Goal: Information Seeking & Learning: Learn about a topic

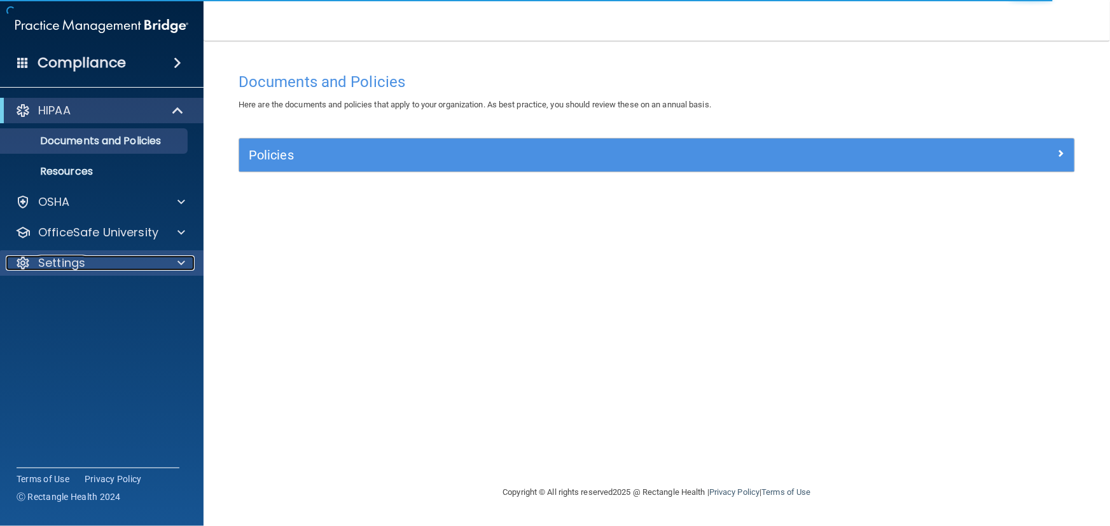
click at [54, 261] on p "Settings" at bounding box center [61, 263] width 47 height 15
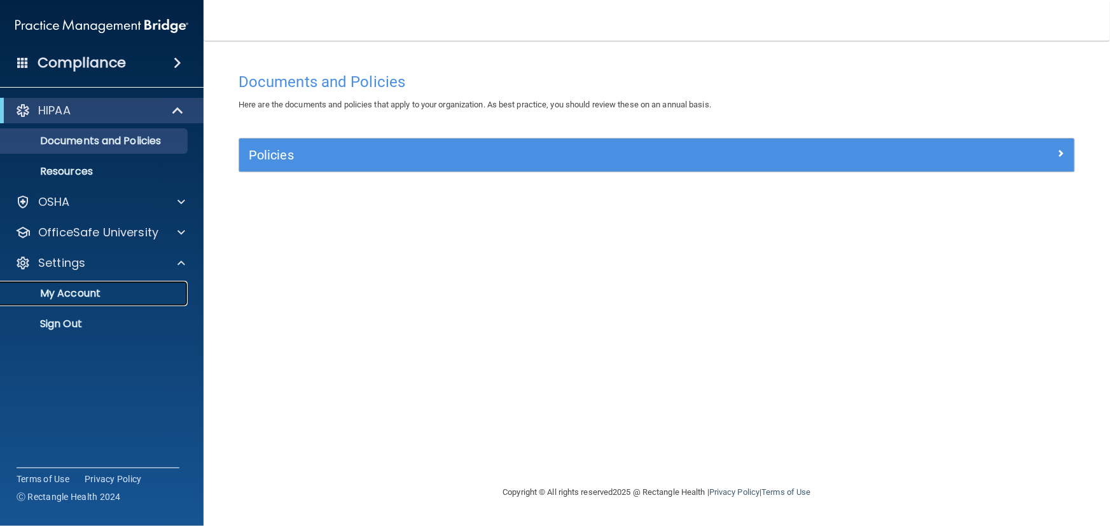
click at [88, 297] on p "My Account" at bounding box center [95, 293] width 174 height 13
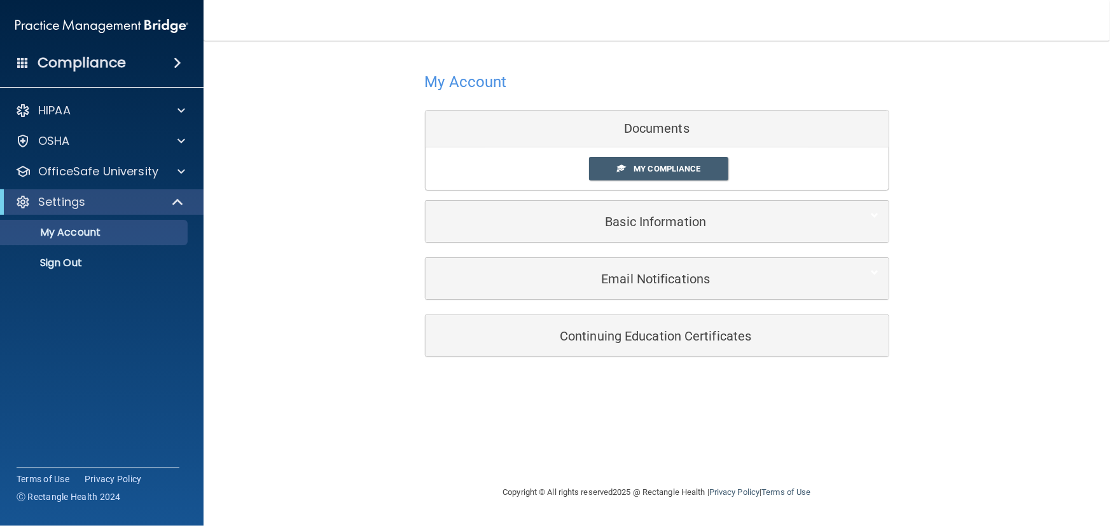
click at [174, 57] on span at bounding box center [178, 62] width 8 height 15
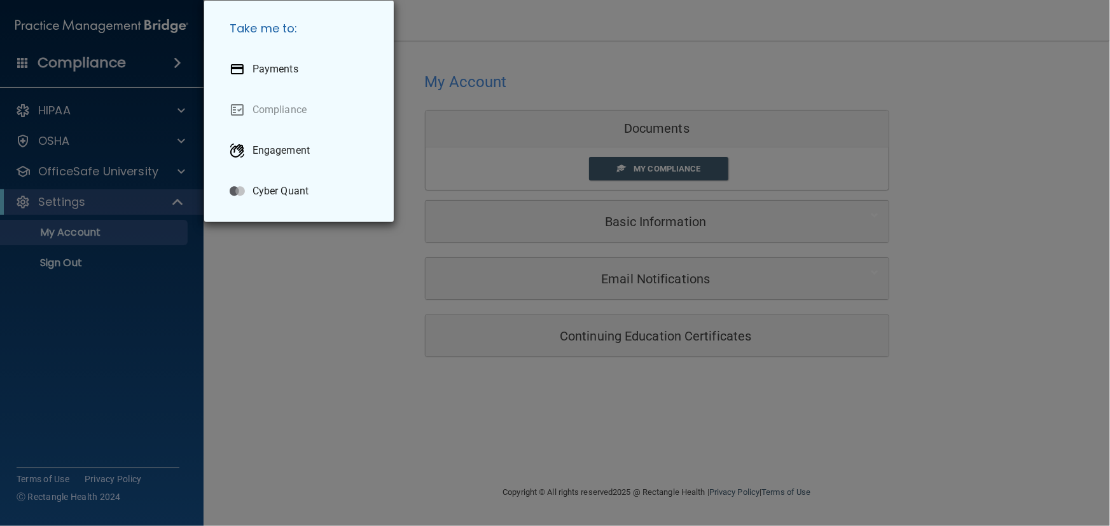
click at [256, 263] on div "Take me to: Payments Compliance Engagement Cyber Quant" at bounding box center [555, 263] width 1110 height 526
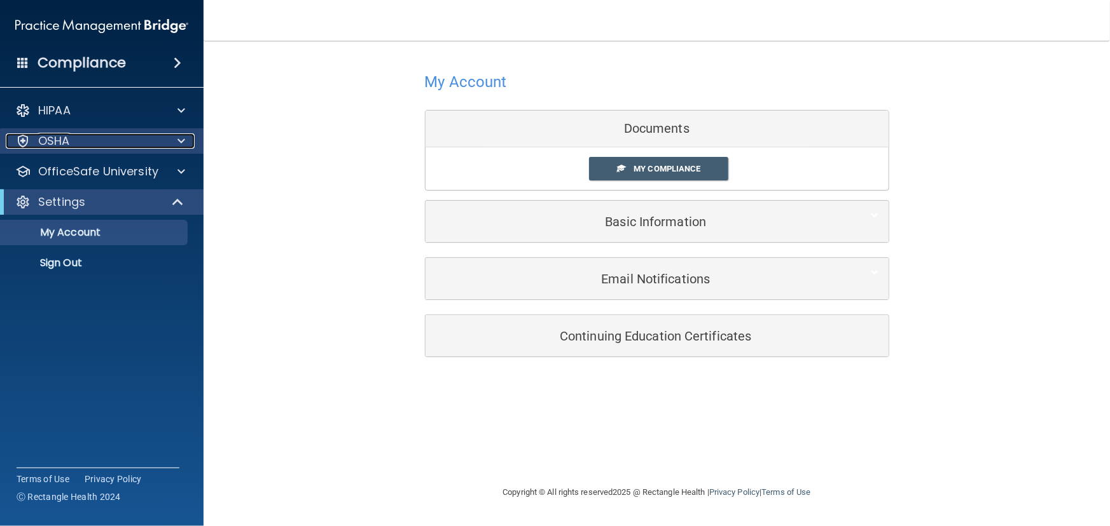
click at [85, 141] on div "OSHA" at bounding box center [85, 141] width 158 height 15
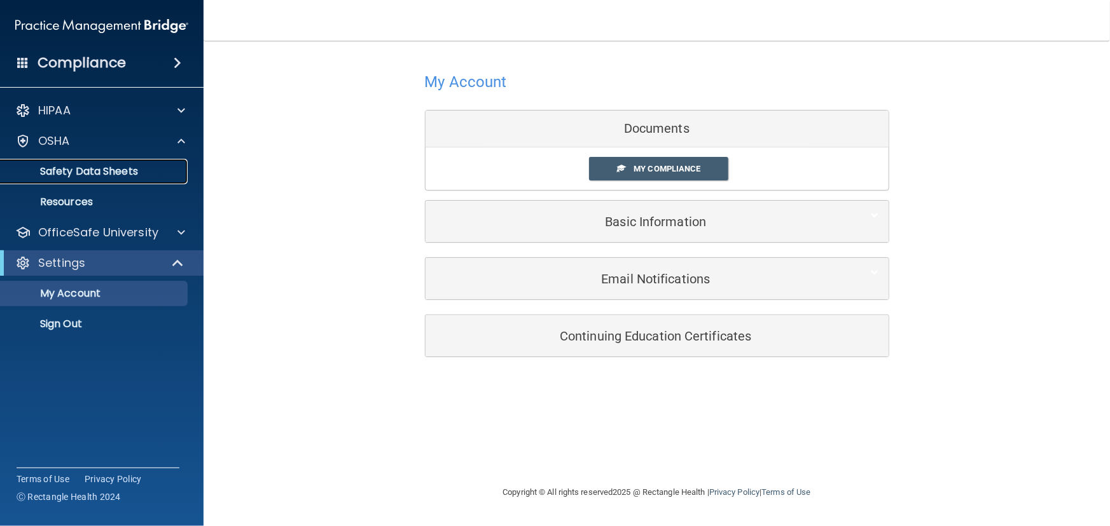
click at [99, 173] on p "Safety Data Sheets" at bounding box center [95, 171] width 174 height 13
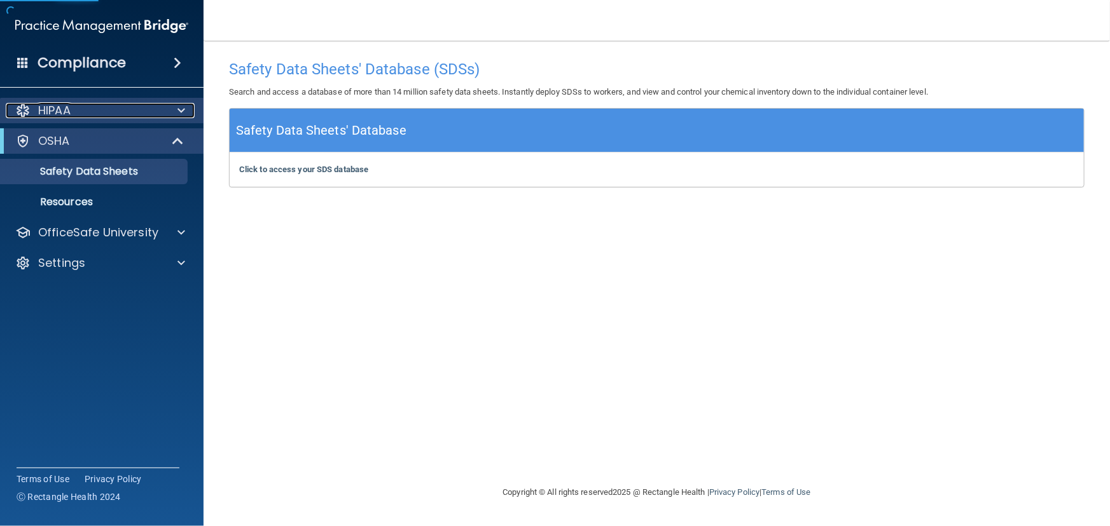
click at [106, 110] on div "HIPAA" at bounding box center [85, 110] width 158 height 15
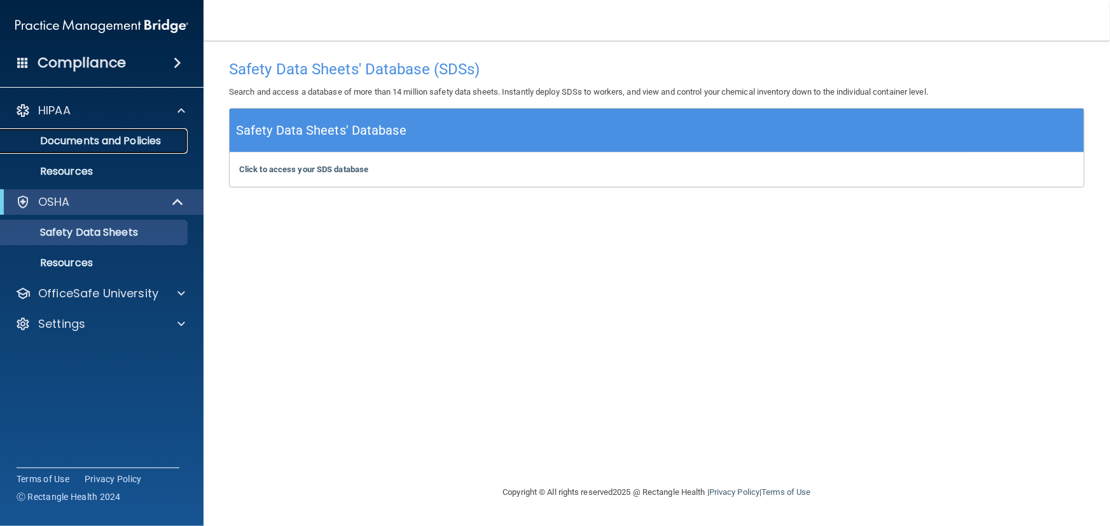
click at [107, 139] on p "Documents and Policies" at bounding box center [95, 141] width 174 height 13
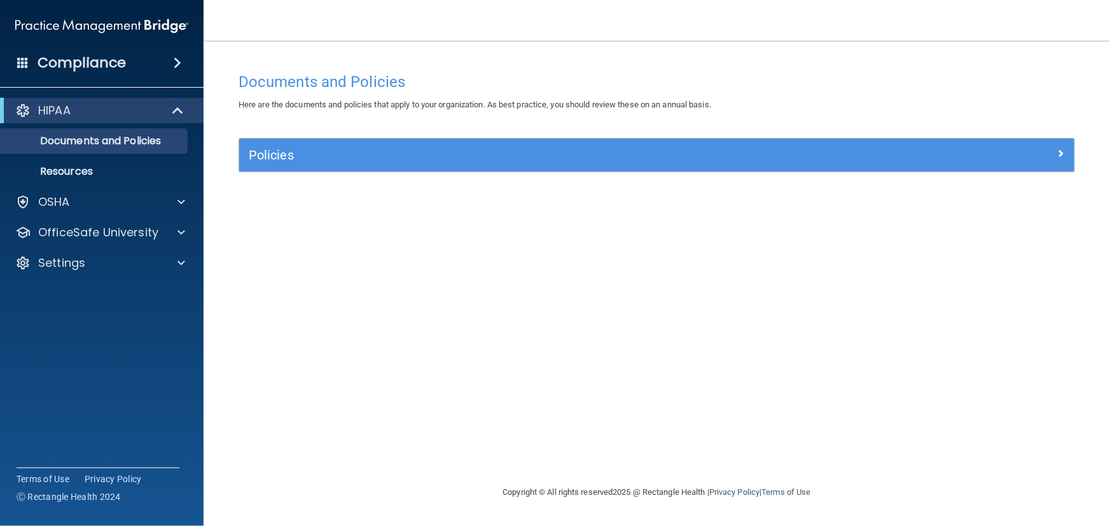
click at [175, 67] on span at bounding box center [178, 62] width 8 height 15
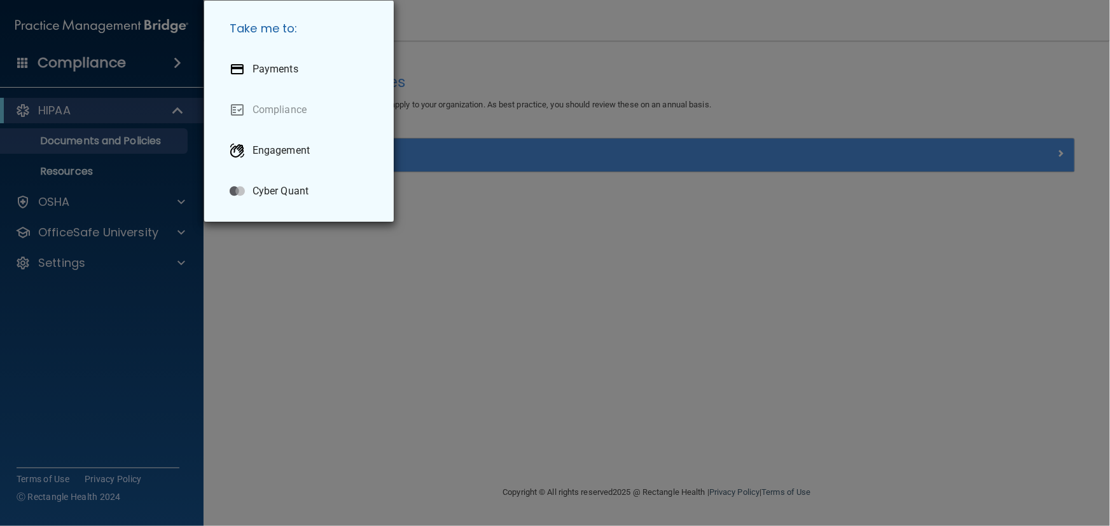
drag, startPoint x: 235, startPoint y: 253, endPoint x: 229, endPoint y: 244, distance: 10.6
click at [235, 253] on div "Take me to: Payments Compliance Engagement Cyber Quant" at bounding box center [555, 263] width 1110 height 526
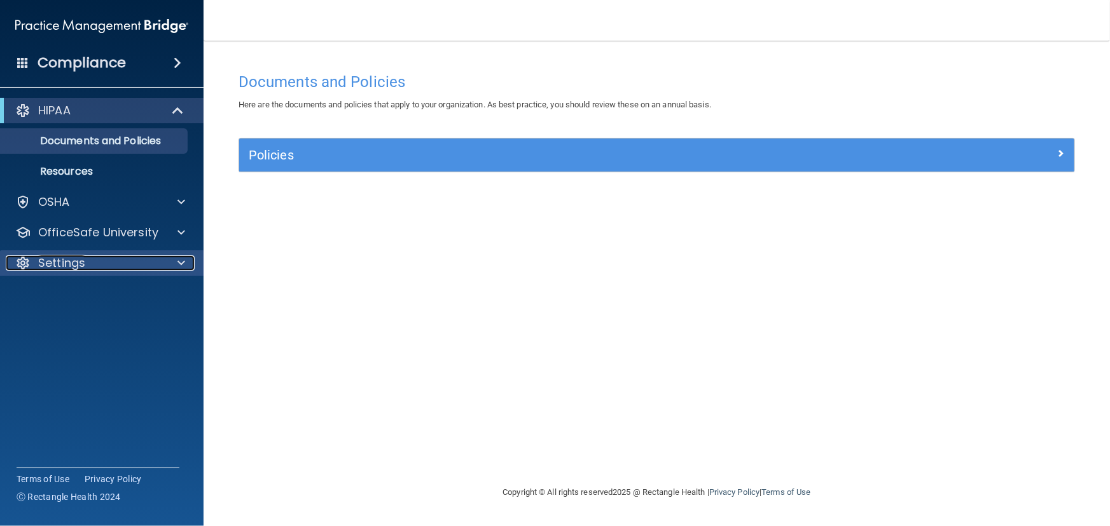
click at [59, 259] on p "Settings" at bounding box center [61, 263] width 47 height 15
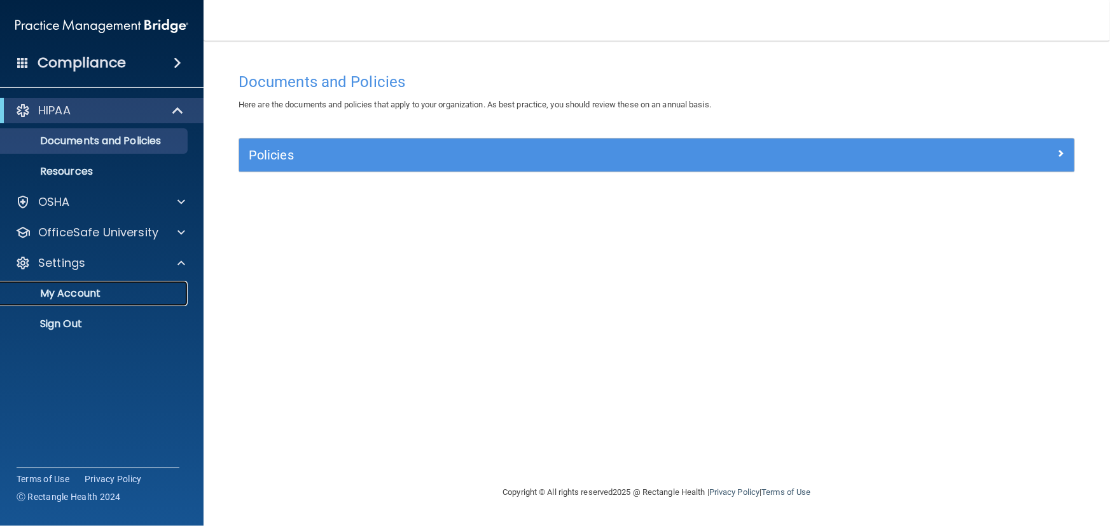
click at [71, 291] on p "My Account" at bounding box center [95, 293] width 174 height 13
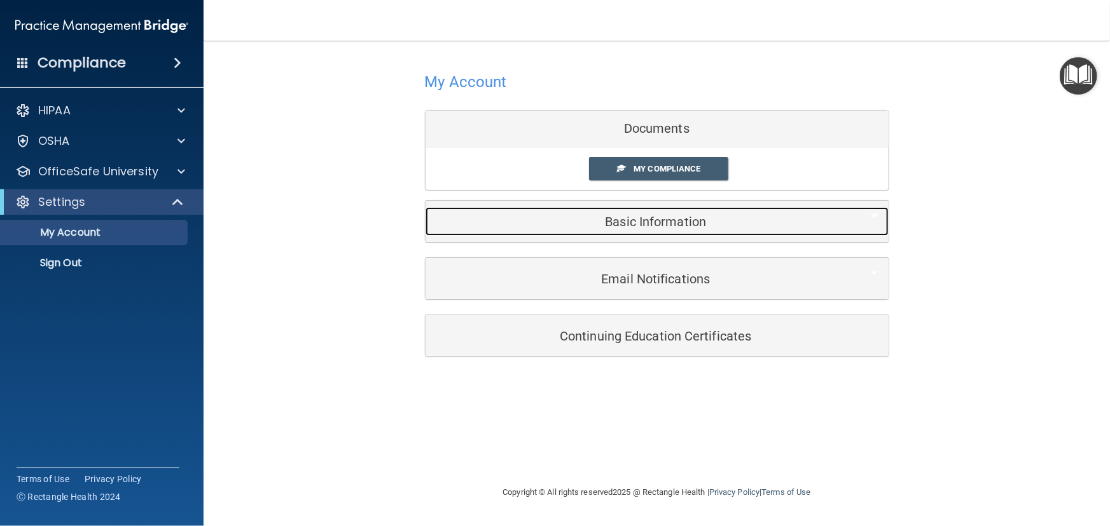
click at [619, 224] on h5 "Basic Information" at bounding box center [637, 222] width 405 height 14
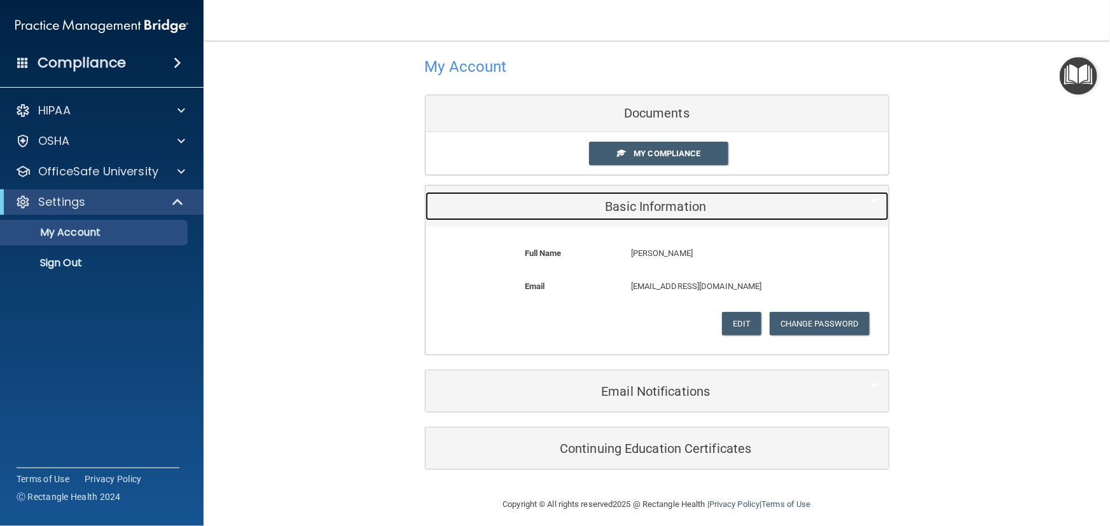
scroll to position [23, 0]
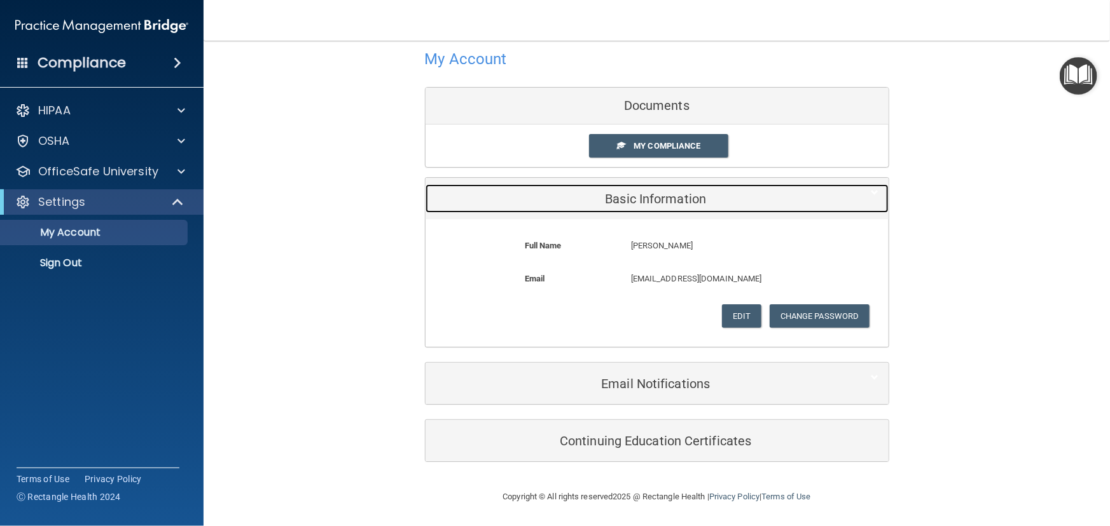
click at [686, 208] on div "Basic Information" at bounding box center [637, 198] width 424 height 29
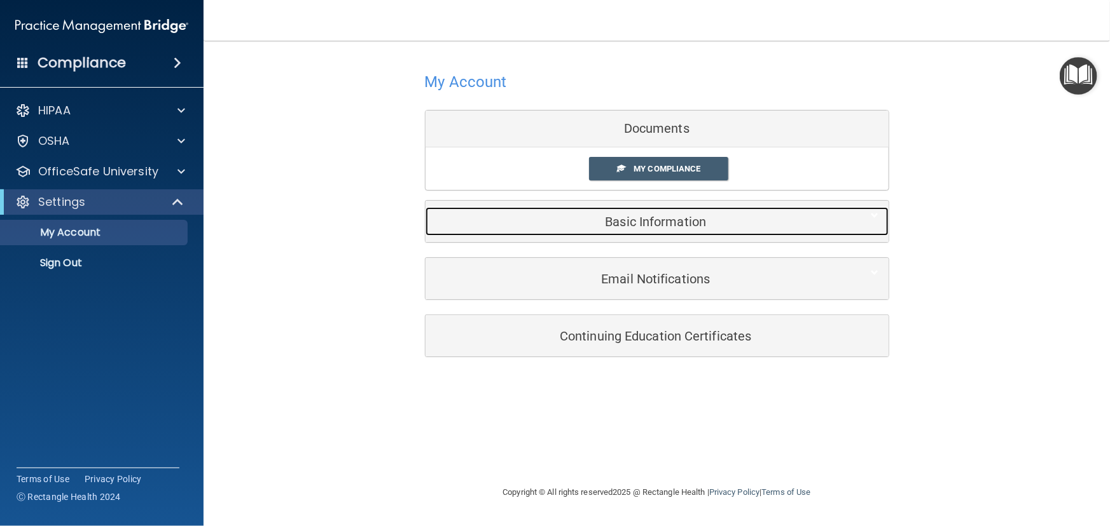
scroll to position [0, 0]
click at [722, 221] on h5 "Basic Information" at bounding box center [637, 222] width 405 height 14
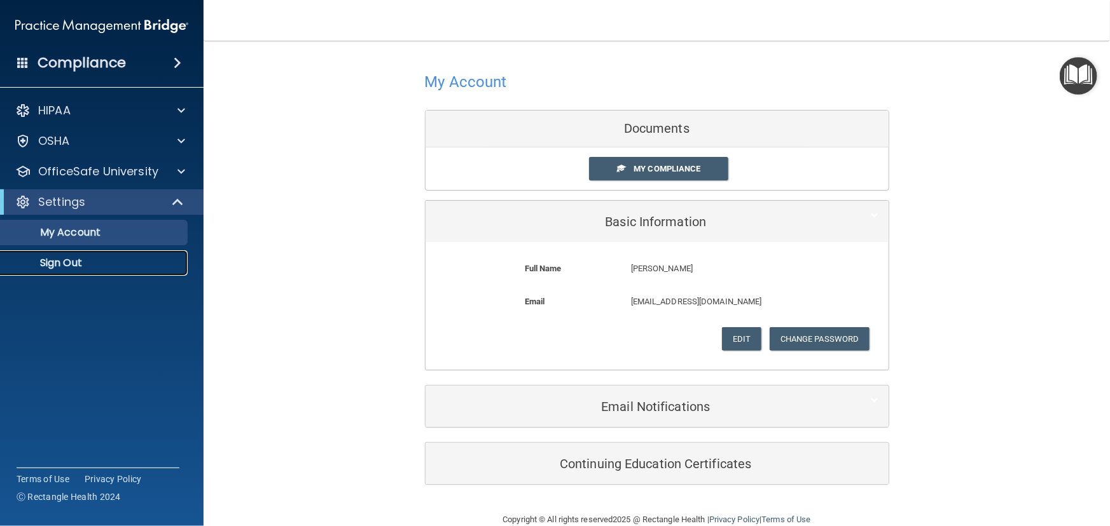
click at [72, 257] on p "Sign Out" at bounding box center [95, 263] width 174 height 13
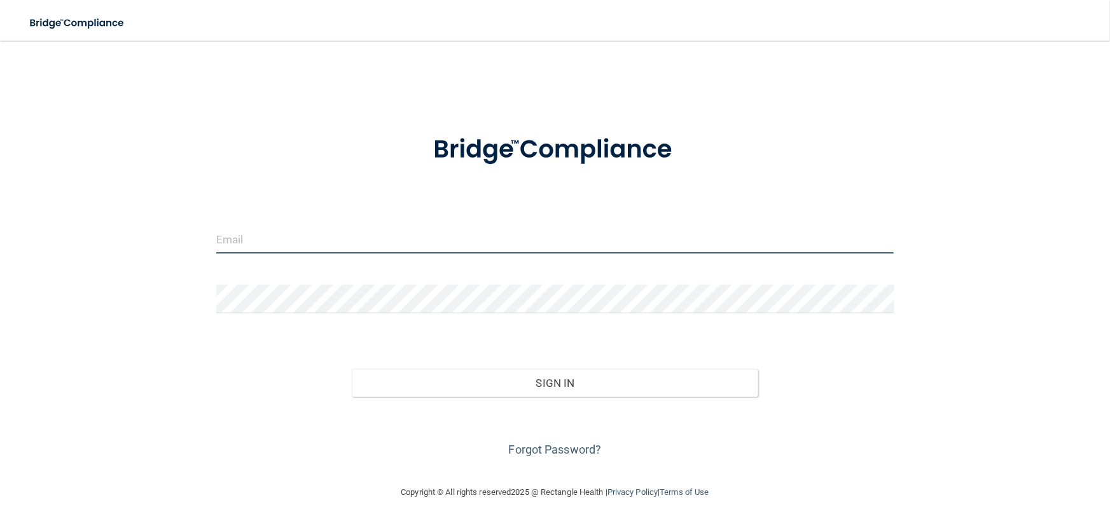
click at [333, 244] on input "email" at bounding box center [555, 239] width 678 height 29
click at [368, 246] on input "email" at bounding box center [555, 239] width 678 height 29
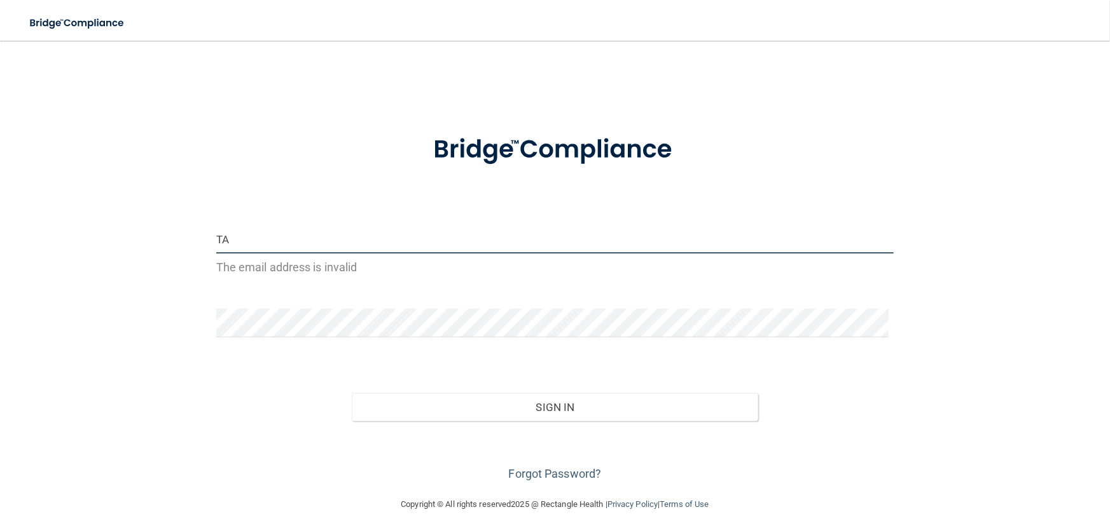
type input "[EMAIL_ADDRESS][DOMAIN_NAME]"
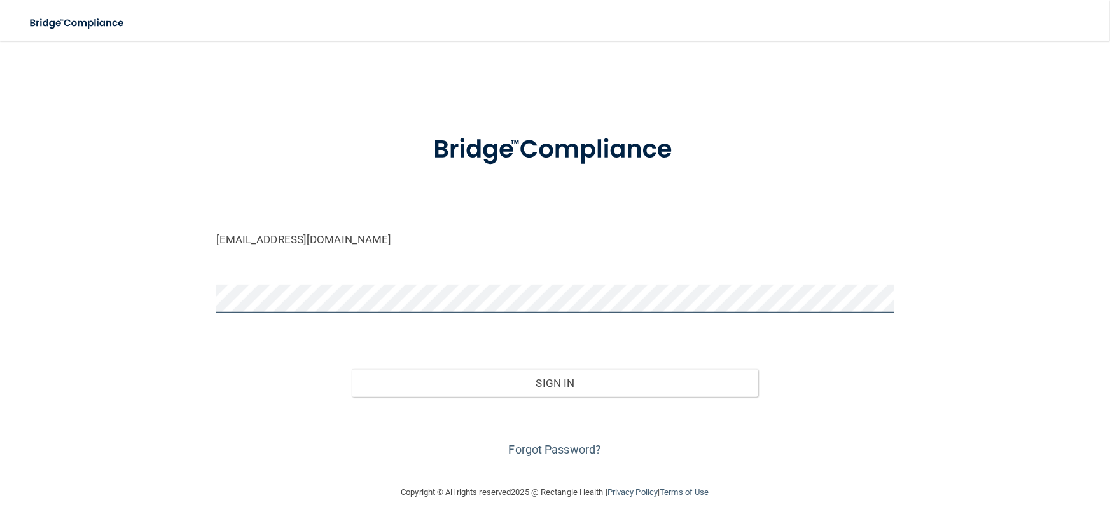
click at [352, 369] on button "Sign In" at bounding box center [555, 383] width 406 height 28
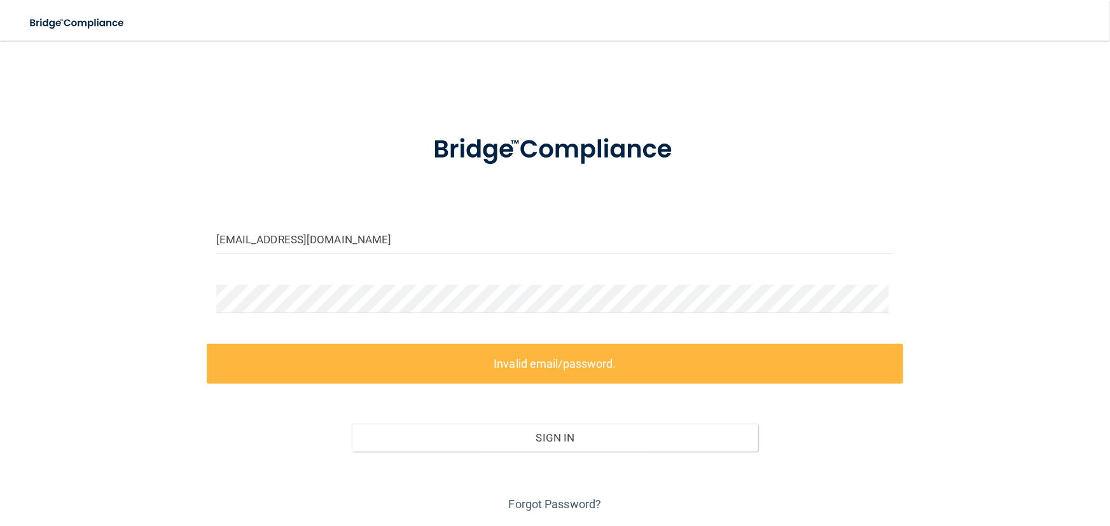
click at [153, 278] on div "tamana_mukhtar@yahoo.com Invalid email/password. You don't have permission to a…" at bounding box center [554, 284] width 1059 height 462
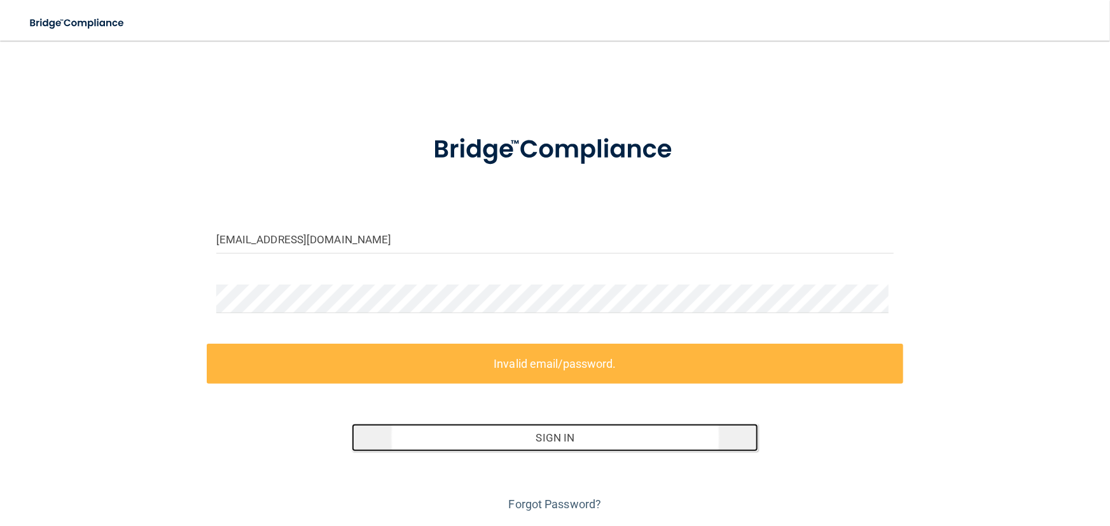
click at [514, 438] on button "Sign In" at bounding box center [555, 438] width 406 height 28
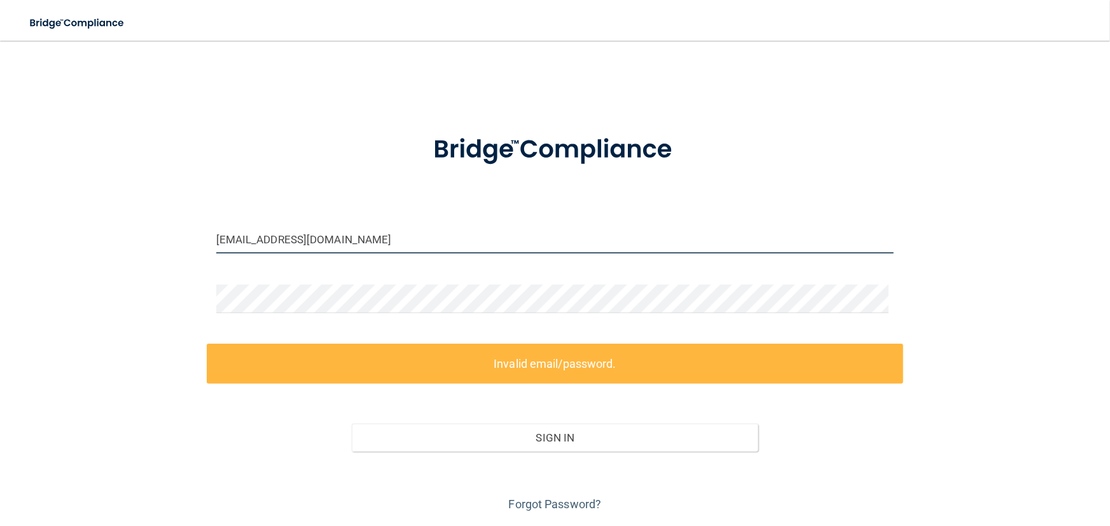
drag, startPoint x: 377, startPoint y: 240, endPoint x: 158, endPoint y: 216, distance: 220.0
click at [158, 216] on div "tamana_mukhtar@yahoo.com Invalid email/password. You don't have permission to a…" at bounding box center [554, 284] width 1059 height 462
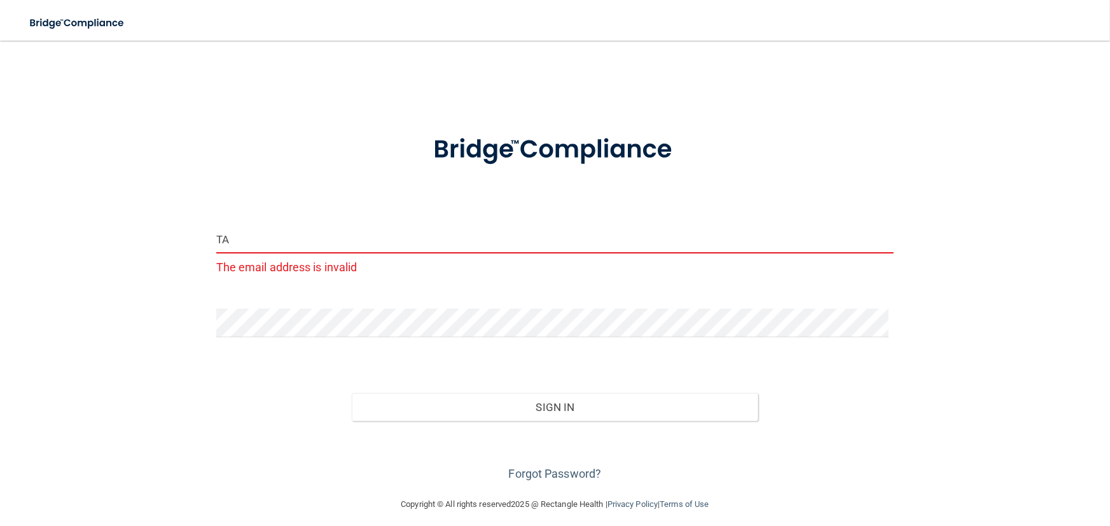
type input "T"
click at [111, 307] on div "tamana The email address is invalid Invalid email/password. You don't have perm…" at bounding box center [554, 268] width 1059 height 431
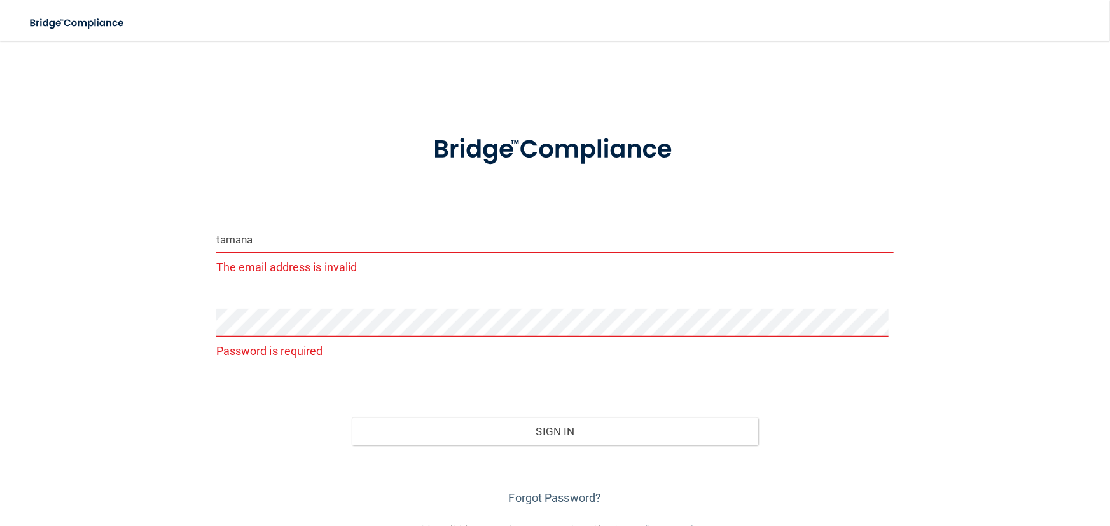
drag, startPoint x: 294, startPoint y: 244, endPoint x: 225, endPoint y: 238, distance: 69.6
click at [225, 238] on input "tamana" at bounding box center [555, 239] width 678 height 29
type input "[EMAIL_ADDRESS][DOMAIN_NAME]"
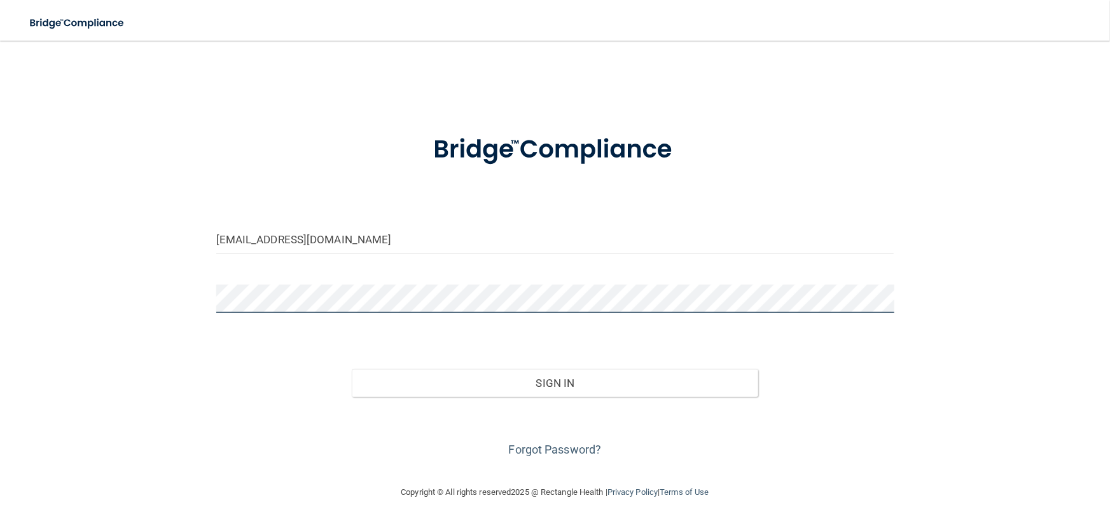
click at [352, 369] on button "Sign In" at bounding box center [555, 383] width 406 height 28
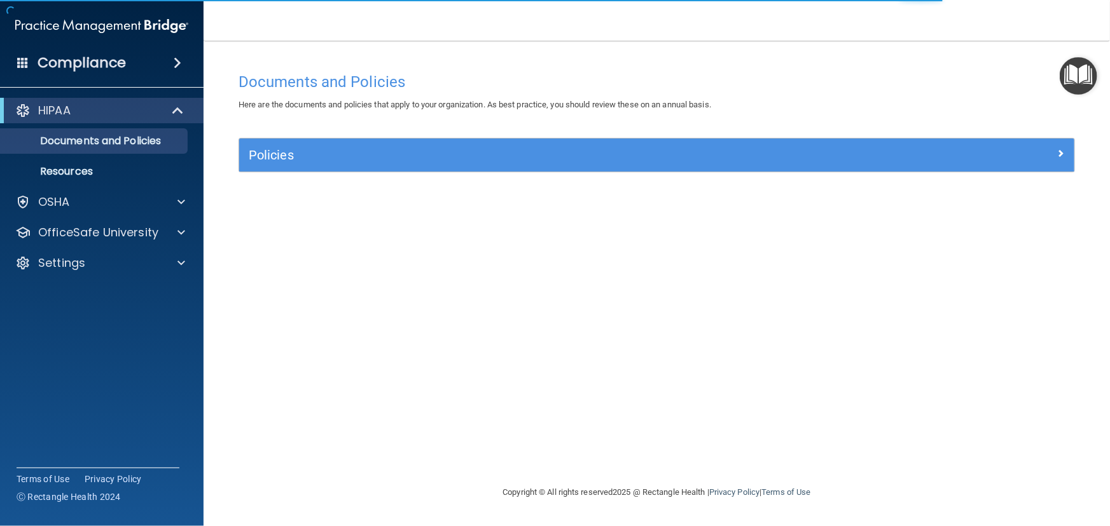
click at [139, 67] on div "Compliance" at bounding box center [101, 63] width 203 height 28
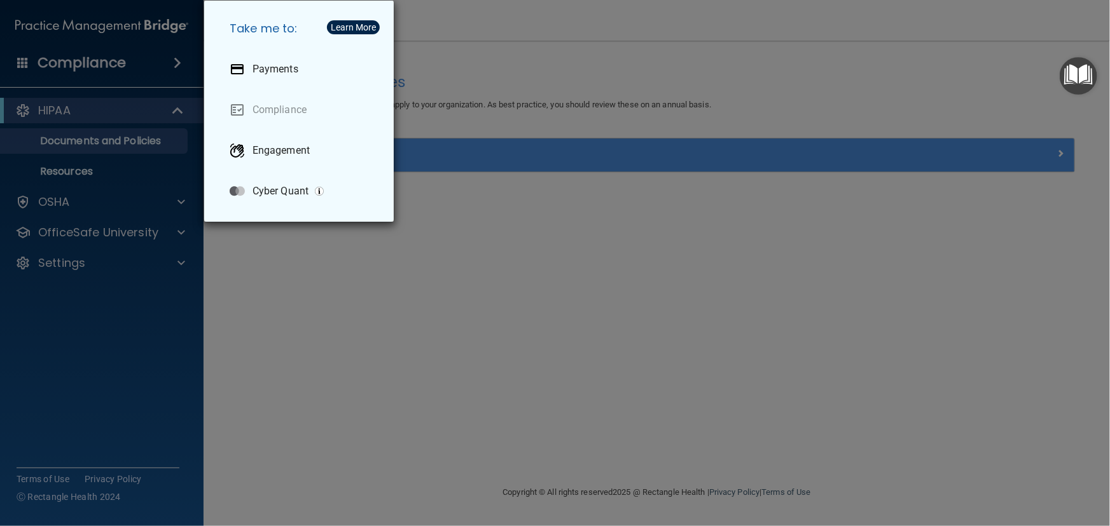
click at [194, 303] on div "Take me to: Payments Compliance Engagement Cyber Quant" at bounding box center [555, 263] width 1110 height 526
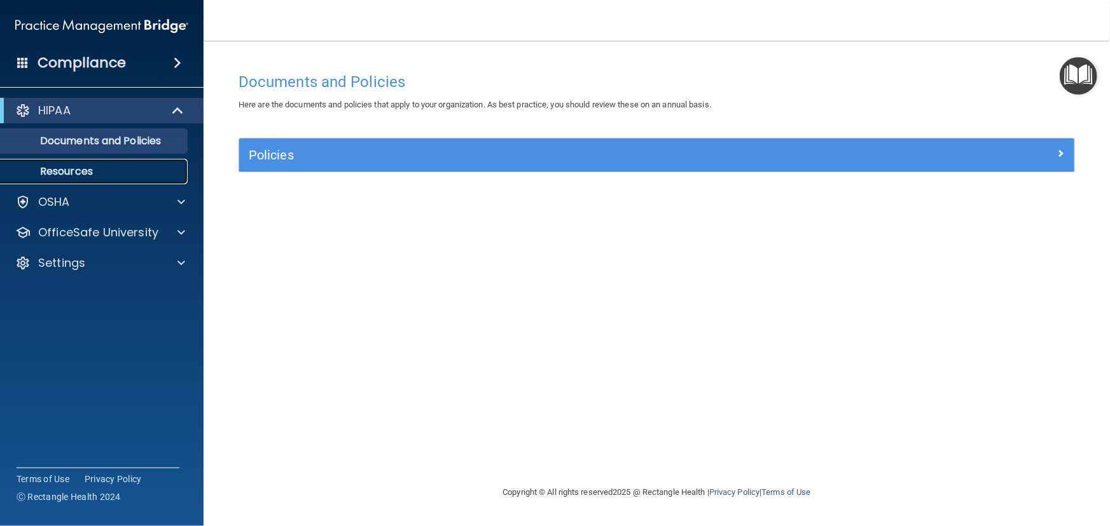
click at [82, 175] on p "Resources" at bounding box center [95, 171] width 174 height 13
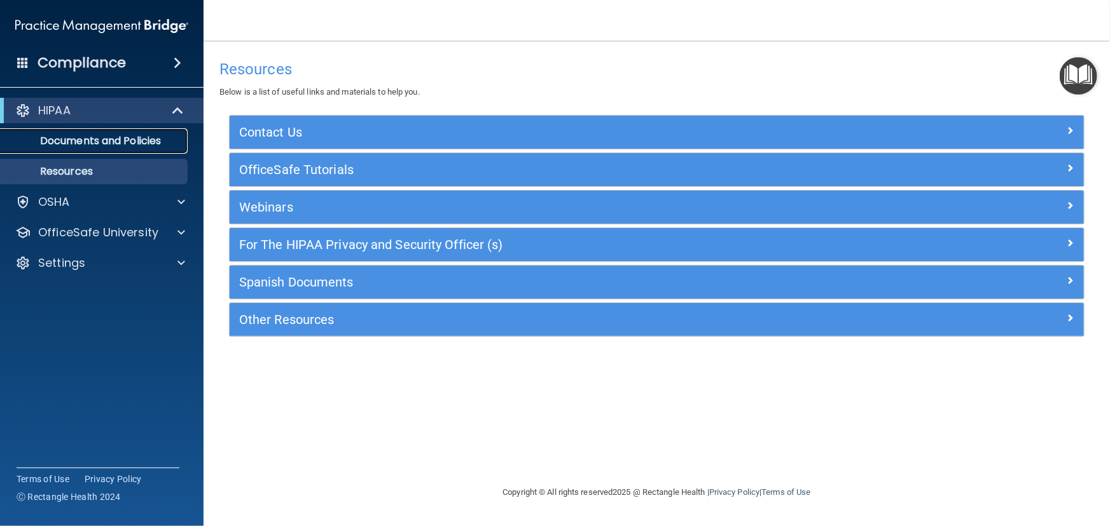
click at [130, 139] on p "Documents and Policies" at bounding box center [95, 141] width 174 height 13
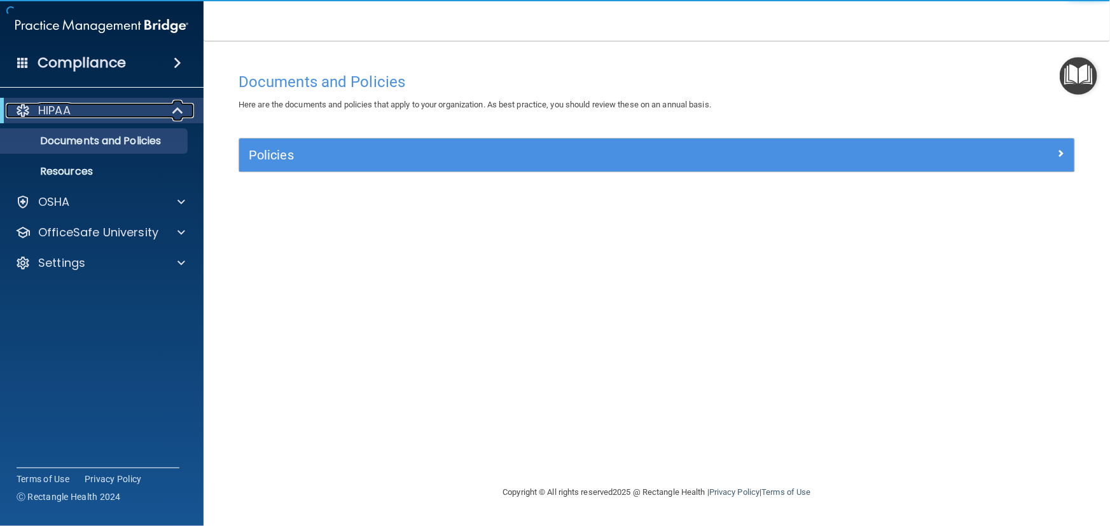
click at [92, 106] on div "HIPAA" at bounding box center [84, 110] width 157 height 15
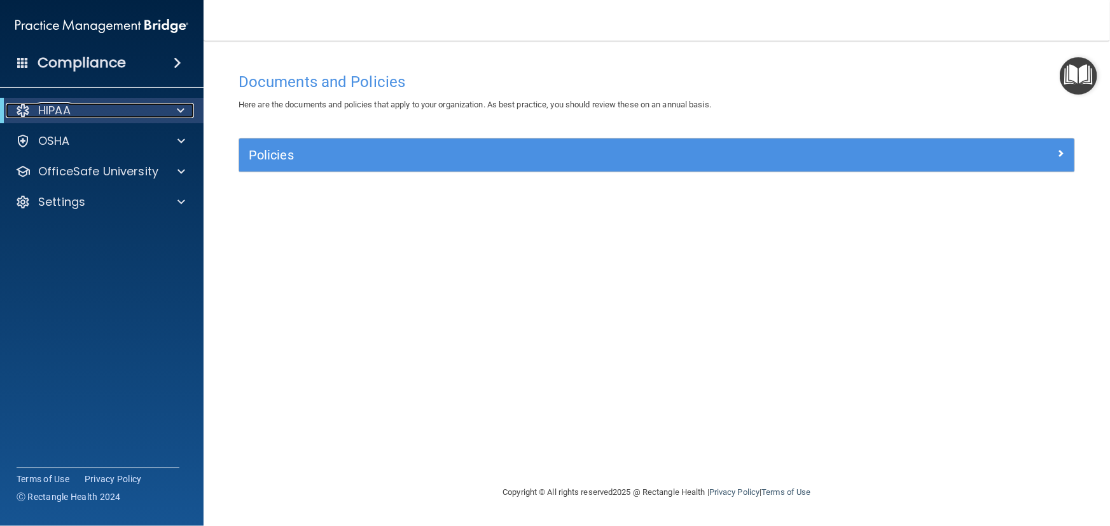
click at [177, 108] on span at bounding box center [181, 110] width 8 height 15
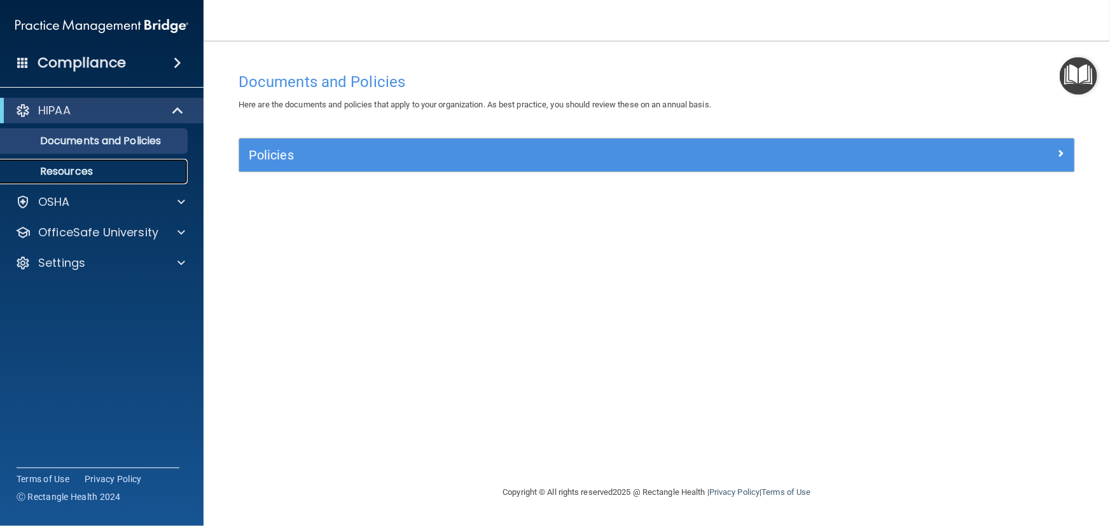
click at [67, 167] on p "Resources" at bounding box center [95, 171] width 174 height 13
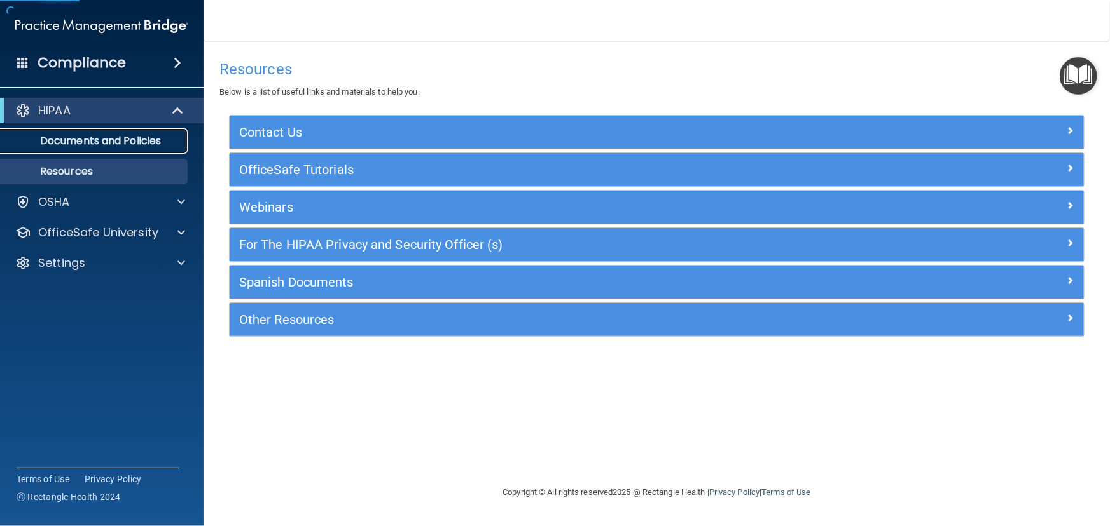
click at [116, 137] on p "Documents and Policies" at bounding box center [95, 141] width 174 height 13
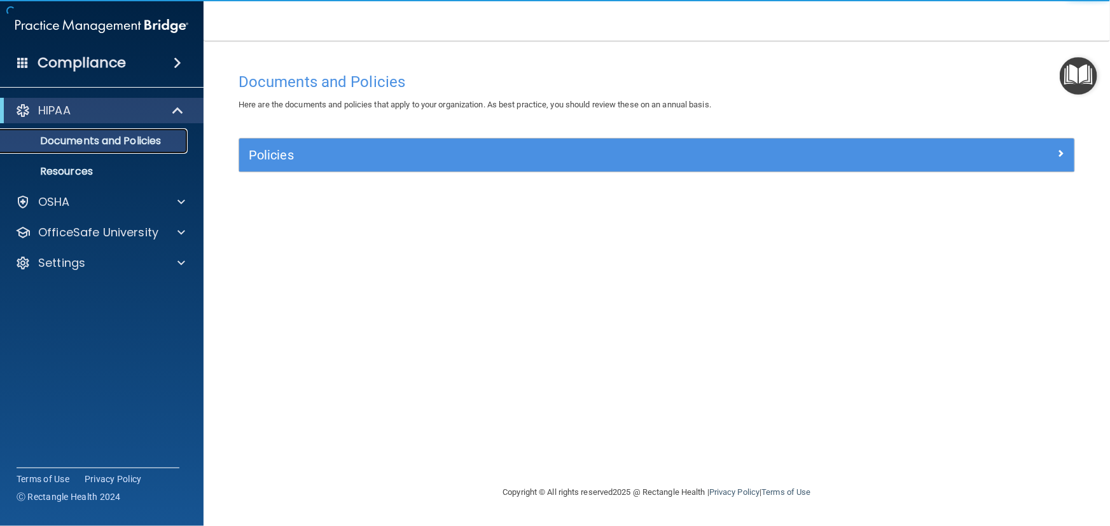
click at [127, 137] on p "Documents and Policies" at bounding box center [95, 141] width 174 height 13
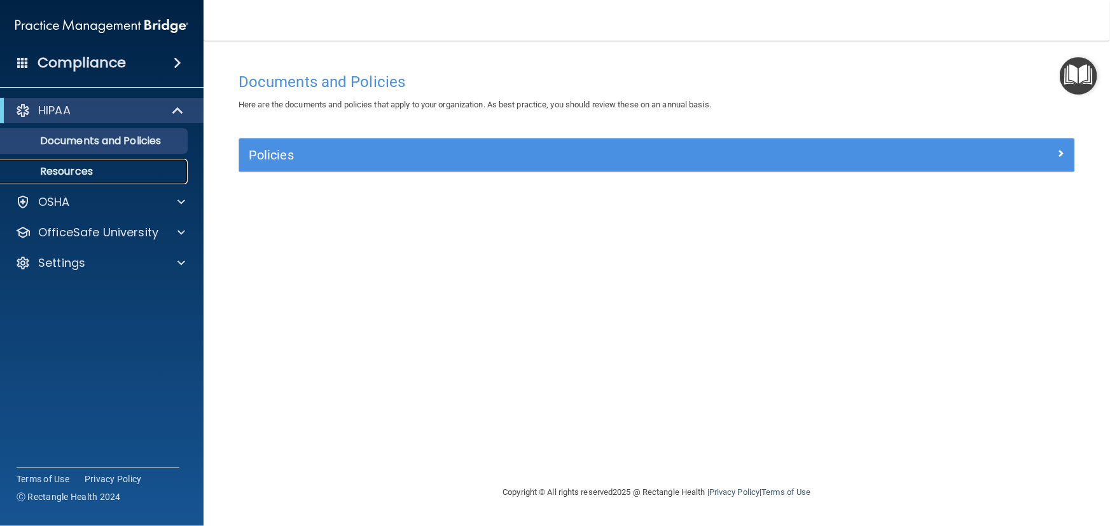
click at [60, 167] on p "Resources" at bounding box center [95, 171] width 174 height 13
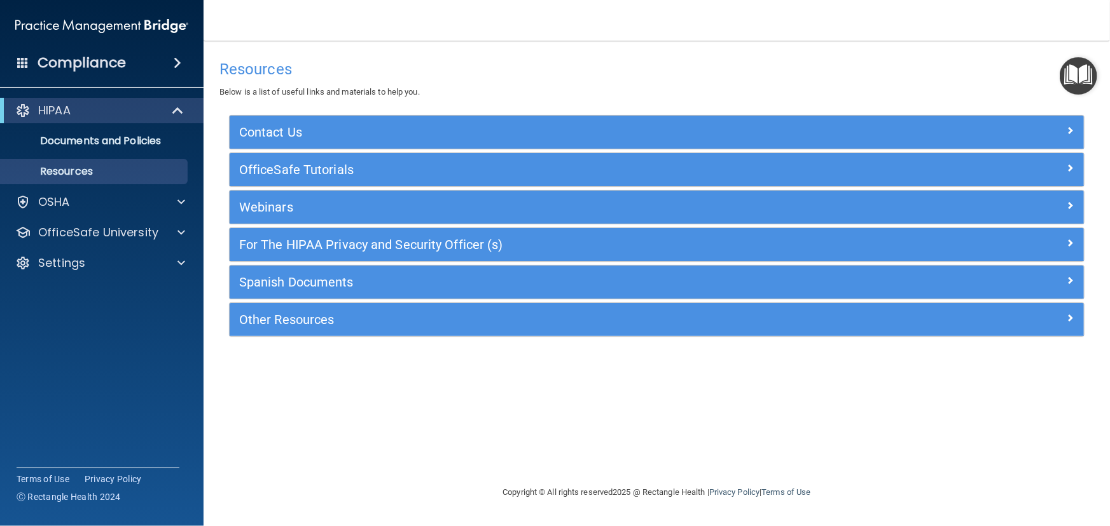
click at [177, 58] on span at bounding box center [178, 62] width 8 height 15
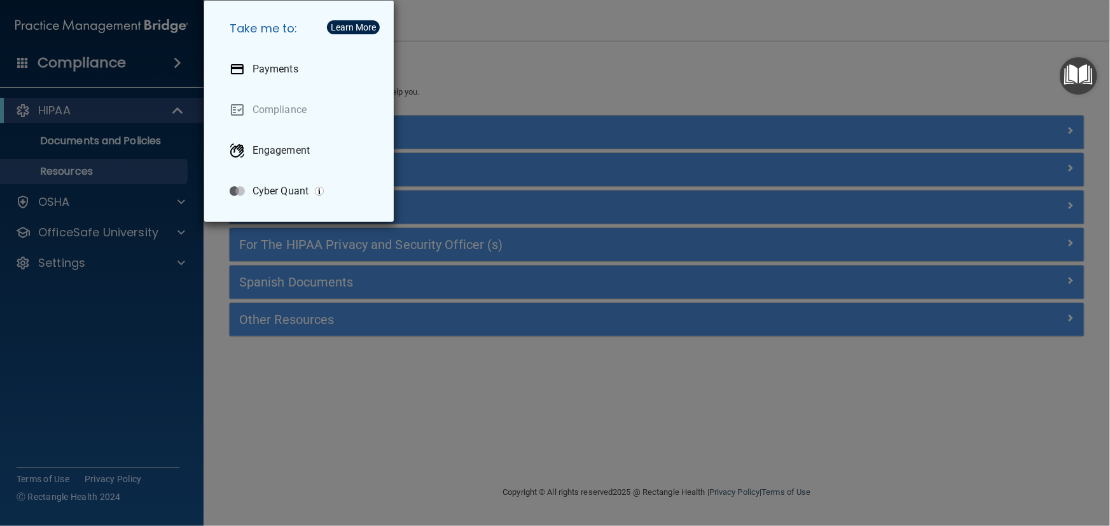
click at [223, 345] on div "Take me to: Payments Compliance Engagement Cyber Quant" at bounding box center [555, 263] width 1110 height 526
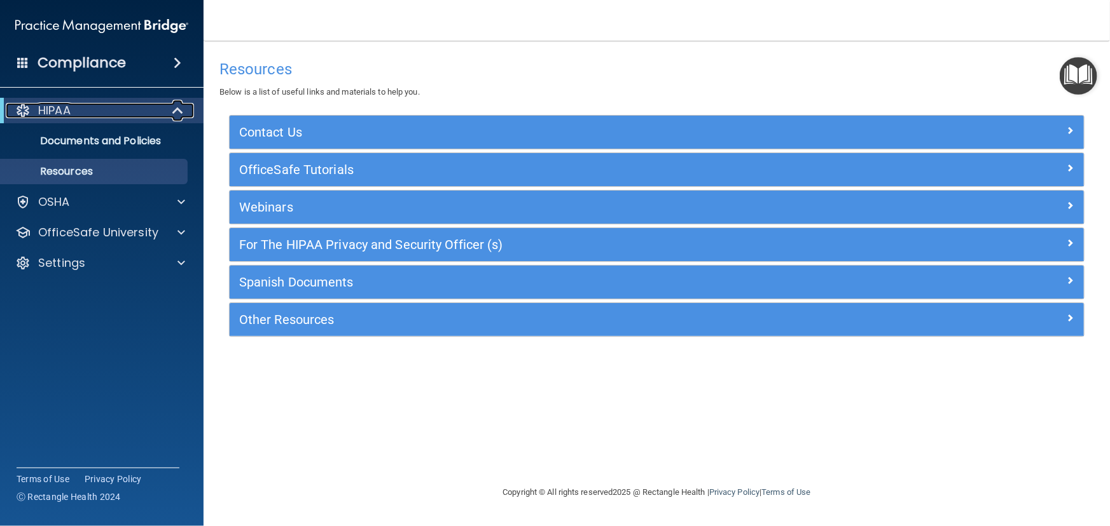
click at [160, 104] on div "HIPAA" at bounding box center [84, 110] width 157 height 15
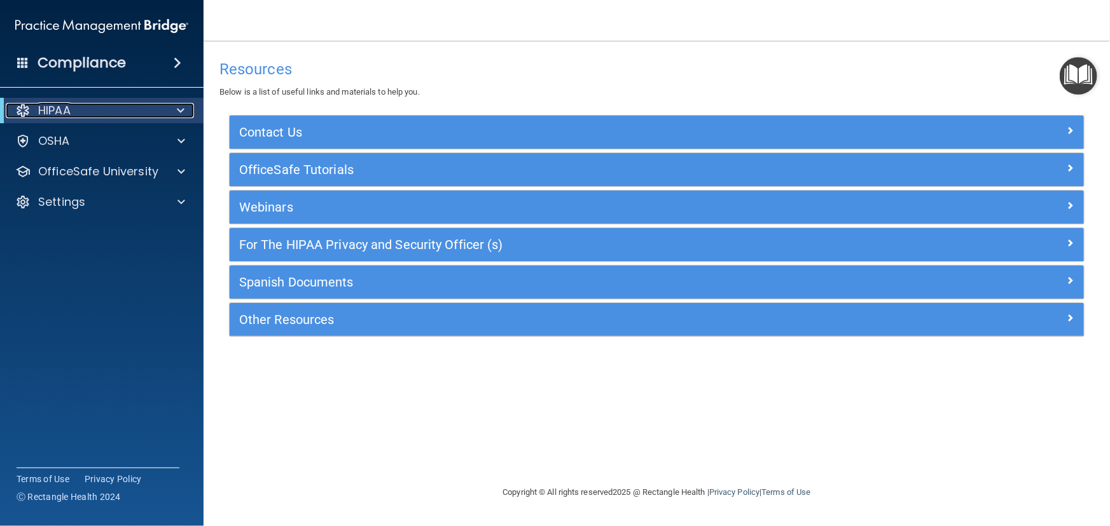
click at [18, 108] on div at bounding box center [22, 110] width 15 height 15
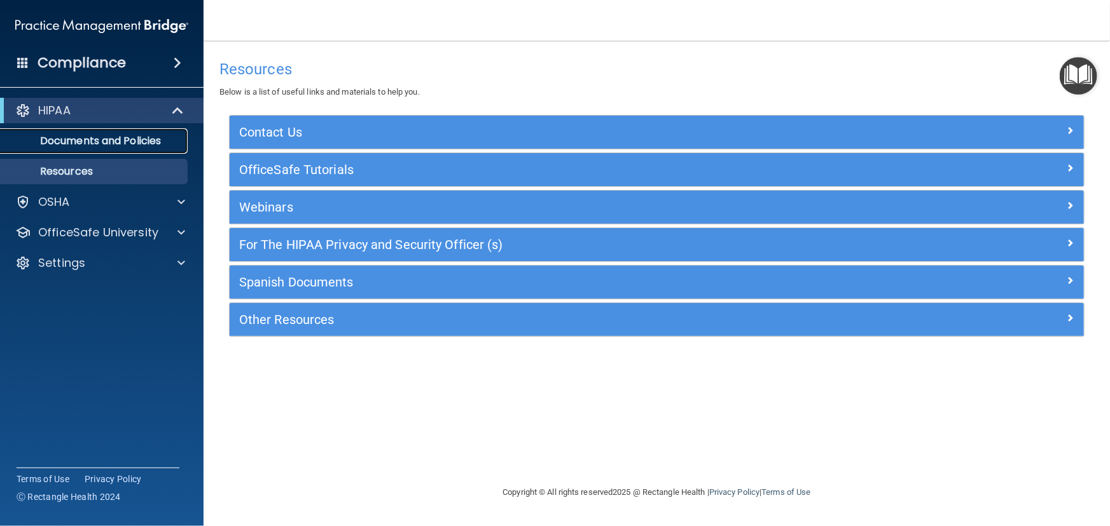
click at [79, 139] on p "Documents and Policies" at bounding box center [95, 141] width 174 height 13
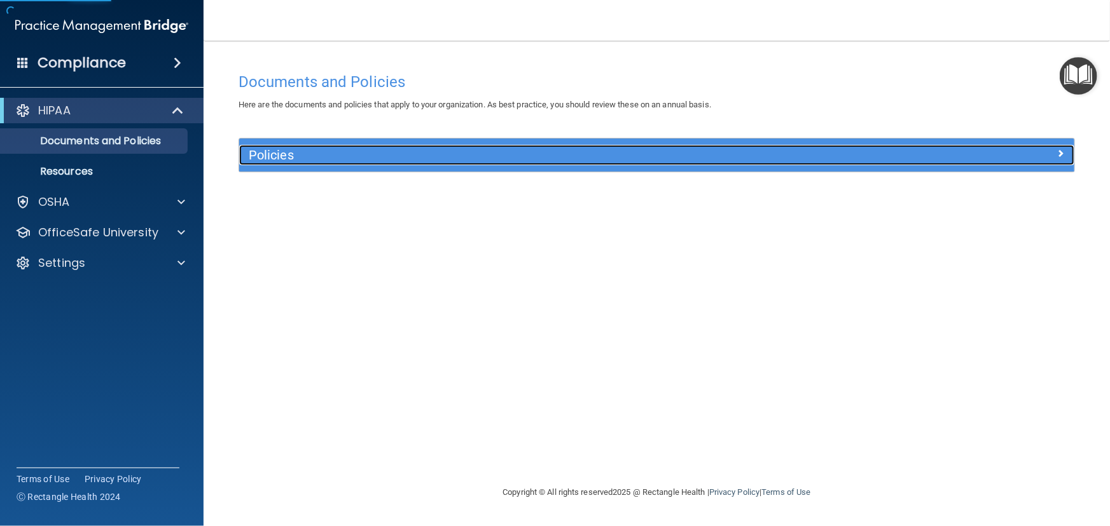
click at [291, 158] on h5 "Policies" at bounding box center [552, 155] width 607 height 14
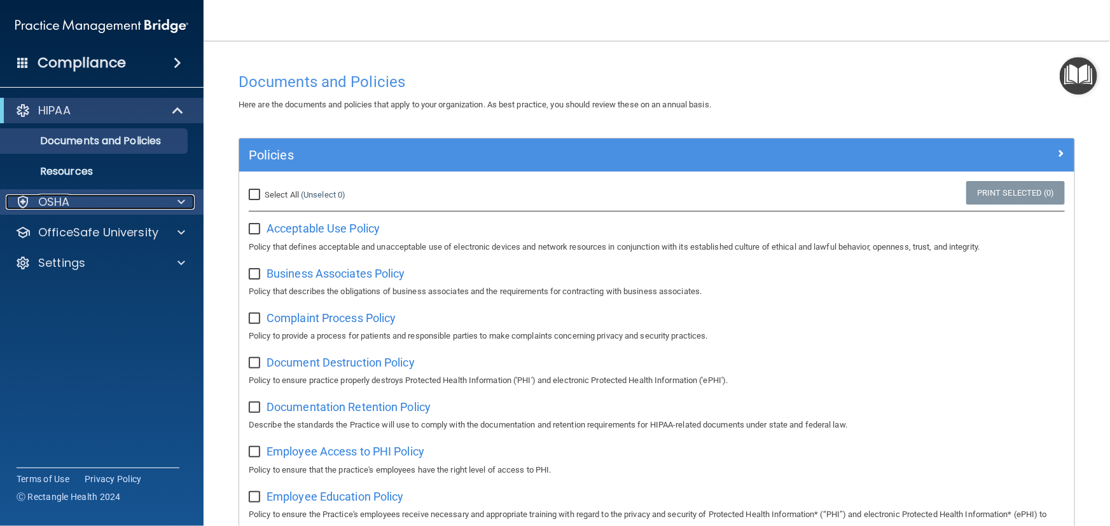
click at [178, 201] on span at bounding box center [181, 202] width 8 height 15
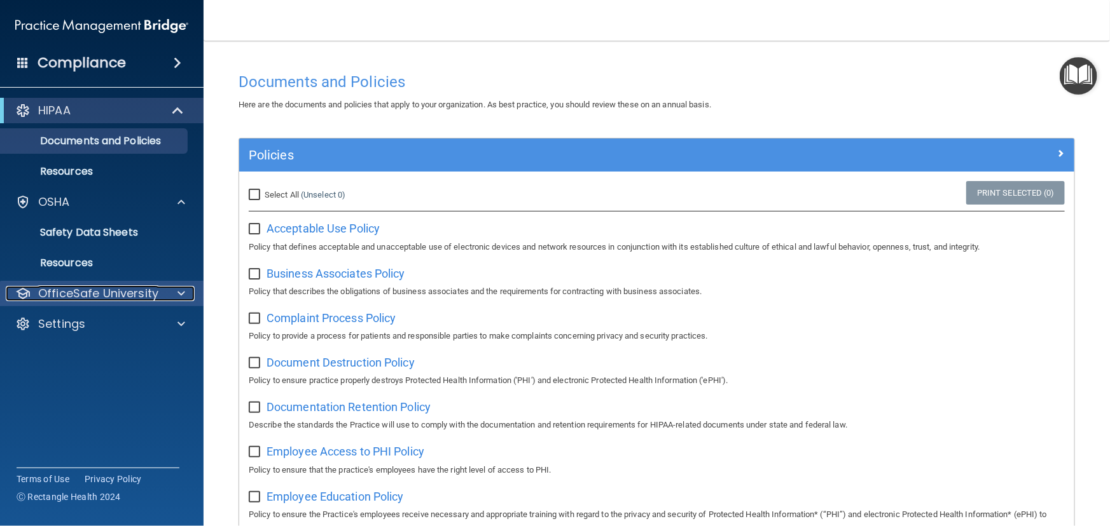
click at [172, 291] on div at bounding box center [179, 293] width 32 height 15
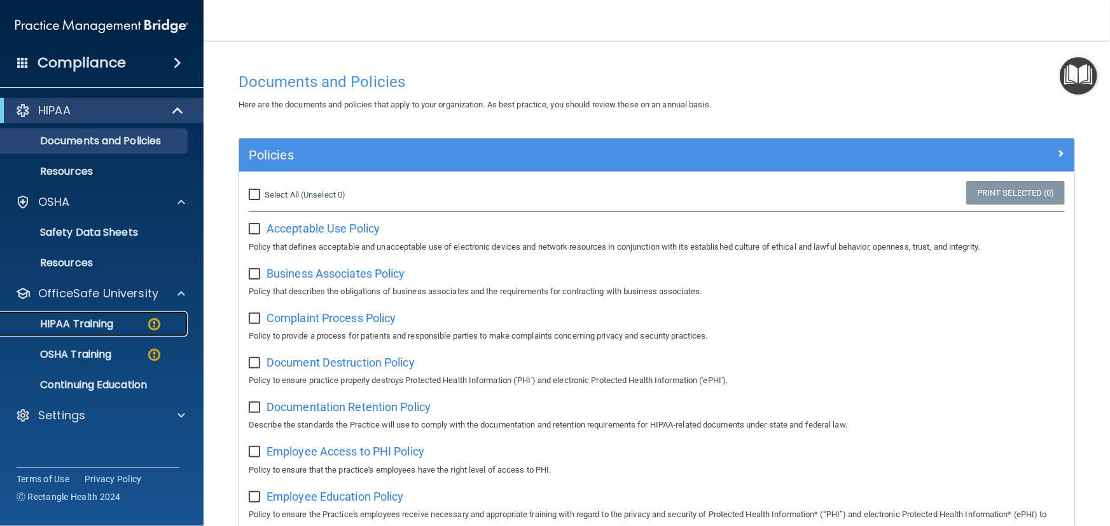
click at [134, 324] on div "HIPAA Training" at bounding box center [95, 324] width 174 height 13
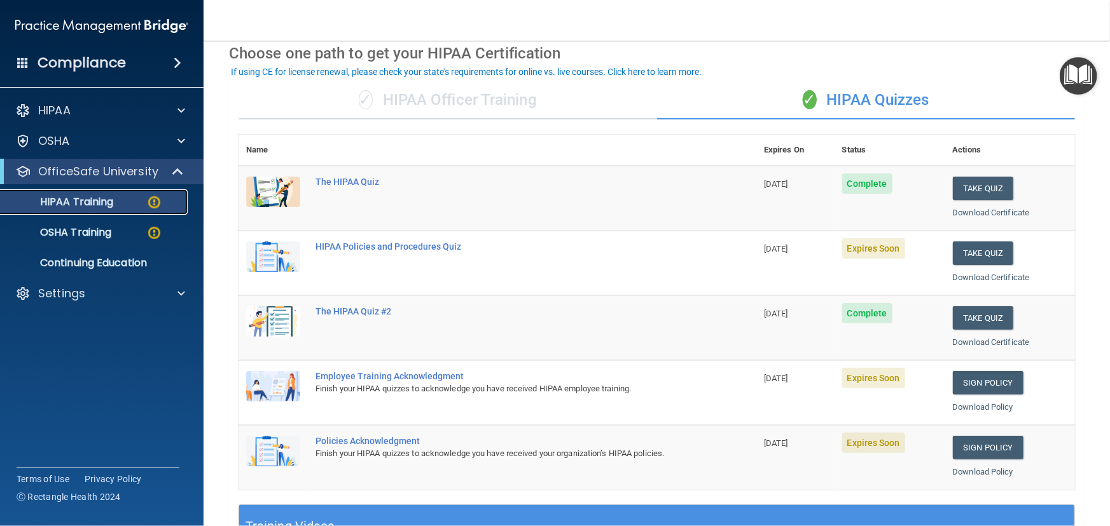
scroll to position [57, 0]
click at [976, 246] on button "Take Quiz" at bounding box center [982, 254] width 61 height 24
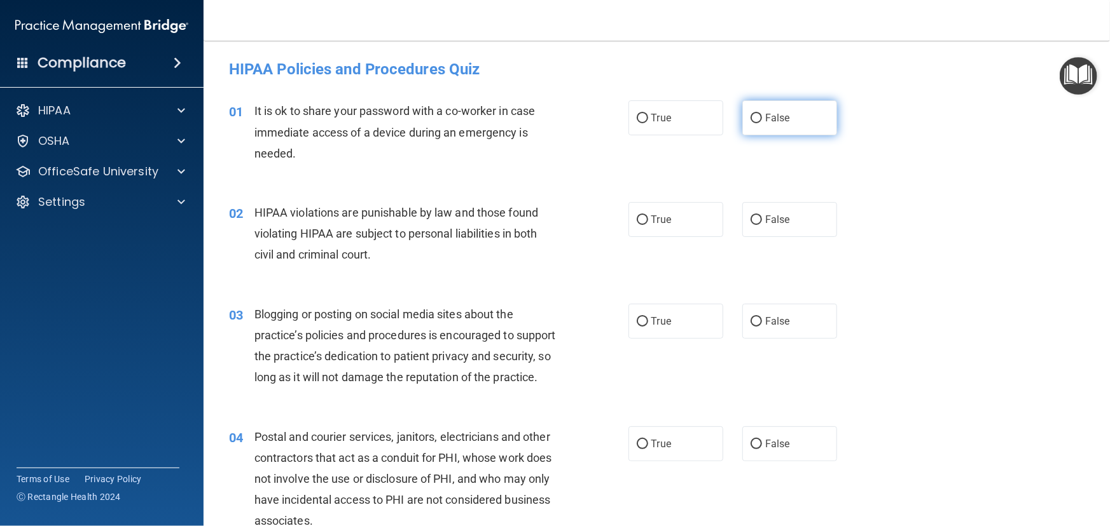
click at [755, 117] on input "False" at bounding box center [755, 119] width 11 height 10
radio input "true"
click at [636, 217] on input "True" at bounding box center [641, 221] width 11 height 10
radio input "true"
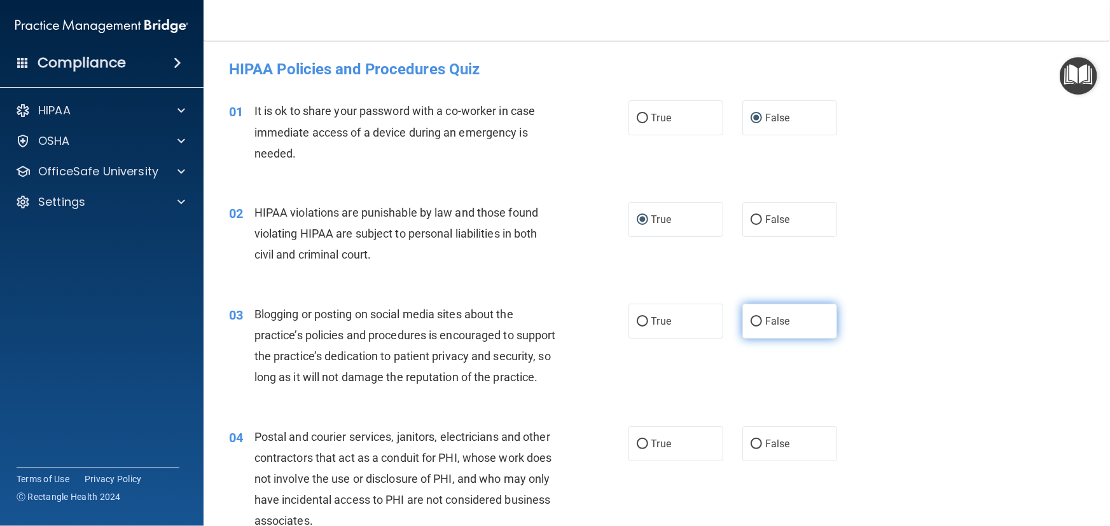
click at [753, 320] on input "False" at bounding box center [755, 322] width 11 height 10
radio input "true"
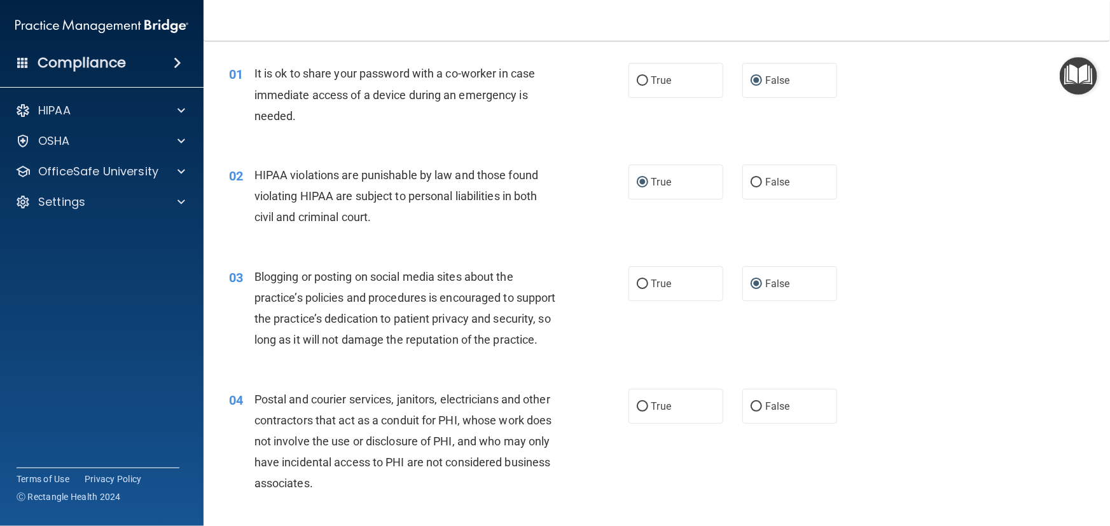
scroll to position [57, 0]
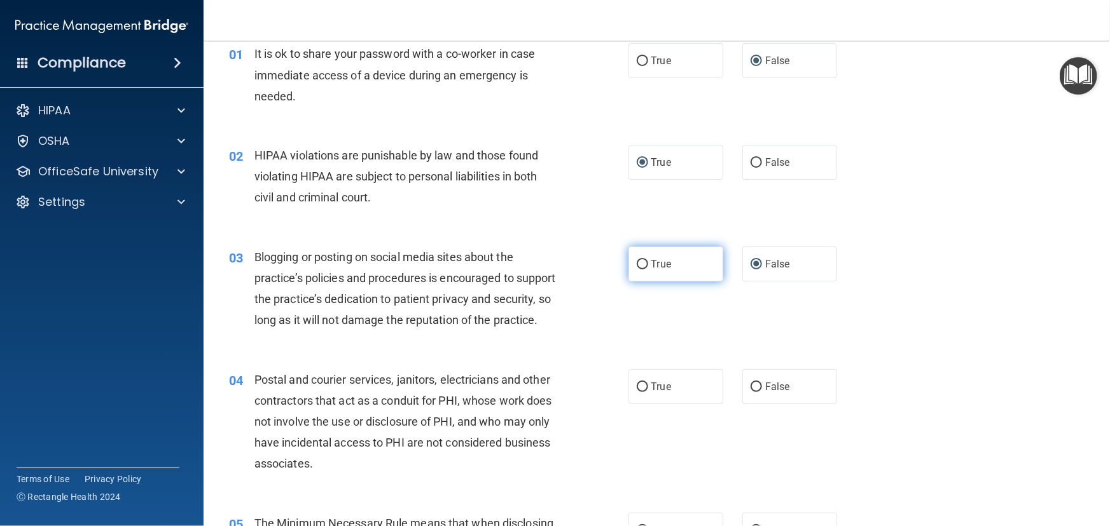
click at [642, 260] on input "True" at bounding box center [641, 265] width 11 height 10
radio input "true"
click at [756, 262] on input "False" at bounding box center [755, 265] width 11 height 10
radio input "true"
radio input "false"
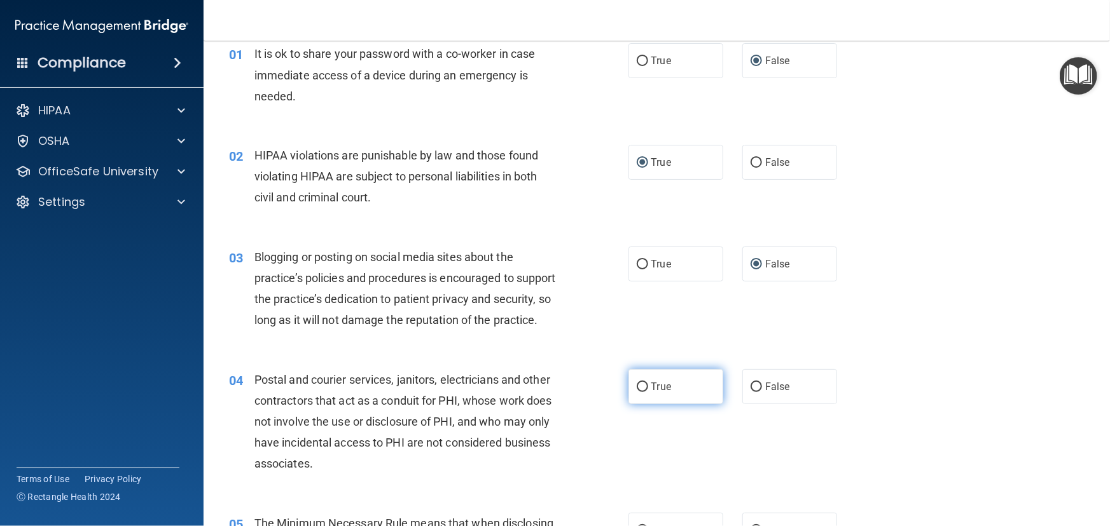
click at [636, 392] on input "True" at bounding box center [641, 388] width 11 height 10
radio input "true"
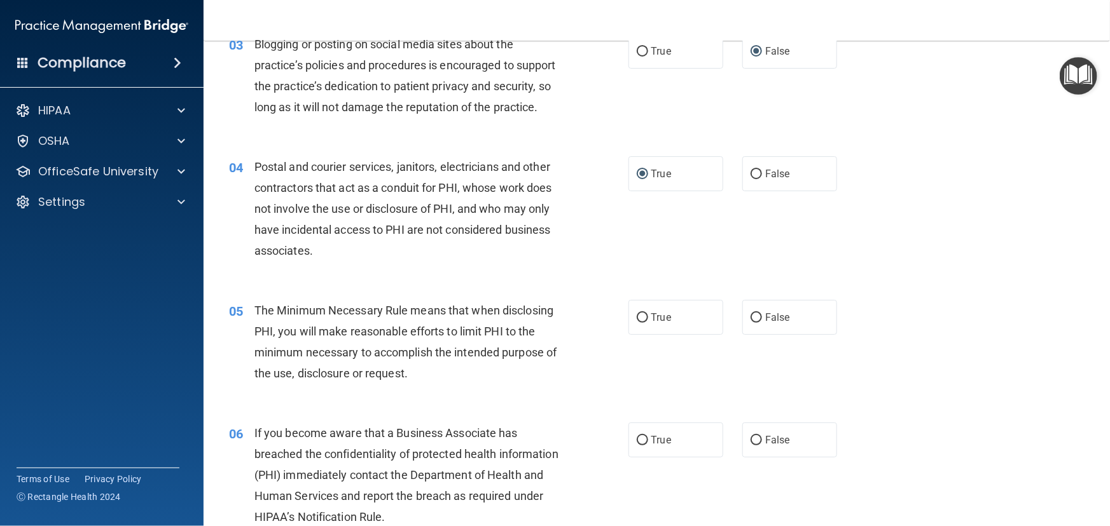
scroll to position [289, 0]
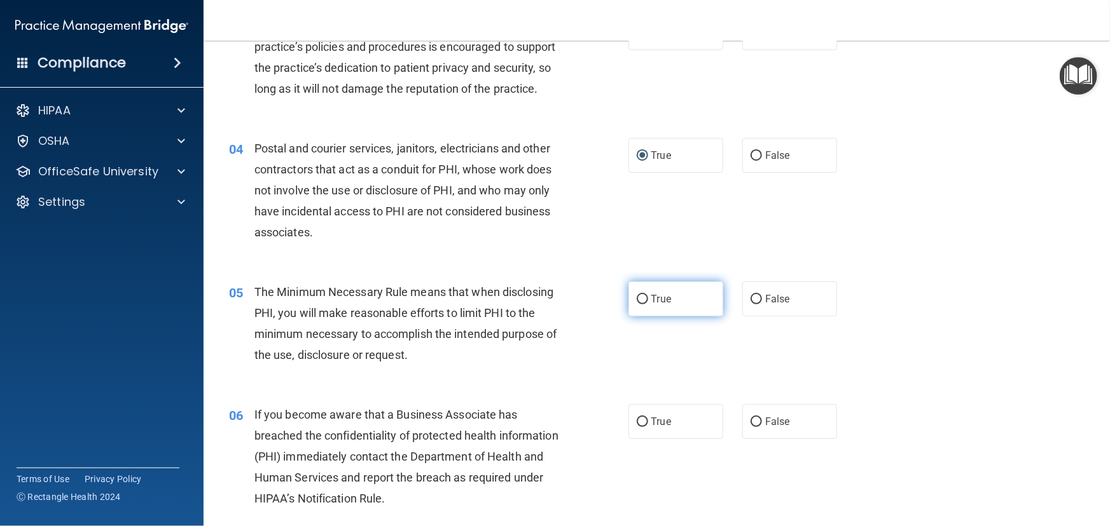
click at [636, 305] on input "True" at bounding box center [641, 300] width 11 height 10
radio input "true"
click at [750, 427] on input "False" at bounding box center [755, 423] width 11 height 10
radio input "true"
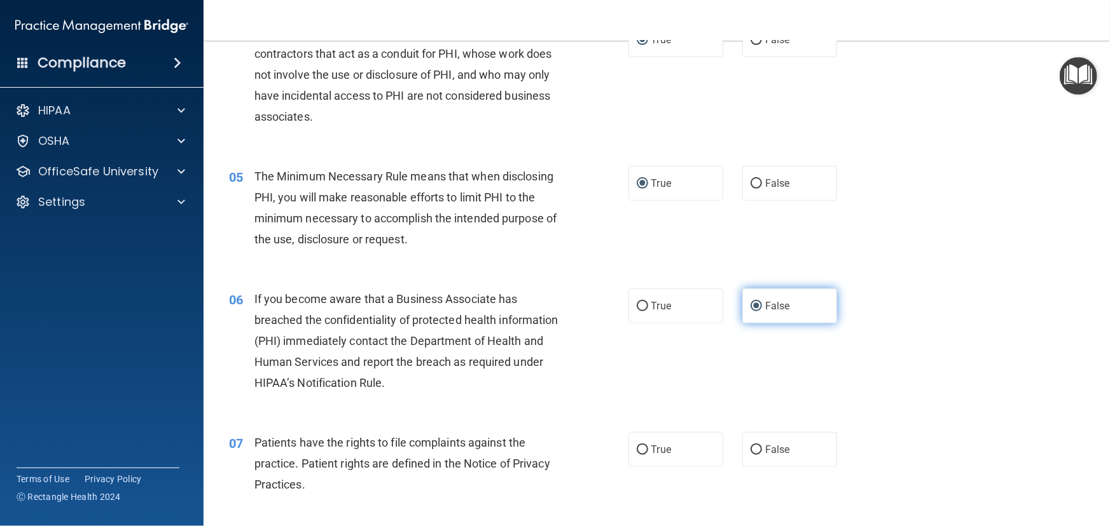
scroll to position [462, 0]
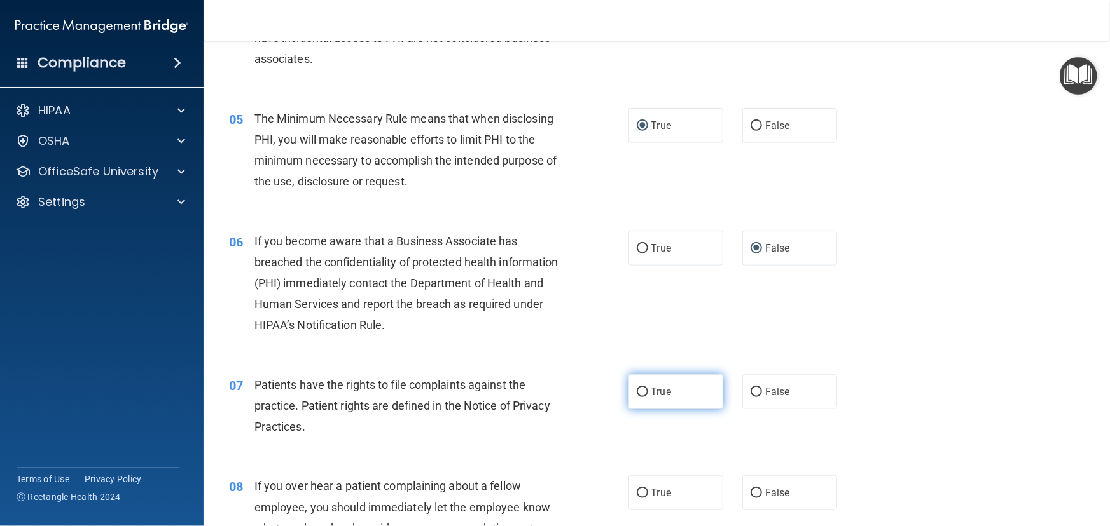
click at [640, 397] on input "True" at bounding box center [641, 393] width 11 height 10
radio input "true"
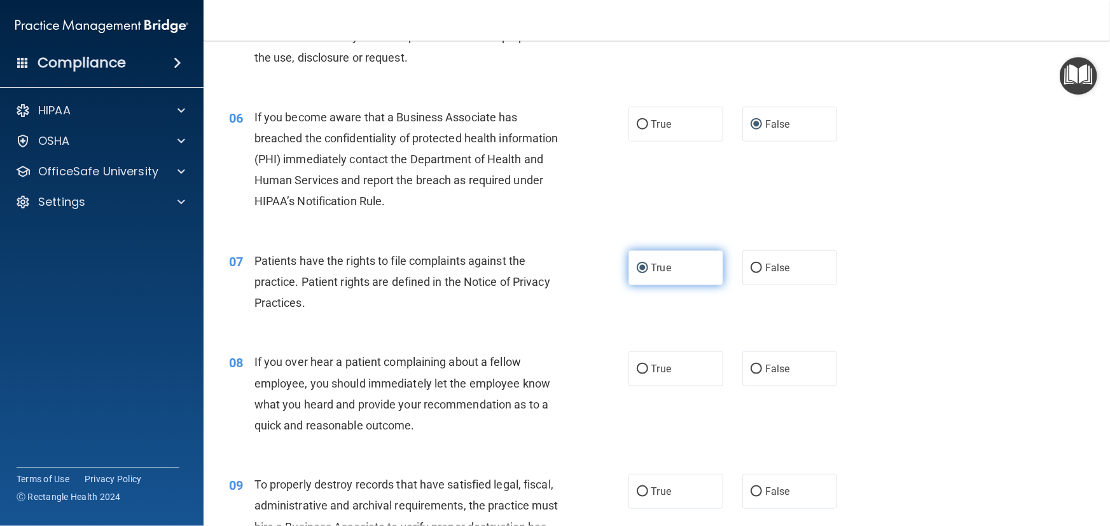
scroll to position [636, 0]
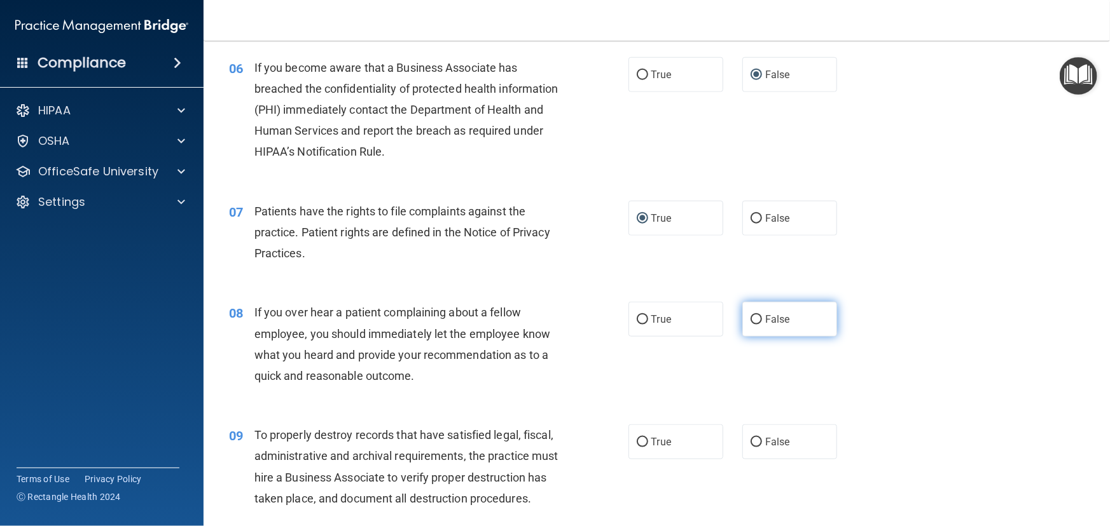
click at [752, 325] on input "False" at bounding box center [755, 320] width 11 height 10
radio input "true"
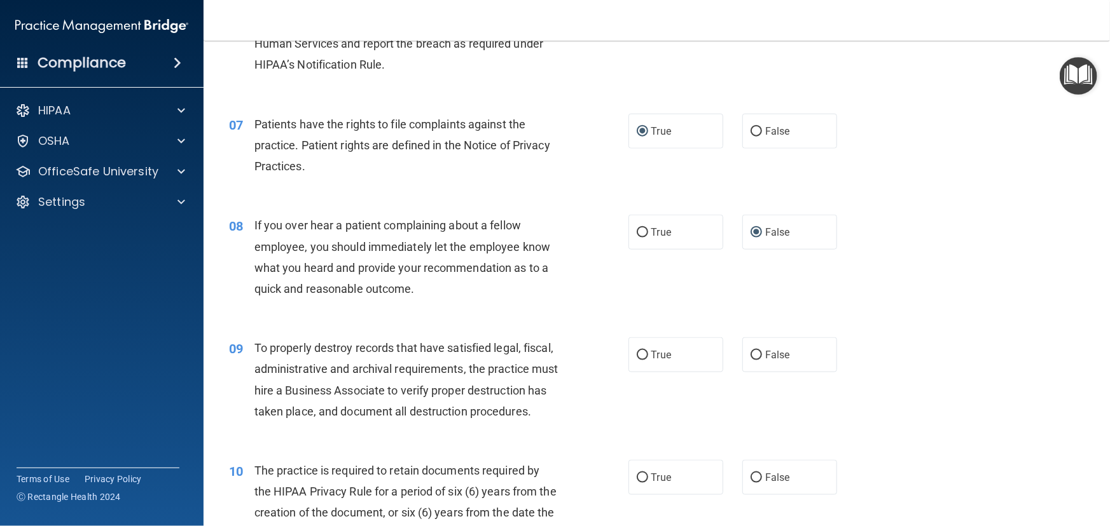
scroll to position [751, 0]
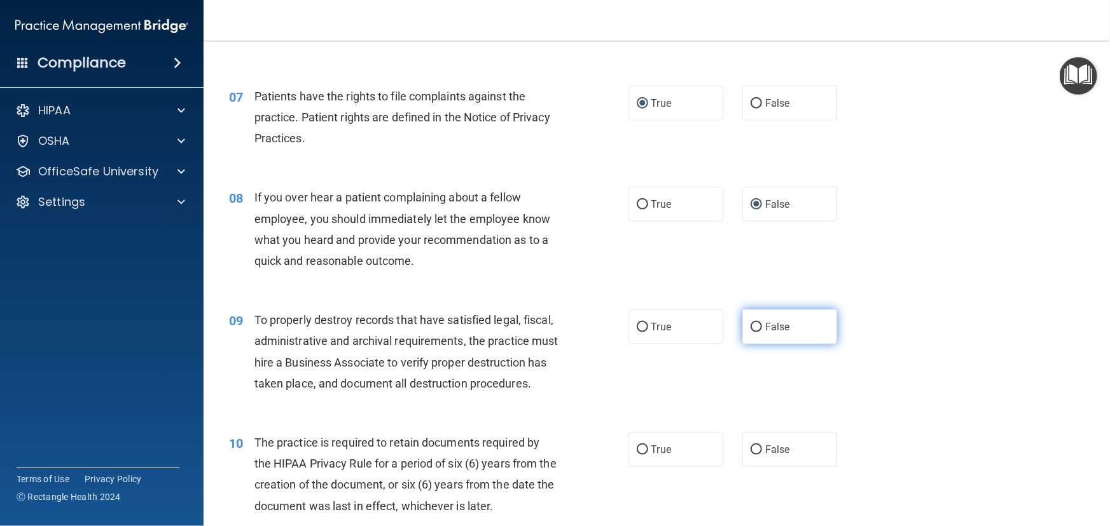
click at [750, 333] on input "False" at bounding box center [755, 328] width 11 height 10
radio input "true"
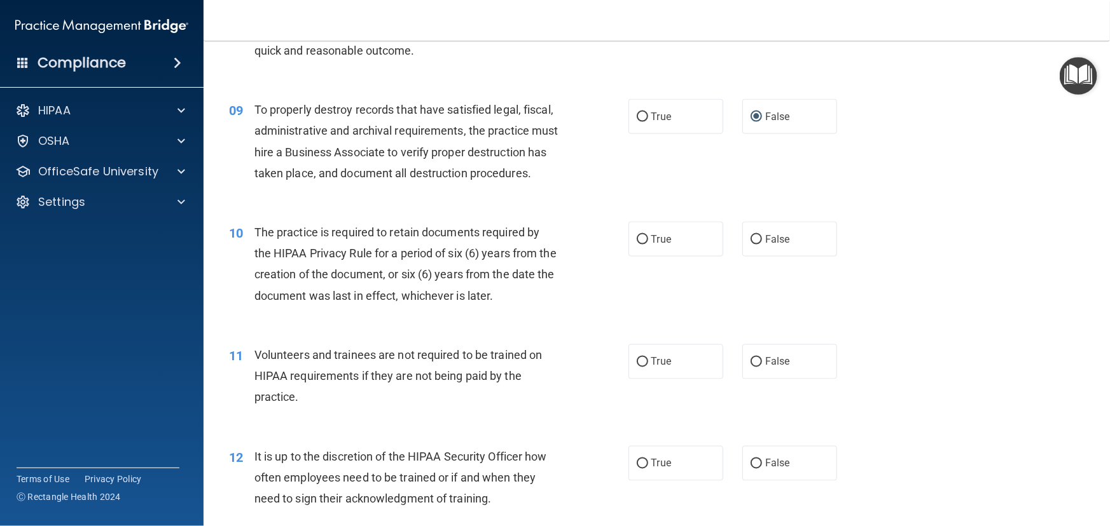
scroll to position [982, 0]
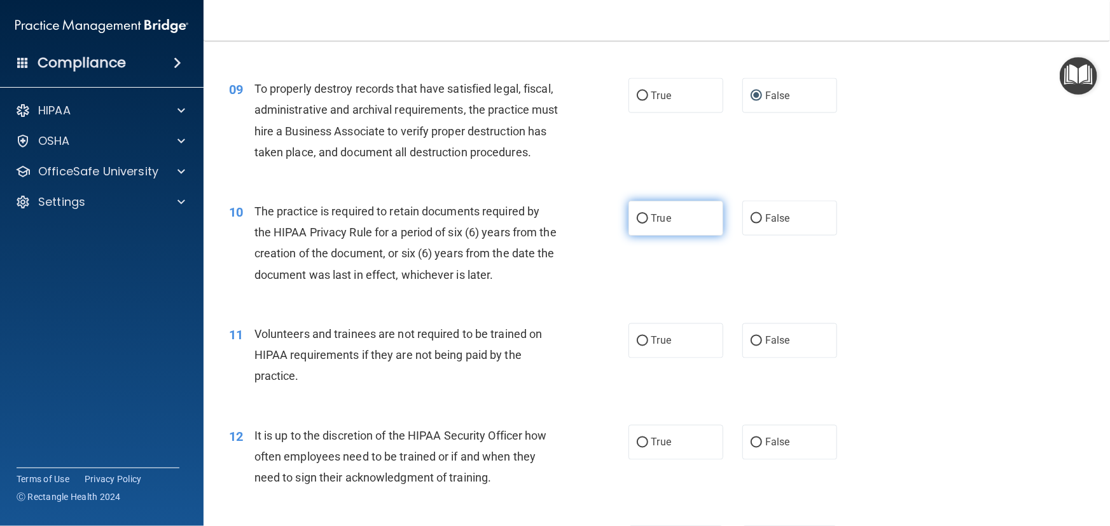
click at [636, 224] on input "True" at bounding box center [641, 219] width 11 height 10
radio input "true"
click at [750, 347] on input "False" at bounding box center [755, 342] width 11 height 10
radio input "true"
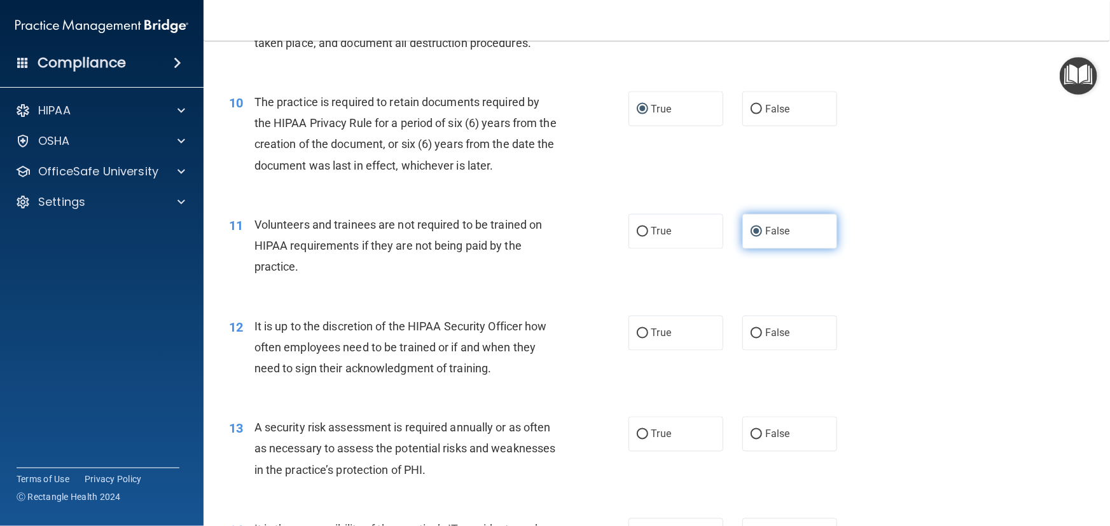
scroll to position [1098, 0]
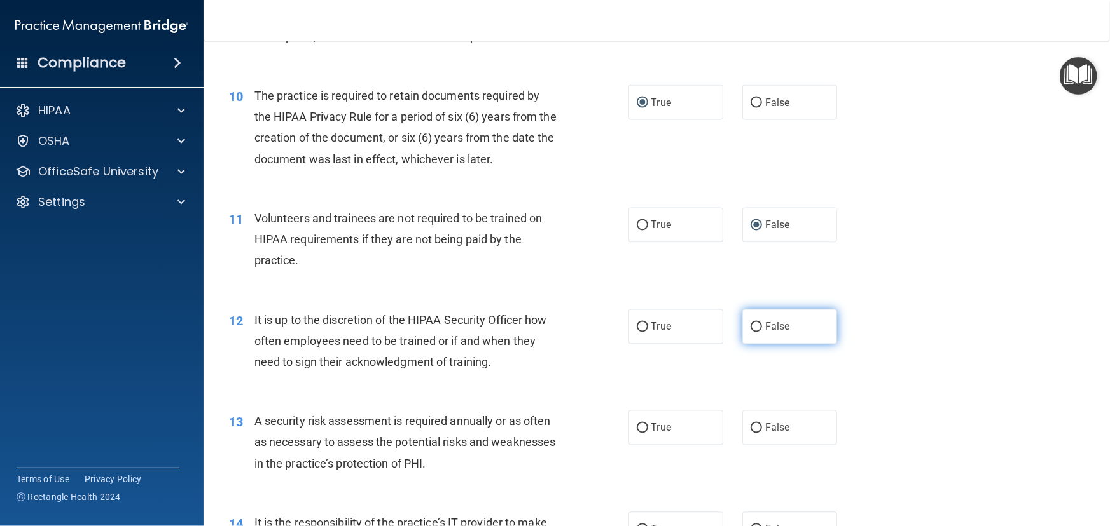
click at [752, 333] on input "False" at bounding box center [755, 328] width 11 height 10
radio input "true"
click at [636, 434] on input "True" at bounding box center [641, 429] width 11 height 10
radio input "true"
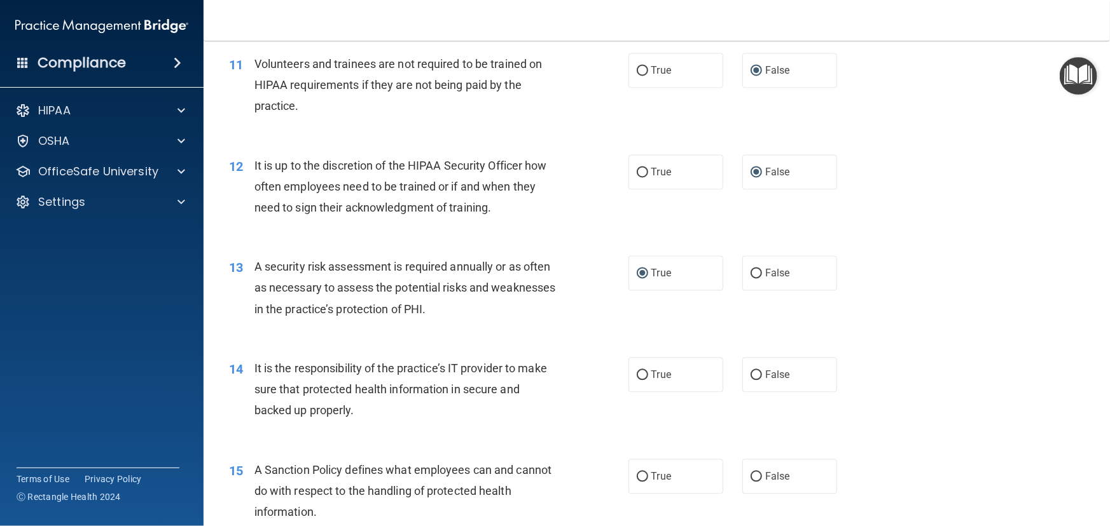
scroll to position [1272, 0]
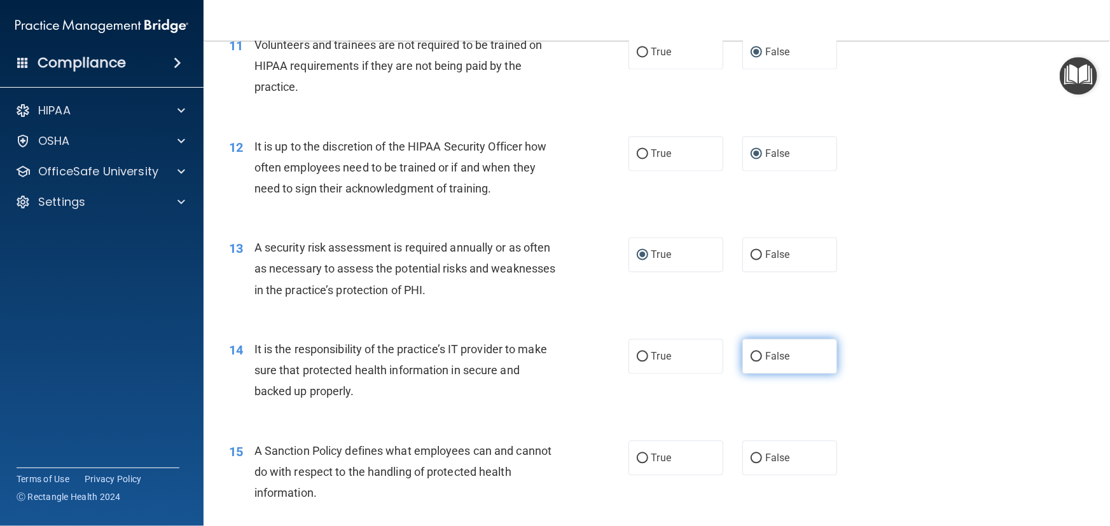
click at [750, 362] on input "False" at bounding box center [755, 357] width 11 height 10
radio input "true"
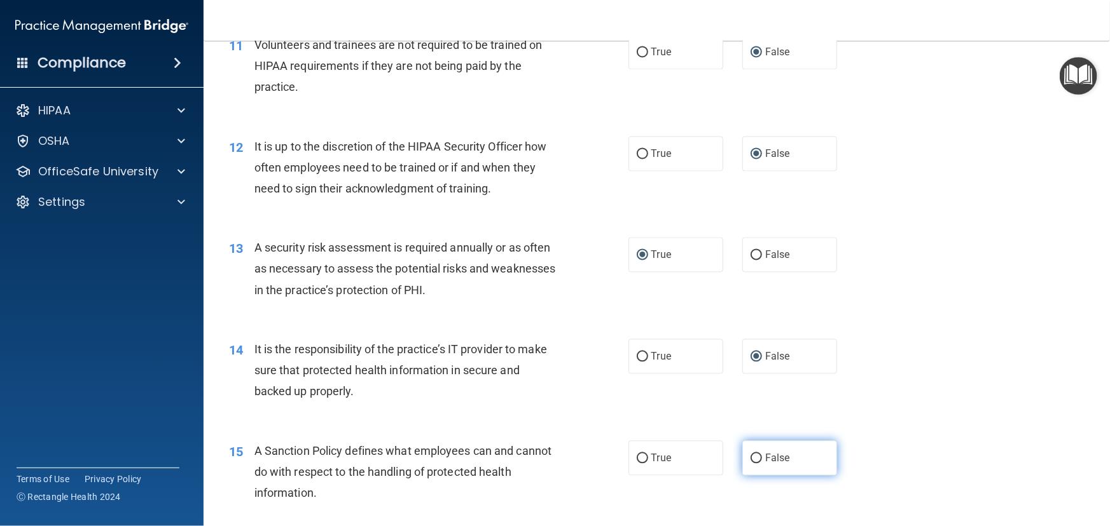
click at [750, 464] on input "False" at bounding box center [755, 459] width 11 height 10
radio input "true"
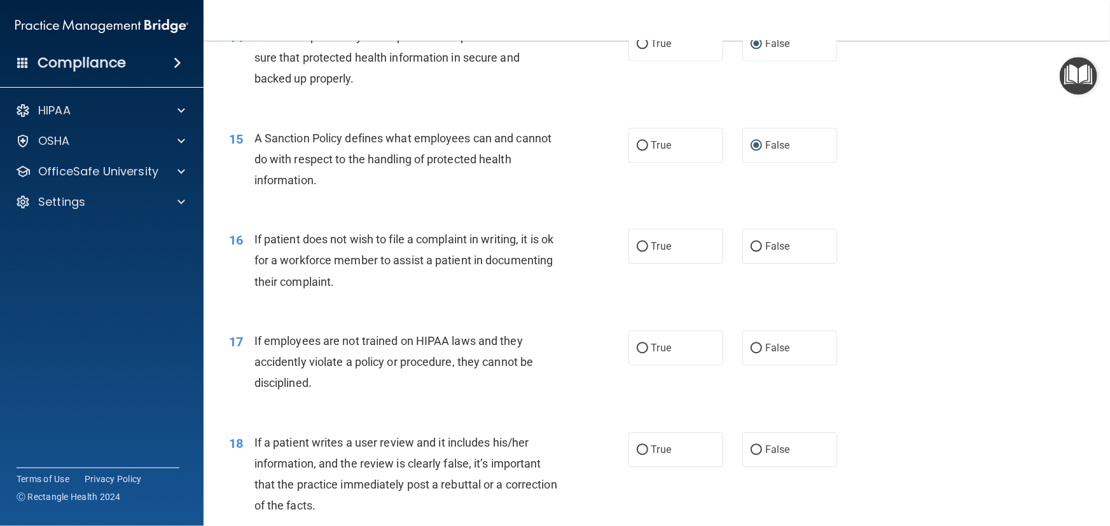
scroll to position [1618, 0]
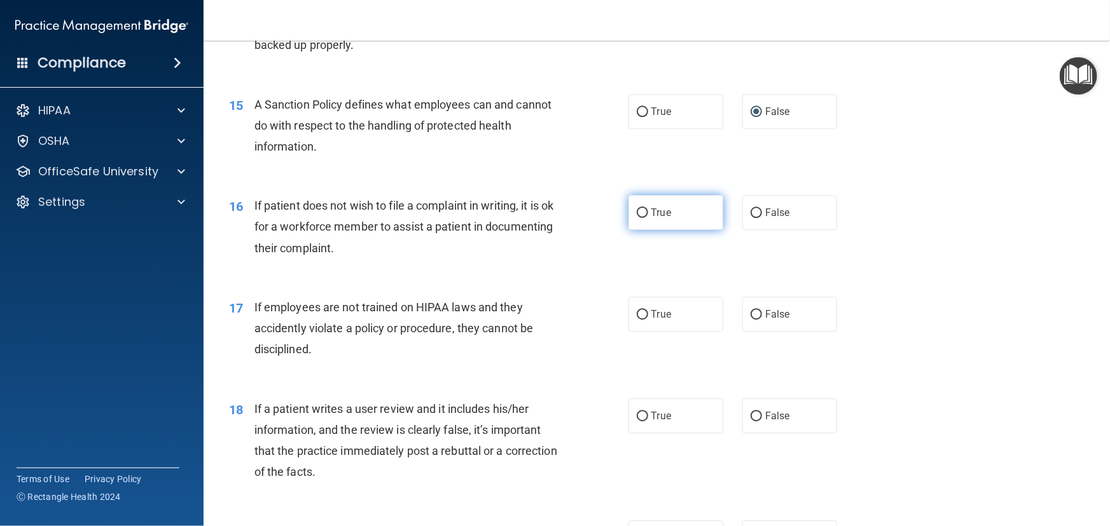
click at [638, 218] on input "True" at bounding box center [641, 214] width 11 height 10
radio input "true"
click at [750, 320] on input "False" at bounding box center [755, 315] width 11 height 10
radio input "true"
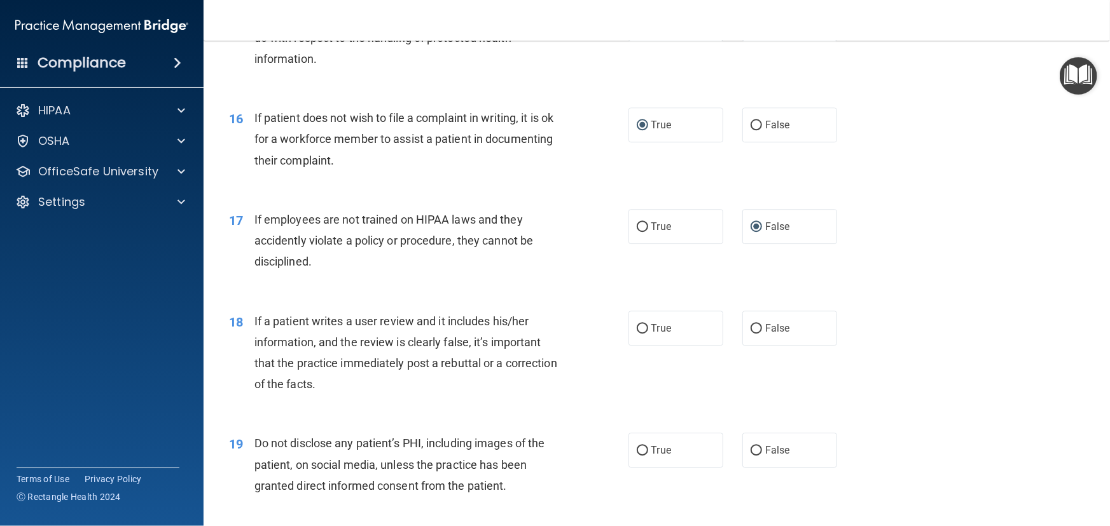
scroll to position [1734, 0]
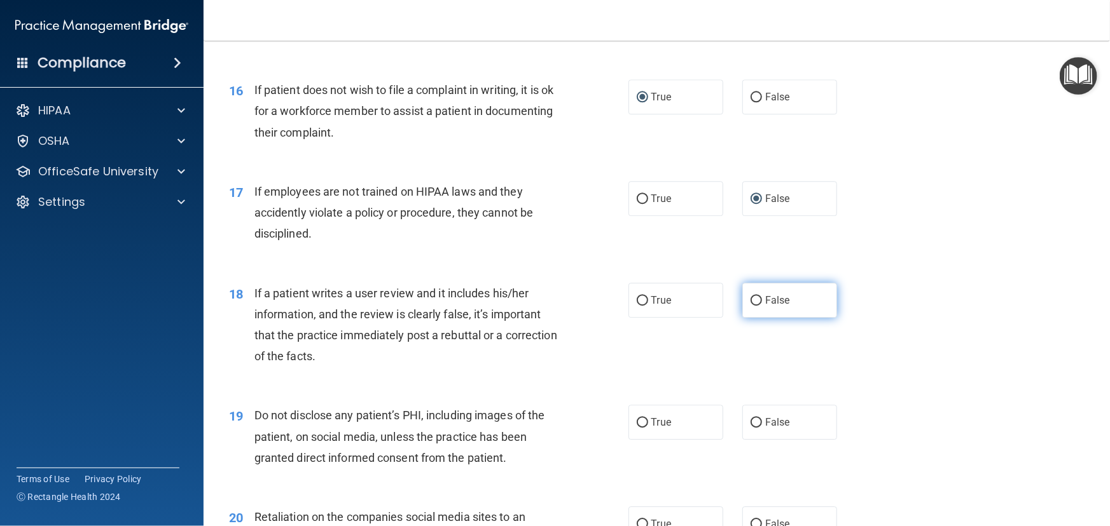
click at [750, 306] on input "False" at bounding box center [755, 301] width 11 height 10
radio input "true"
click at [640, 428] on input "True" at bounding box center [641, 423] width 11 height 10
radio input "true"
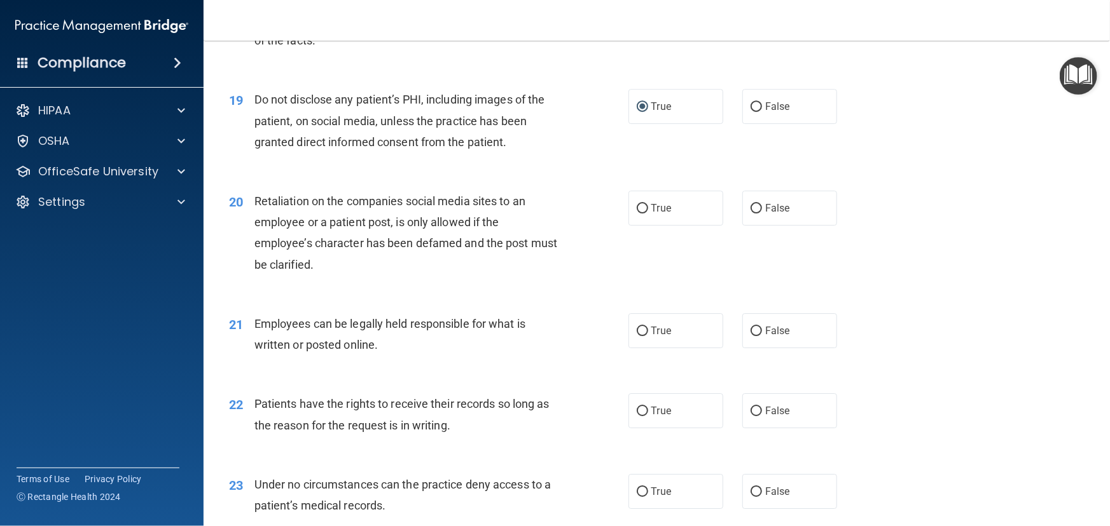
scroll to position [2080, 0]
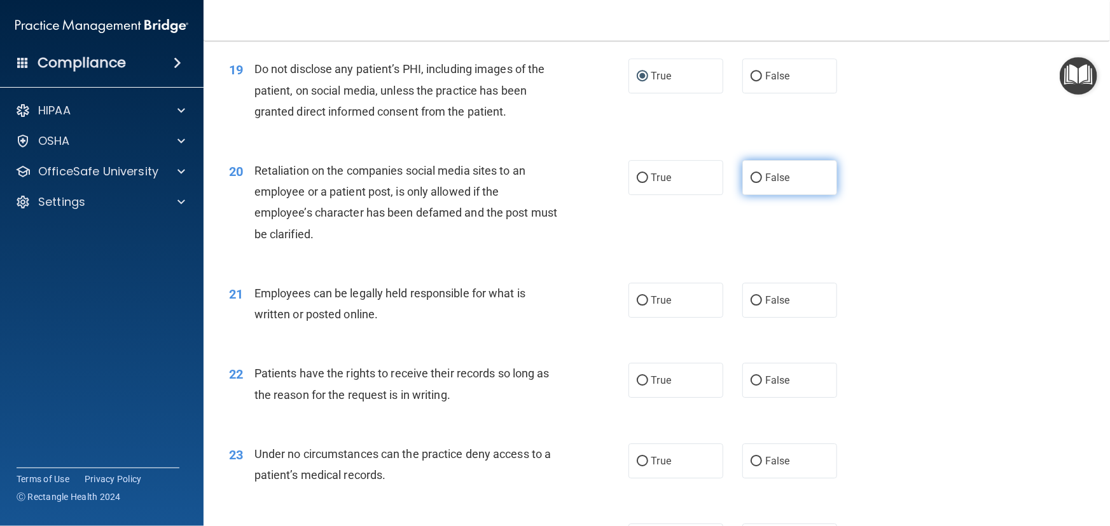
click at [756, 183] on input "False" at bounding box center [755, 179] width 11 height 10
radio input "true"
click at [638, 306] on input "True" at bounding box center [641, 301] width 11 height 10
radio input "true"
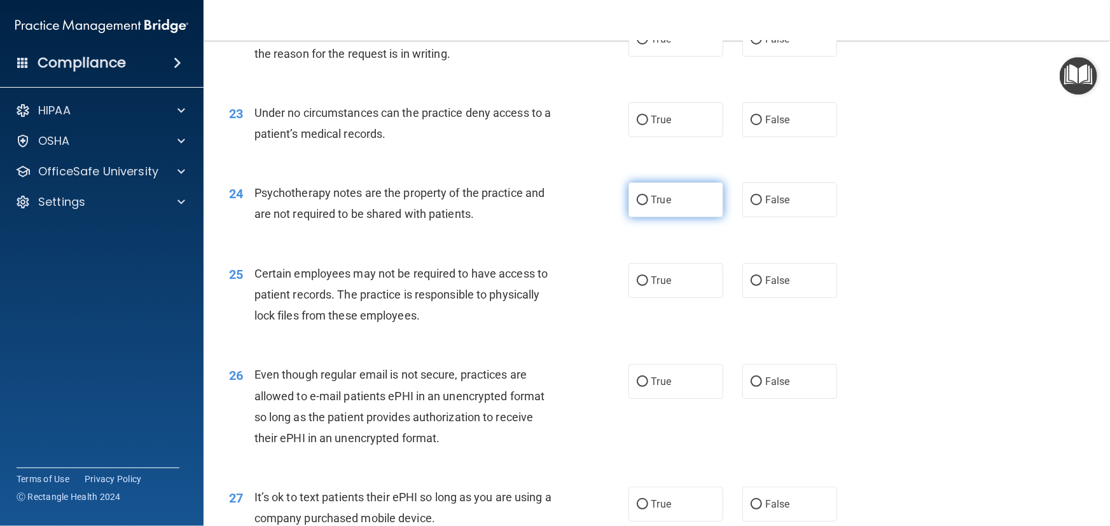
scroll to position [2428, 0]
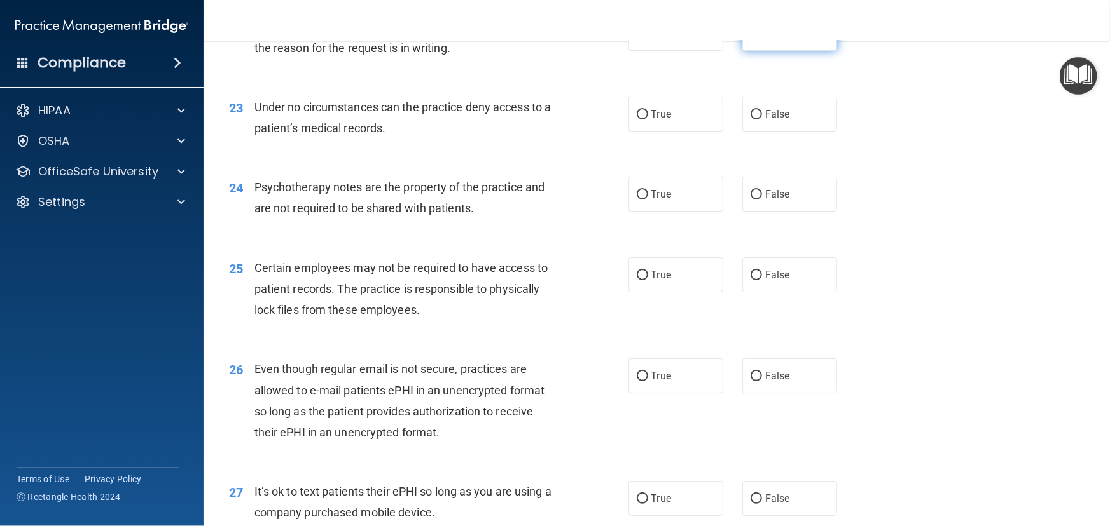
click at [750, 39] on input "False" at bounding box center [755, 34] width 11 height 10
radio input "true"
click at [750, 120] on input "False" at bounding box center [755, 115] width 11 height 10
radio input "true"
click at [636, 200] on input "True" at bounding box center [641, 195] width 11 height 10
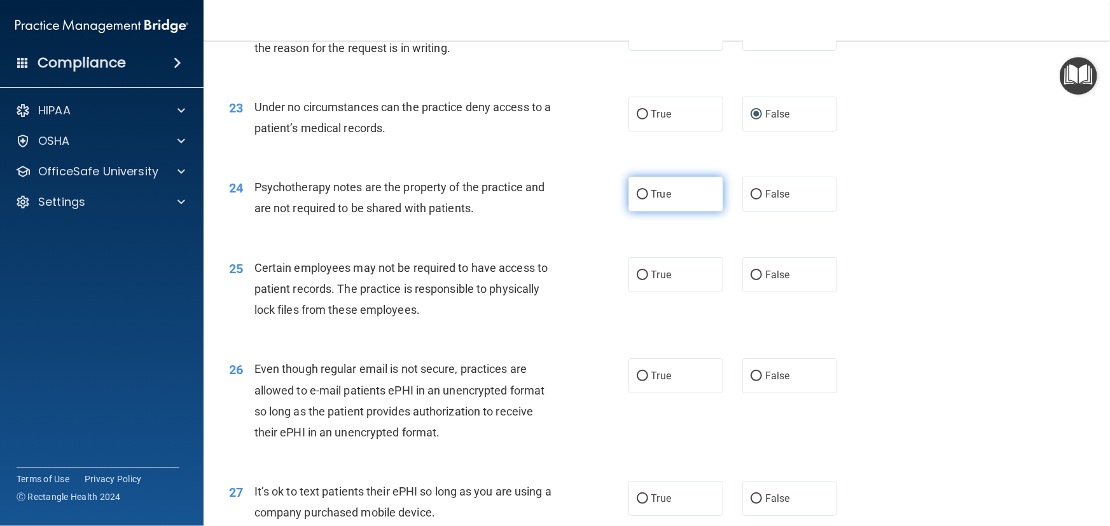
radio input "true"
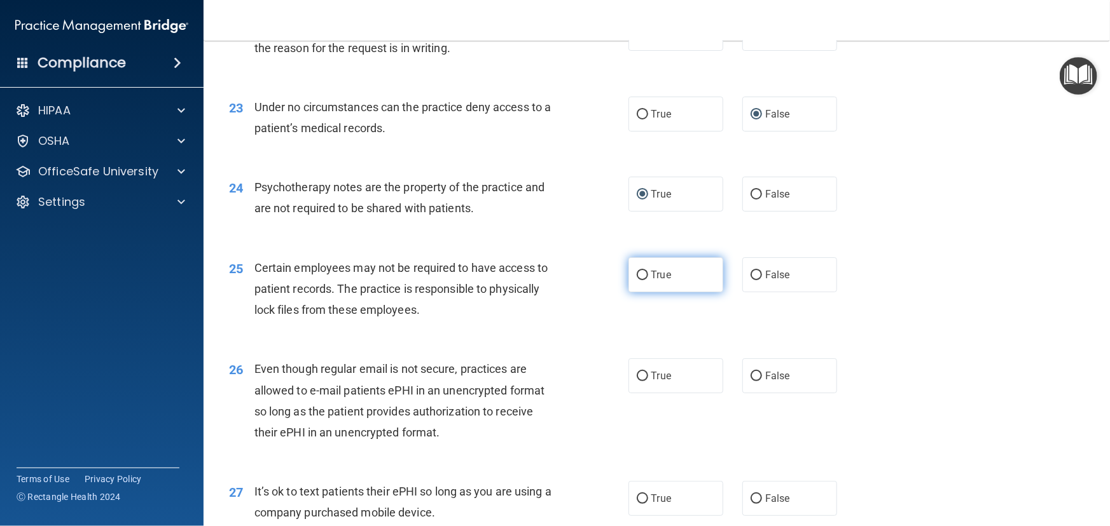
click at [636, 280] on input "True" at bounding box center [641, 276] width 11 height 10
radio input "true"
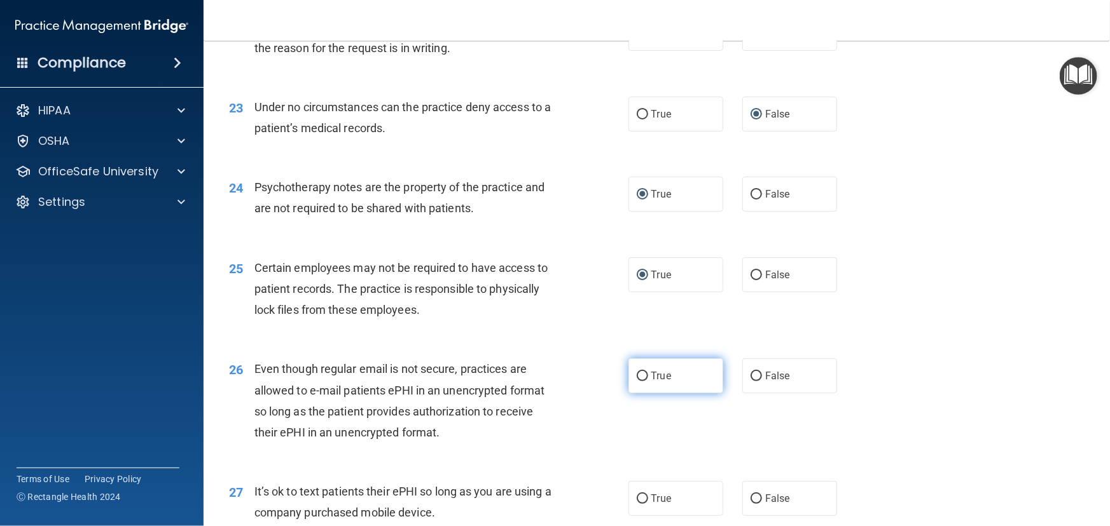
click at [636, 382] on input "True" at bounding box center [641, 377] width 11 height 10
radio input "true"
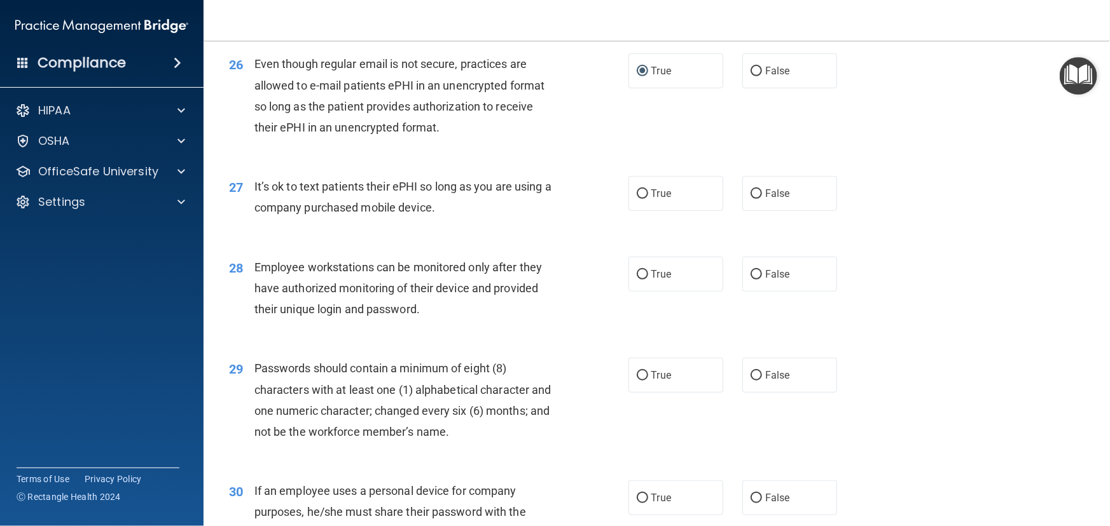
scroll to position [2774, 0]
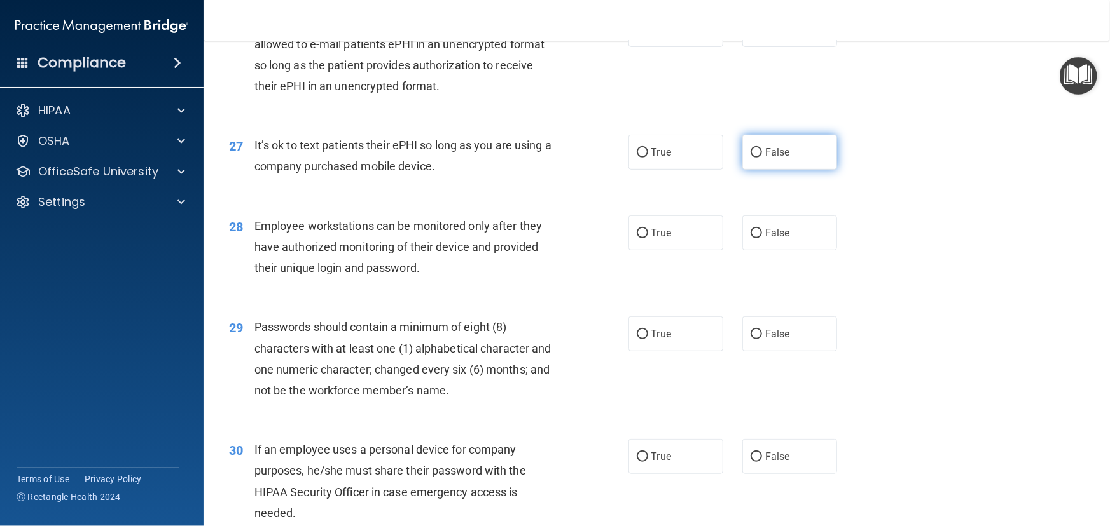
click at [750, 158] on input "False" at bounding box center [755, 153] width 11 height 10
radio input "true"
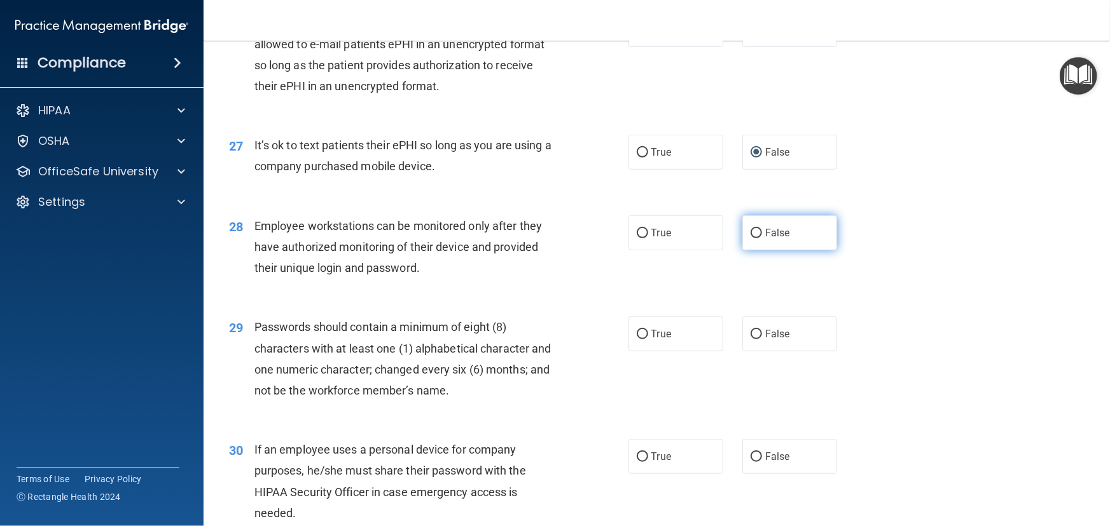
click at [753, 238] on input "False" at bounding box center [755, 234] width 11 height 10
radio input "true"
click at [636, 340] on input "True" at bounding box center [641, 335] width 11 height 10
radio input "true"
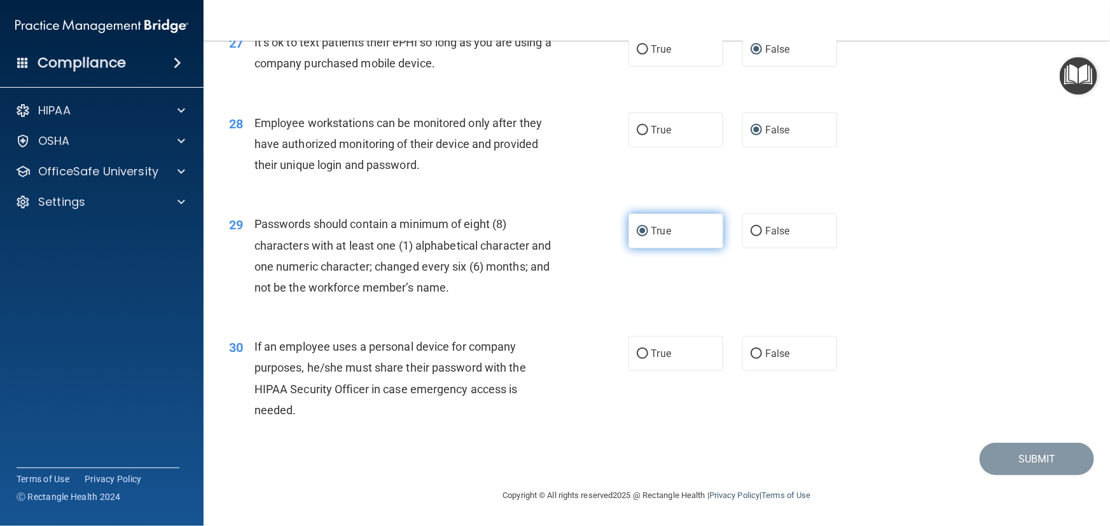
scroll to position [2918, 0]
click at [750, 353] on input "False" at bounding box center [755, 355] width 11 height 10
radio input "true"
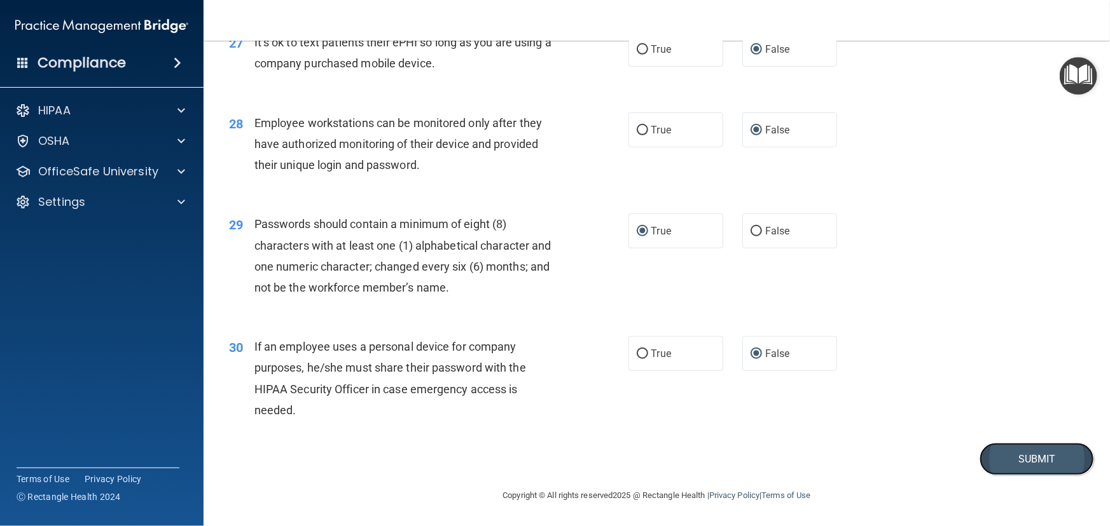
click at [1033, 459] on button "Submit" at bounding box center [1036, 459] width 114 height 32
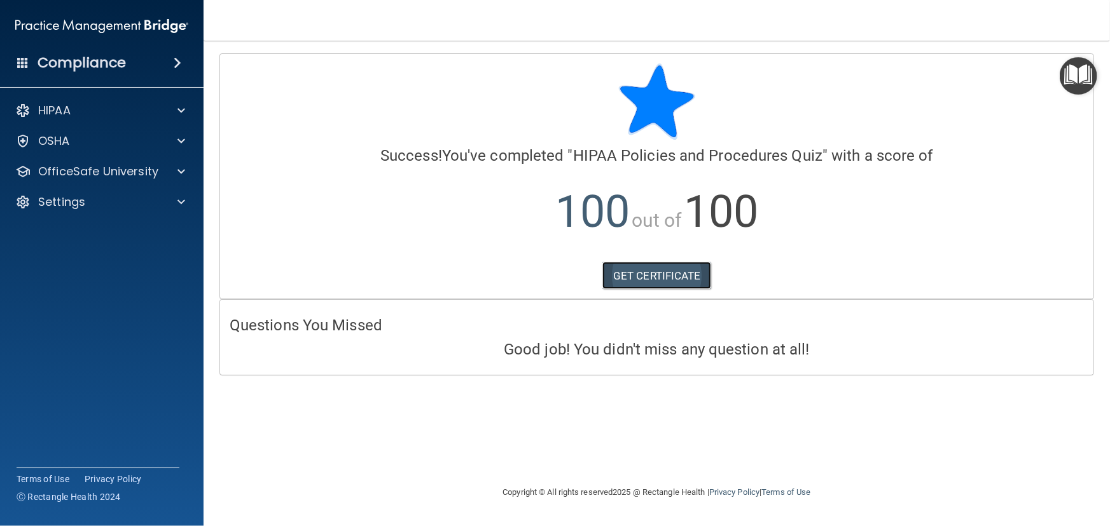
click at [645, 272] on link "GET CERTIFICATE" at bounding box center [656, 276] width 109 height 28
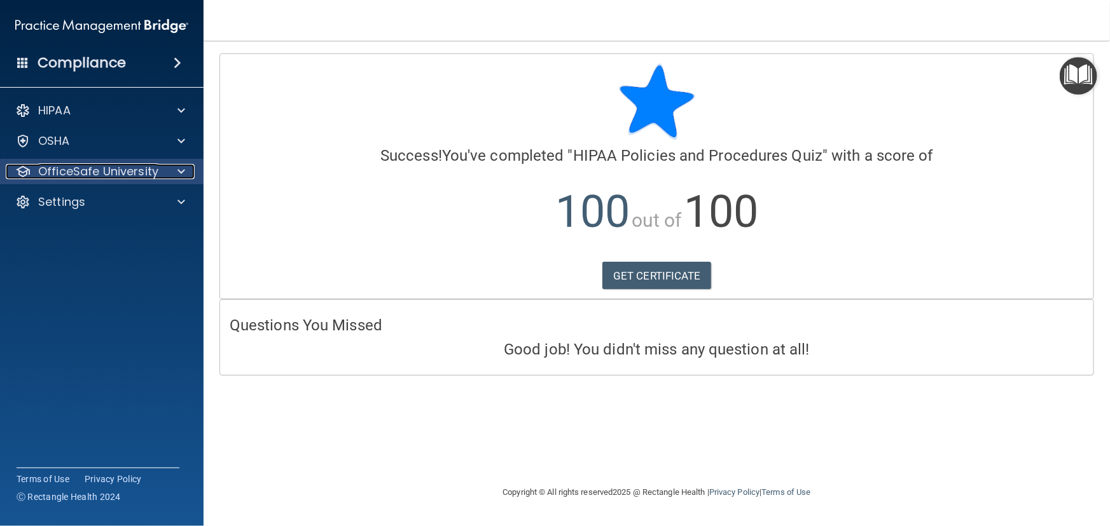
click at [155, 169] on p "OfficeSafe University" at bounding box center [98, 171] width 120 height 15
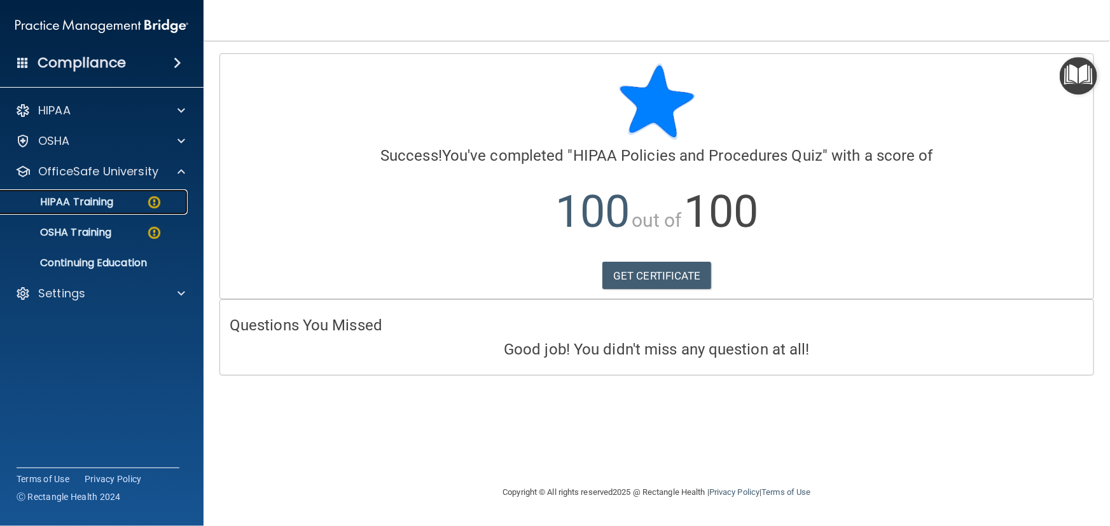
click at [152, 201] on img at bounding box center [154, 203] width 16 height 16
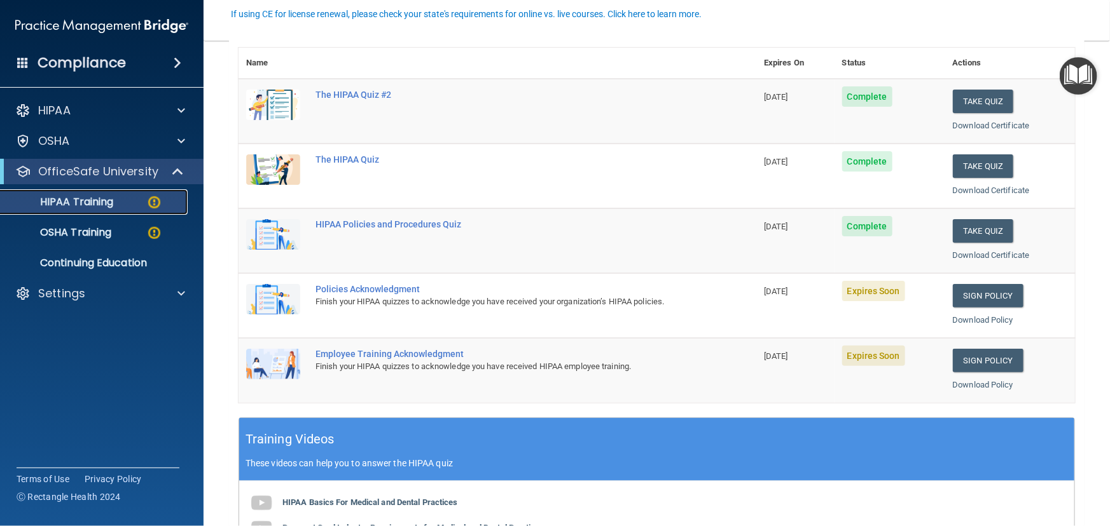
scroll to position [115, 0]
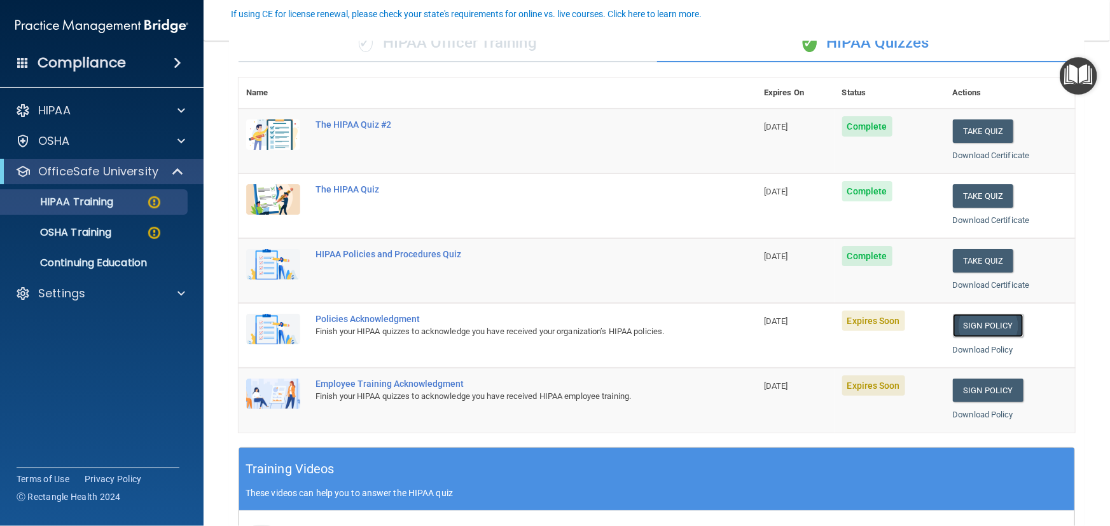
click at [961, 323] on link "Sign Policy" at bounding box center [987, 326] width 71 height 24
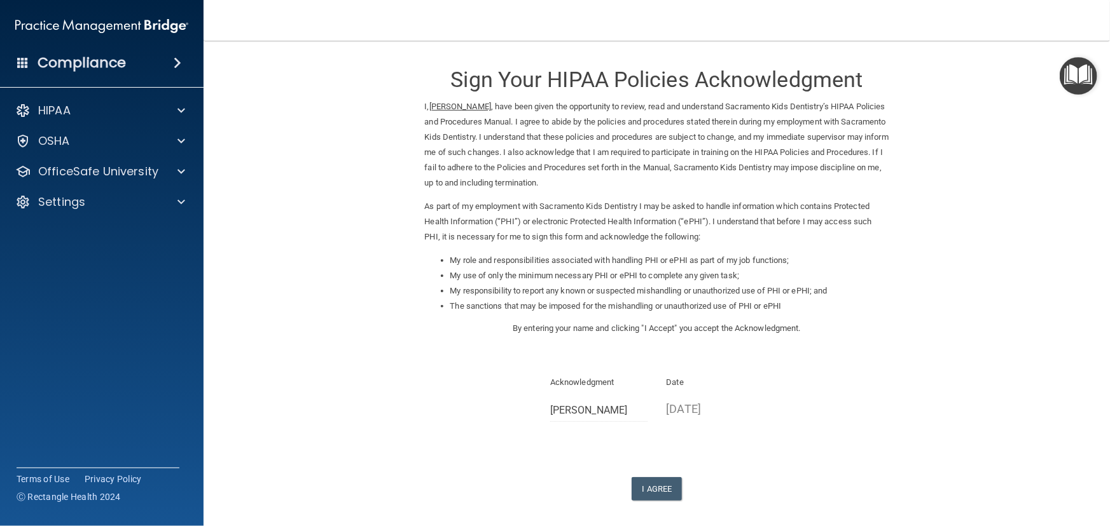
scroll to position [55, 0]
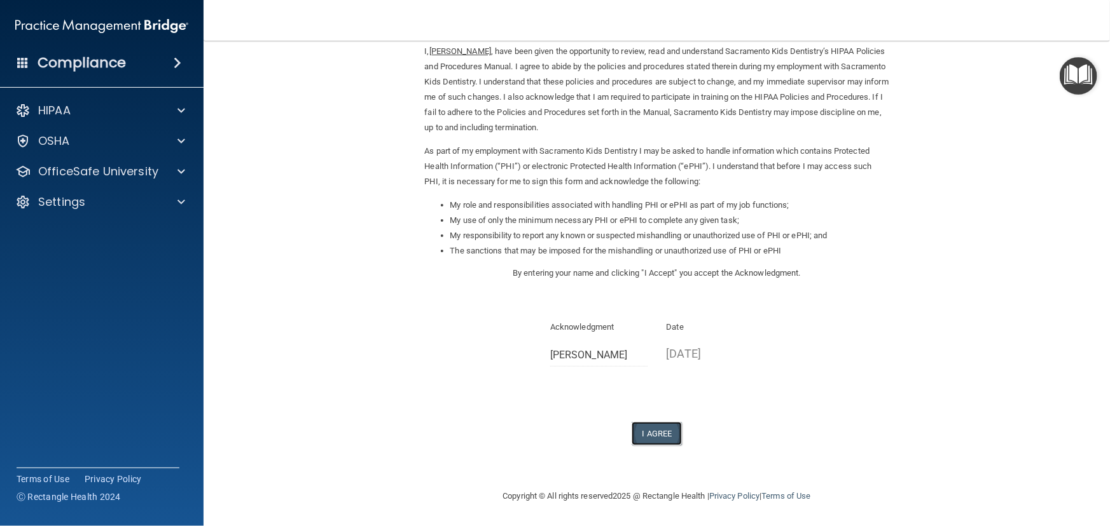
click at [642, 430] on button "I Agree" at bounding box center [656, 434] width 51 height 24
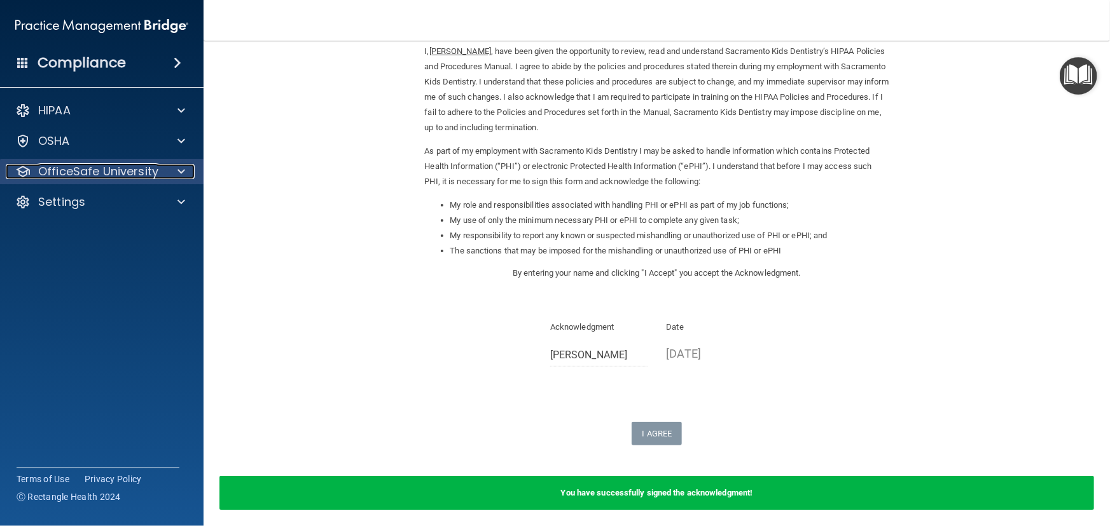
click at [177, 168] on span at bounding box center [181, 171] width 8 height 15
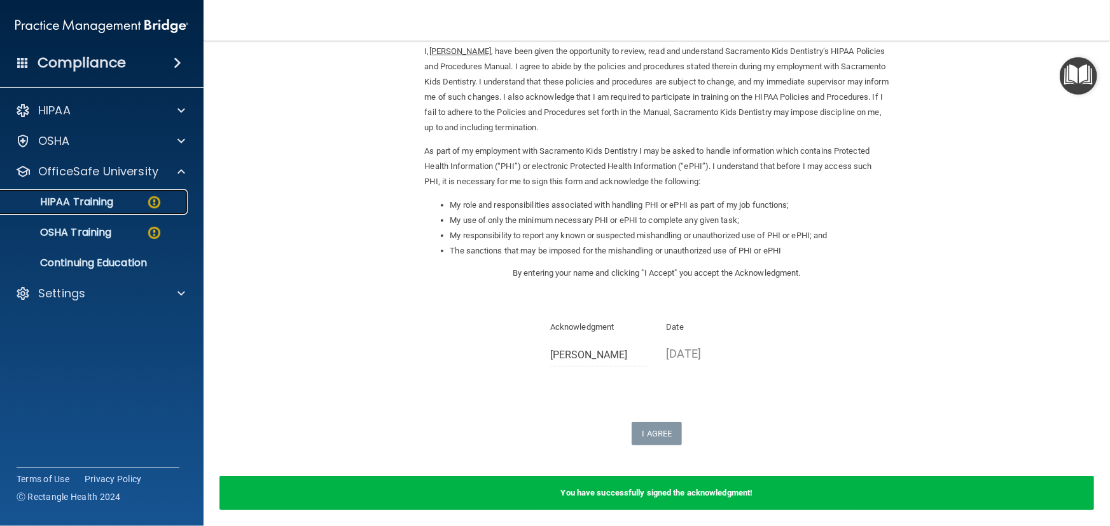
click at [113, 197] on p "HIPAA Training" at bounding box center [60, 202] width 105 height 13
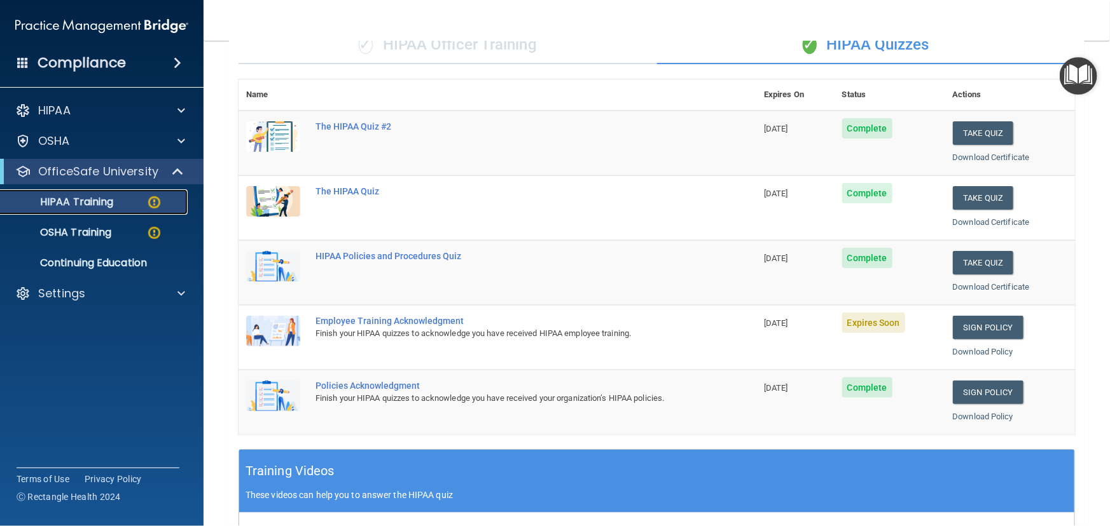
scroll to position [90, 0]
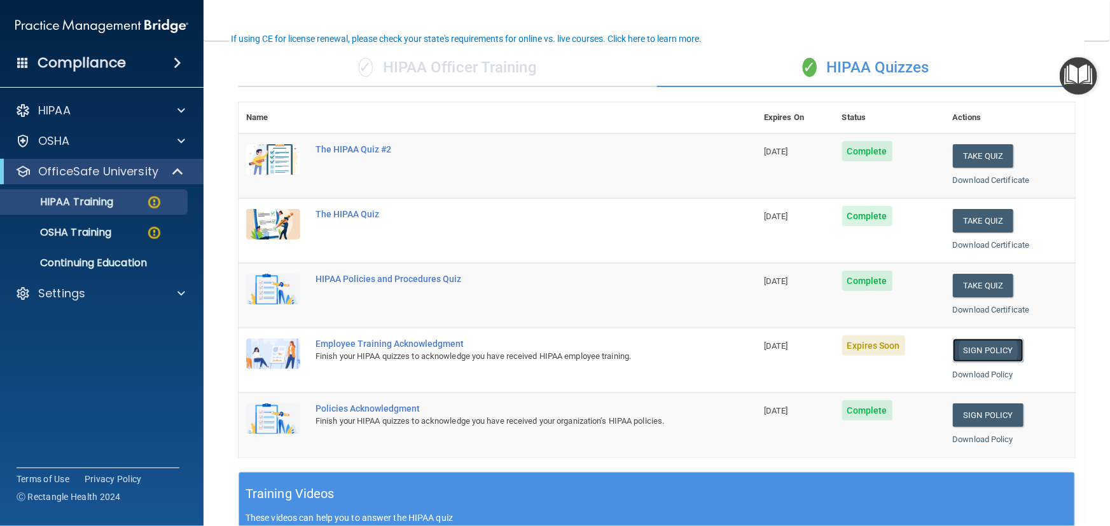
click at [976, 348] on link "Sign Policy" at bounding box center [987, 351] width 71 height 24
click at [61, 115] on p "HIPAA" at bounding box center [54, 110] width 32 height 15
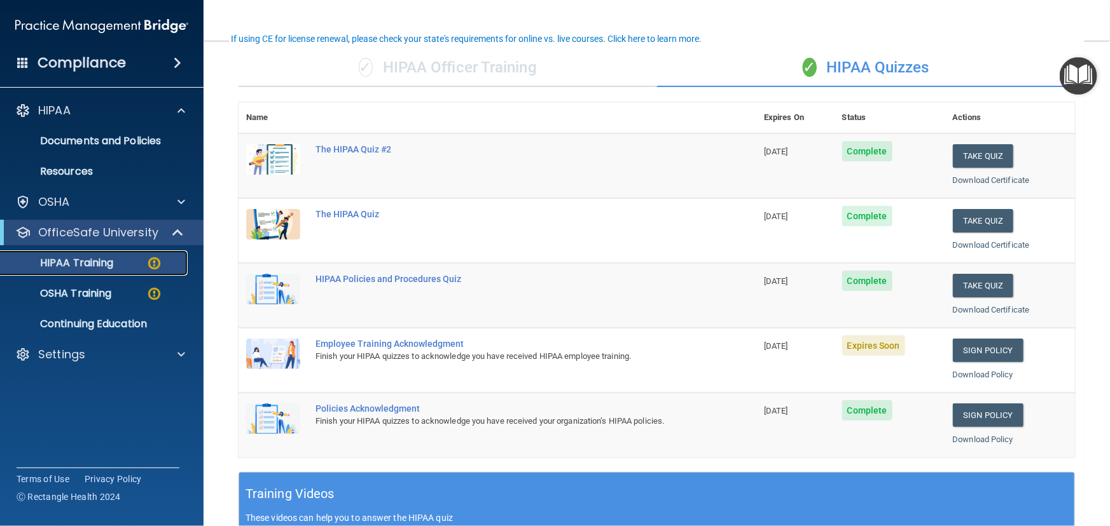
click at [90, 264] on p "HIPAA Training" at bounding box center [60, 263] width 105 height 13
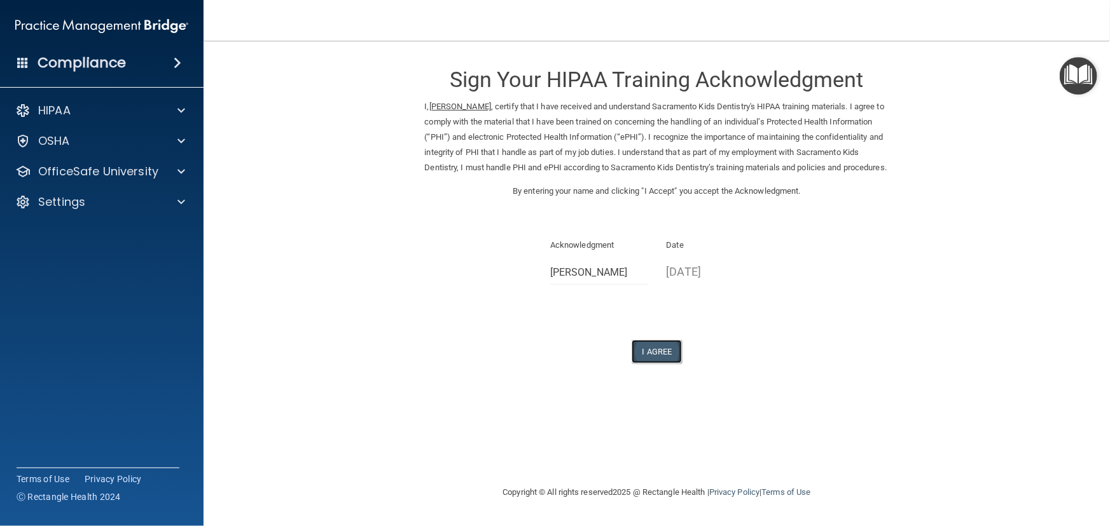
click at [663, 362] on button "I Agree" at bounding box center [656, 352] width 51 height 24
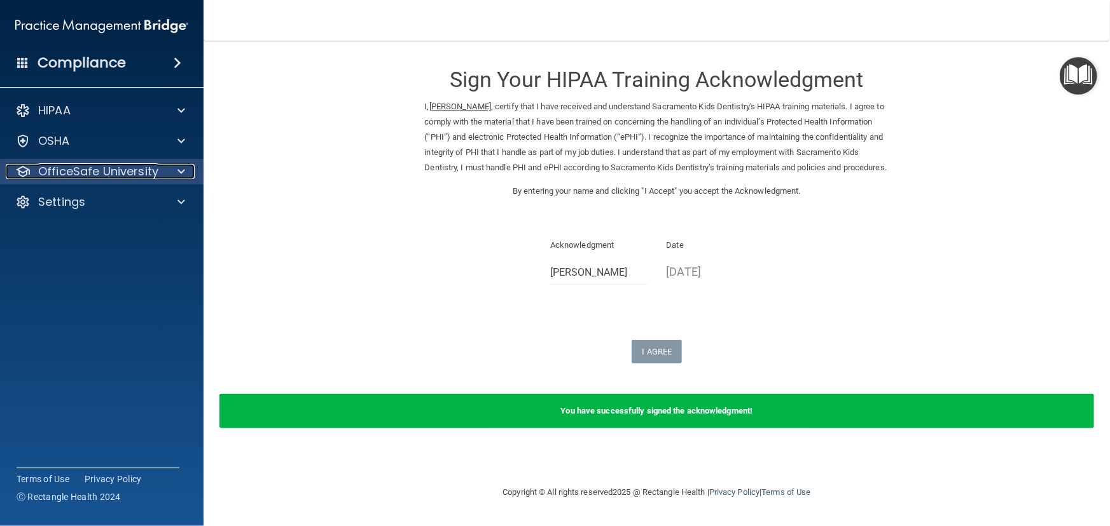
click at [144, 166] on p "OfficeSafe University" at bounding box center [98, 171] width 120 height 15
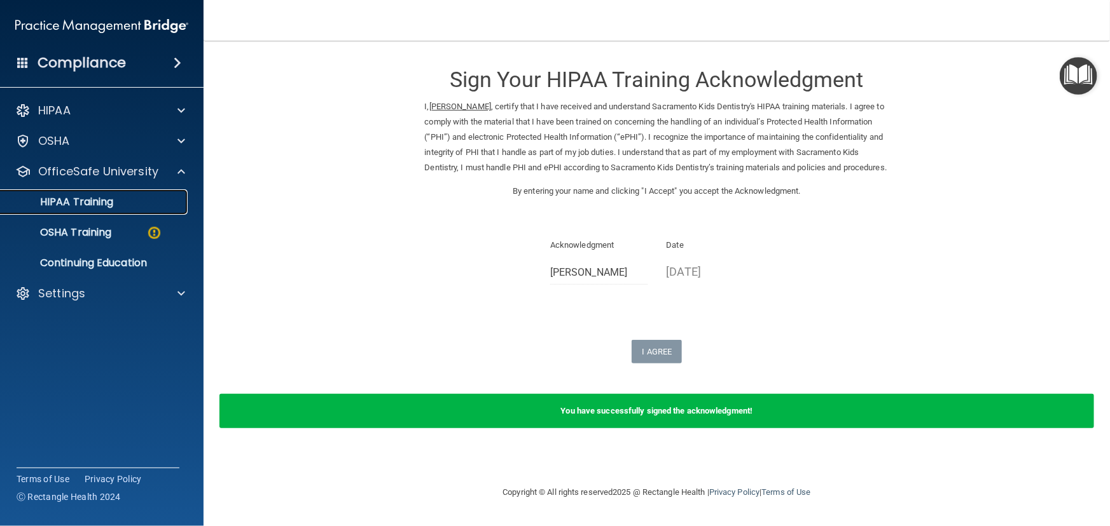
click at [95, 198] on p "HIPAA Training" at bounding box center [60, 202] width 105 height 13
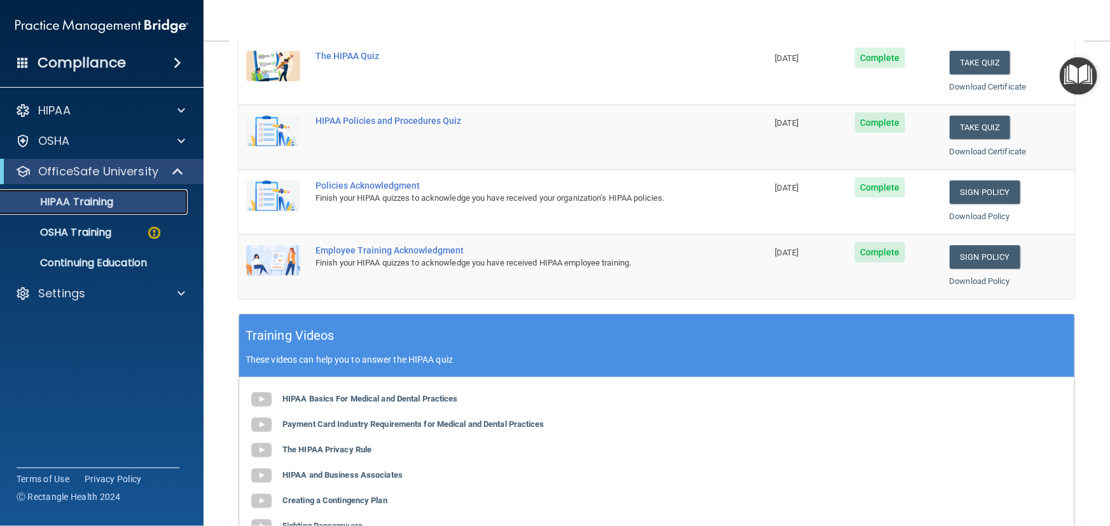
scroll to position [57, 0]
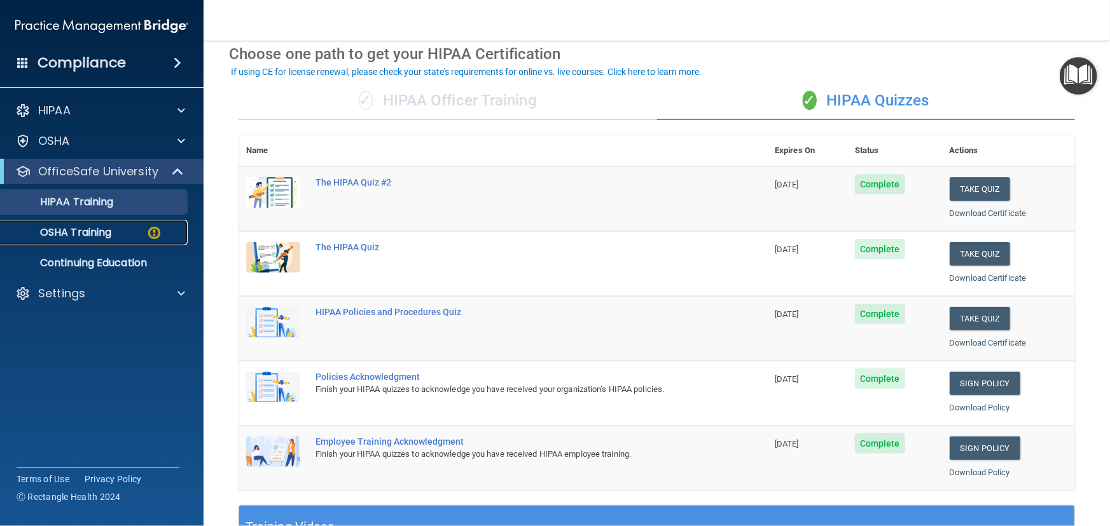
click at [87, 235] on p "OSHA Training" at bounding box center [59, 232] width 103 height 13
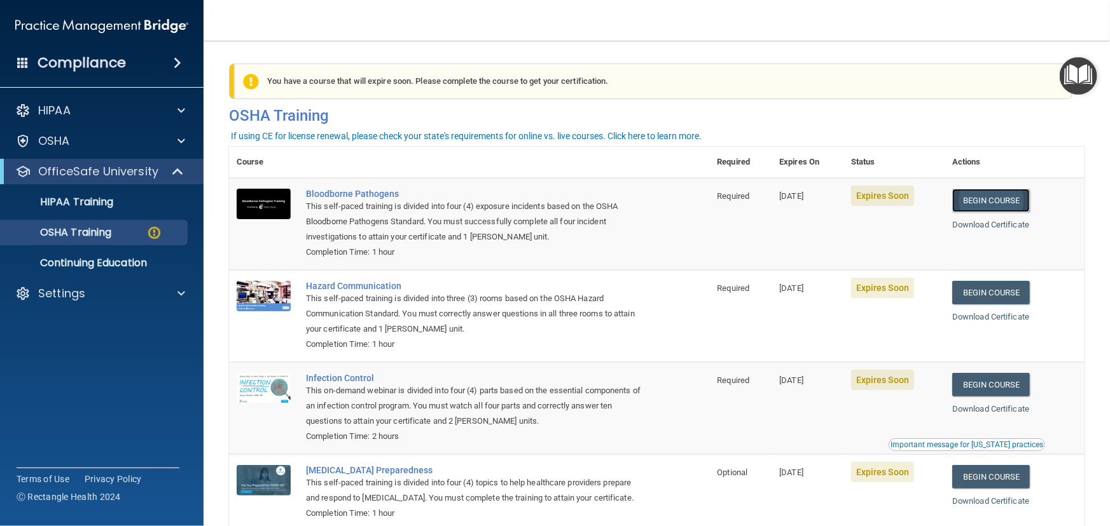
click at [989, 199] on link "Begin Course" at bounding box center [991, 201] width 78 height 24
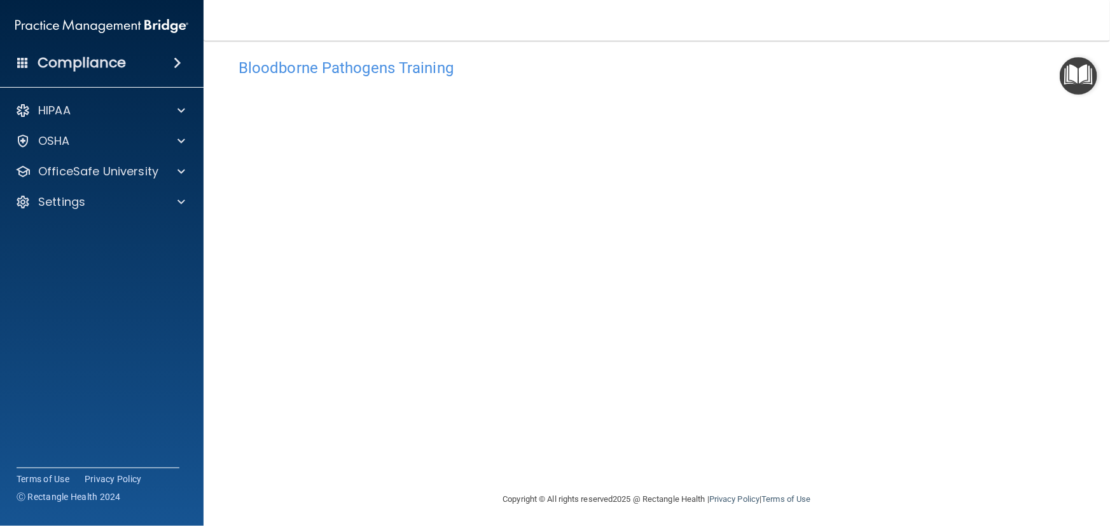
scroll to position [17, 0]
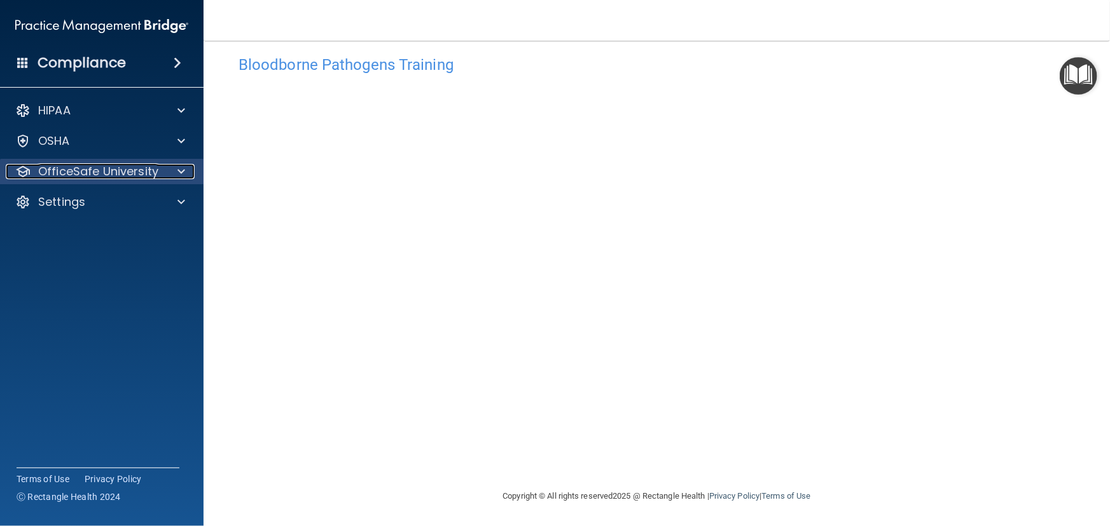
click at [151, 174] on p "OfficeSafe University" at bounding box center [98, 171] width 120 height 15
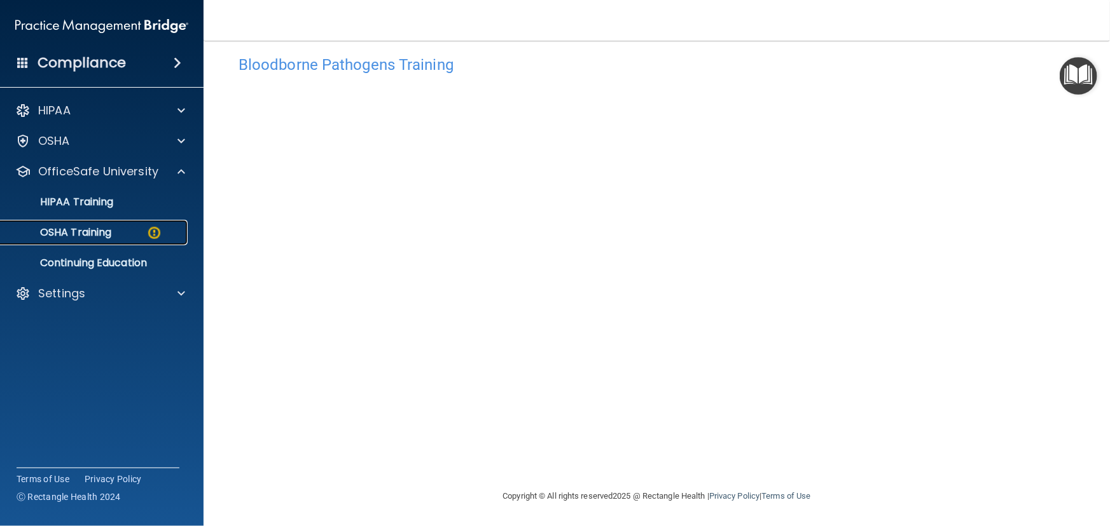
click at [147, 229] on img at bounding box center [154, 233] width 16 height 16
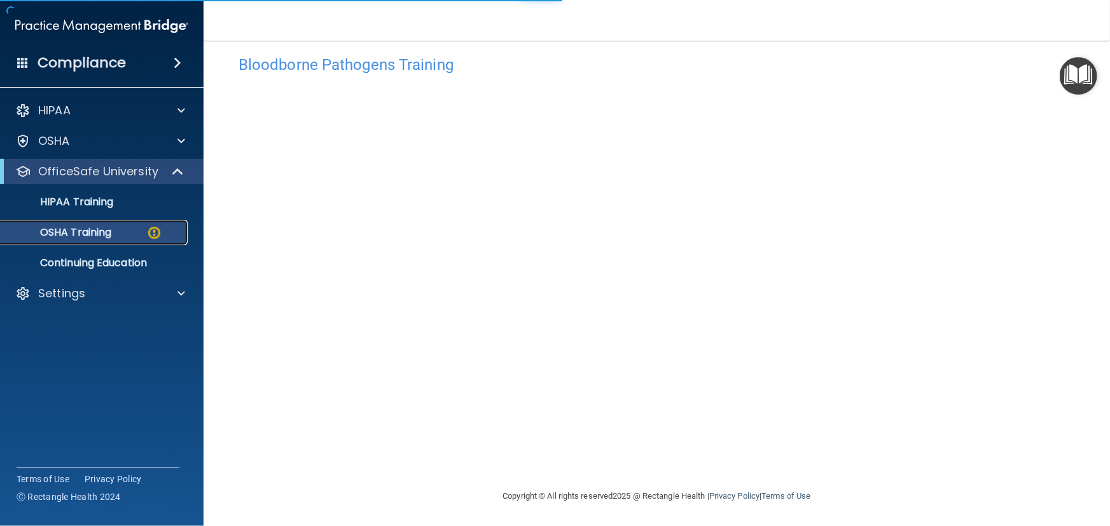
click at [83, 227] on p "OSHA Training" at bounding box center [59, 232] width 103 height 13
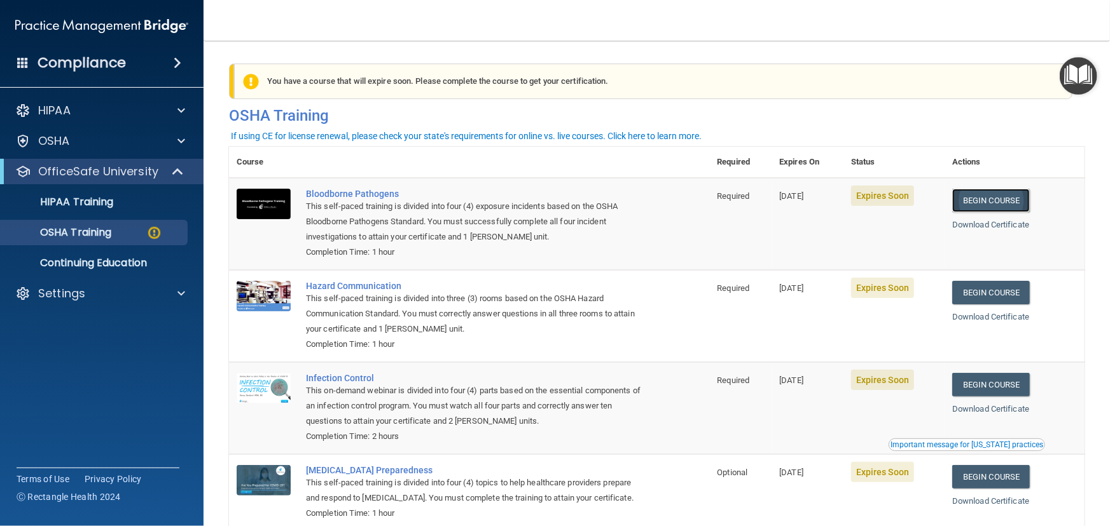
click at [987, 202] on link "Begin Course" at bounding box center [991, 201] width 78 height 24
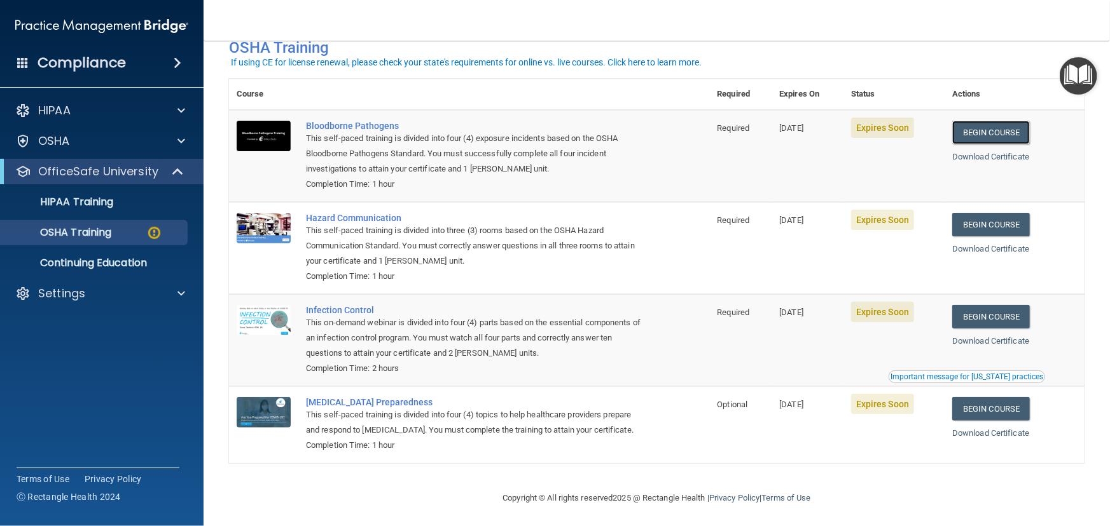
scroll to position [74, 0]
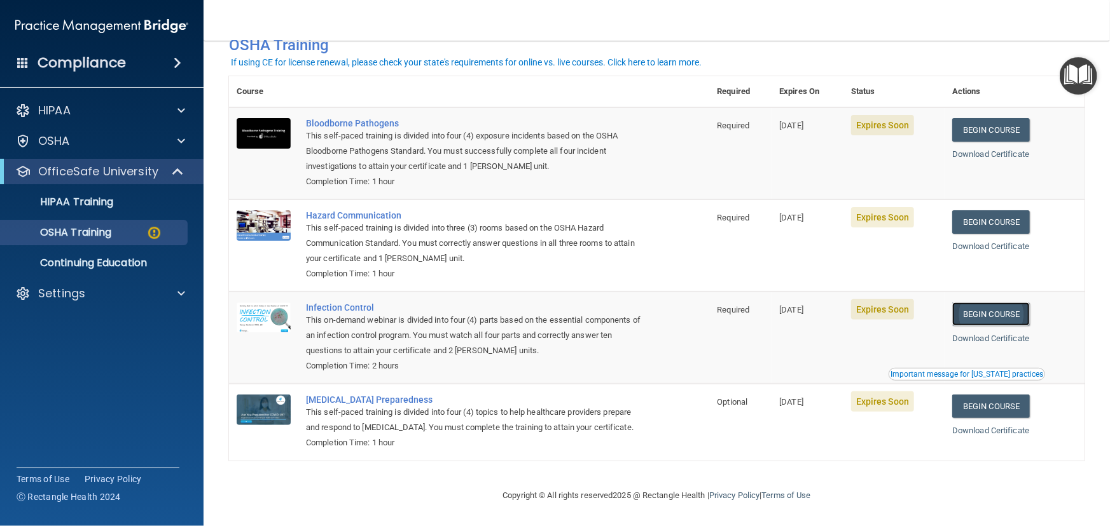
click at [991, 314] on link "Begin Course" at bounding box center [991, 315] width 78 height 24
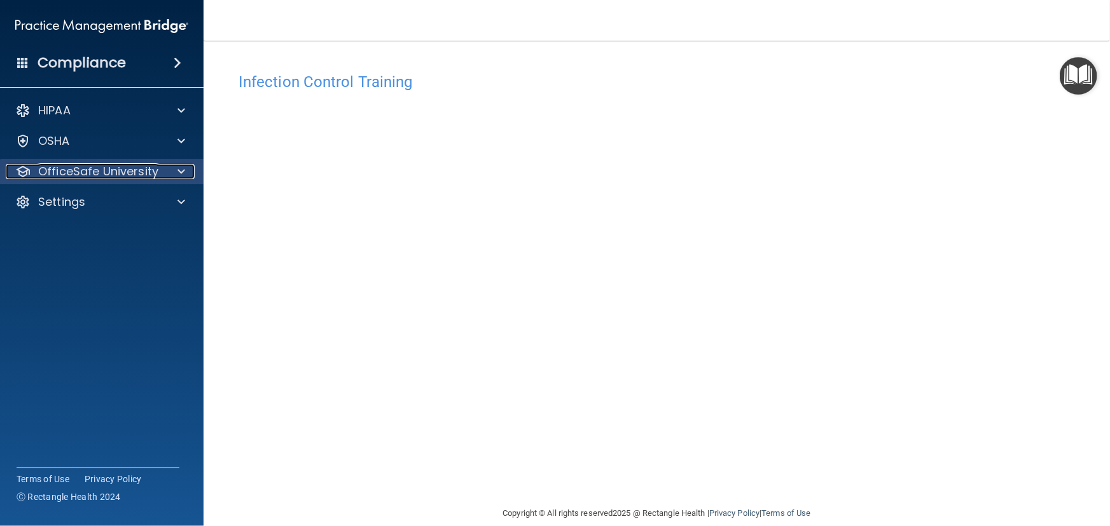
click at [108, 165] on p "OfficeSafe University" at bounding box center [98, 171] width 120 height 15
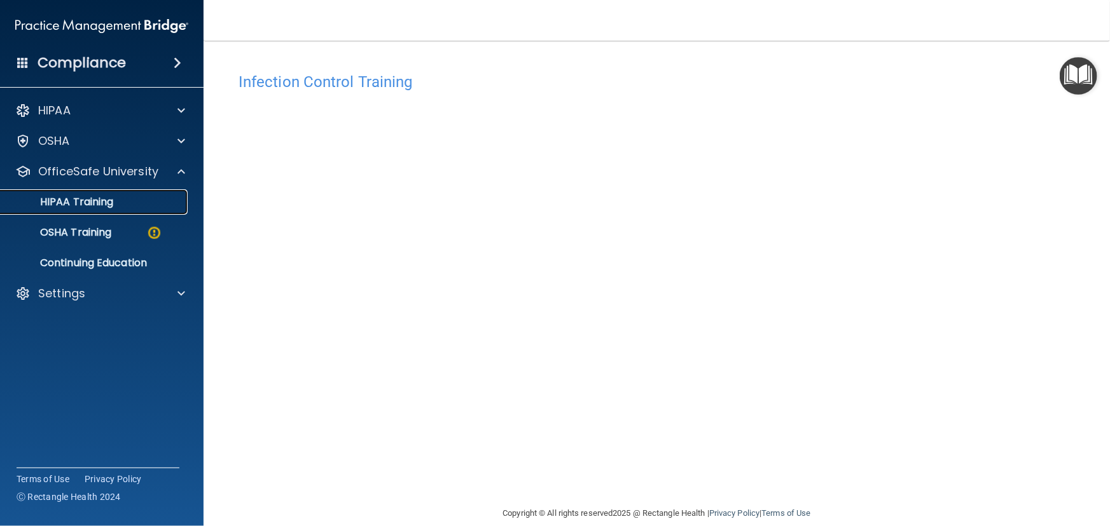
click at [127, 203] on div "HIPAA Training" at bounding box center [95, 202] width 174 height 13
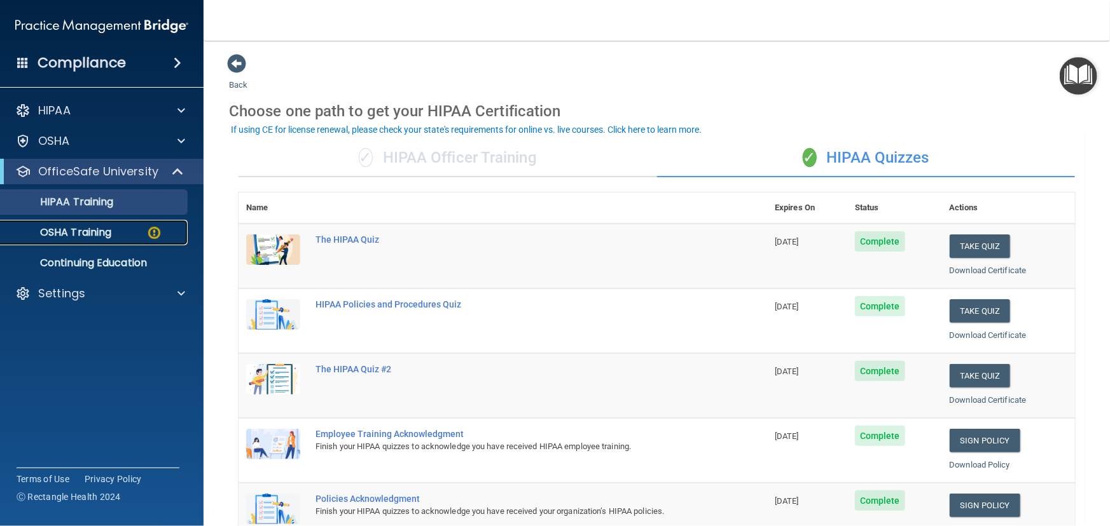
click at [92, 235] on p "OSHA Training" at bounding box center [59, 232] width 103 height 13
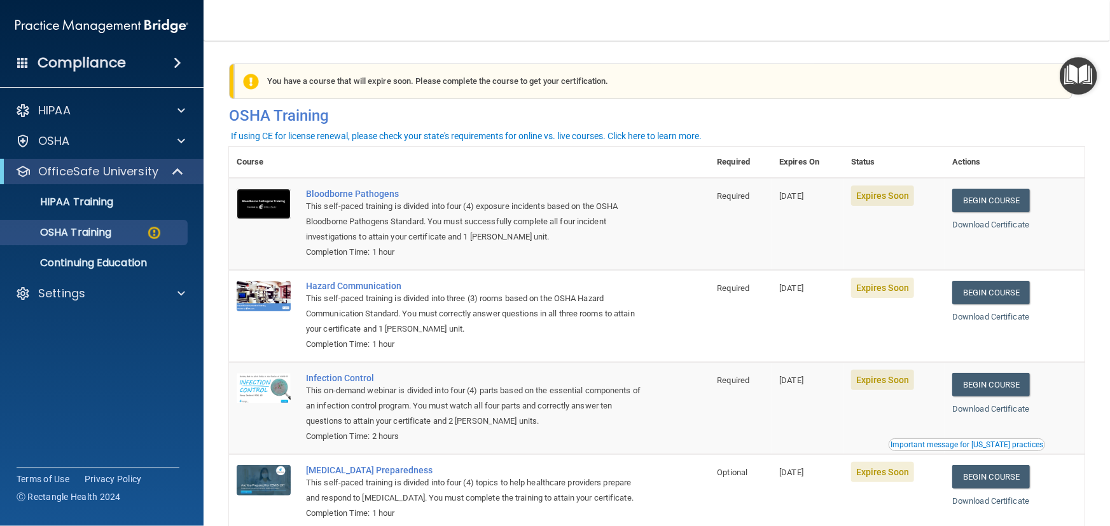
click at [260, 198] on img at bounding box center [264, 204] width 54 height 31
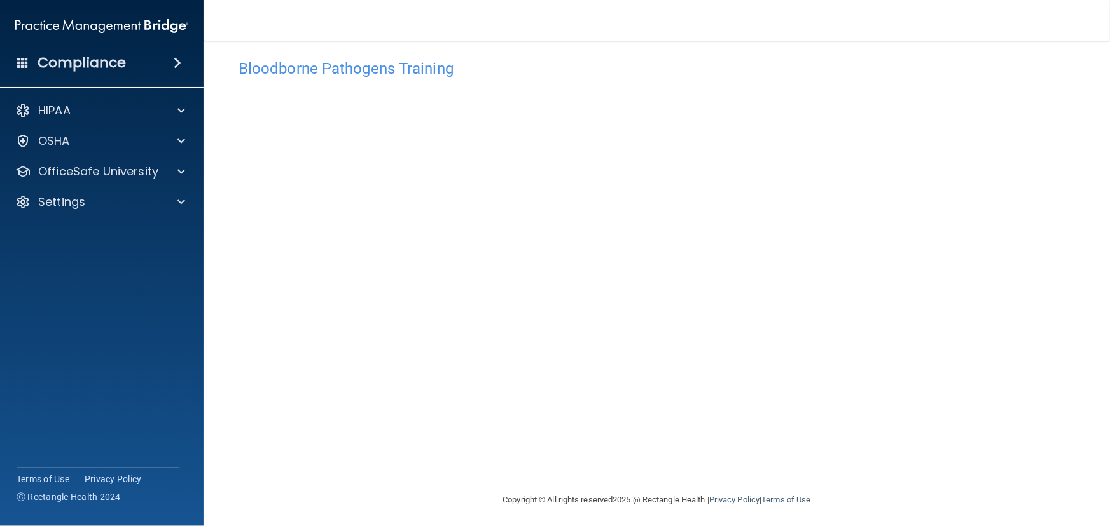
scroll to position [17, 0]
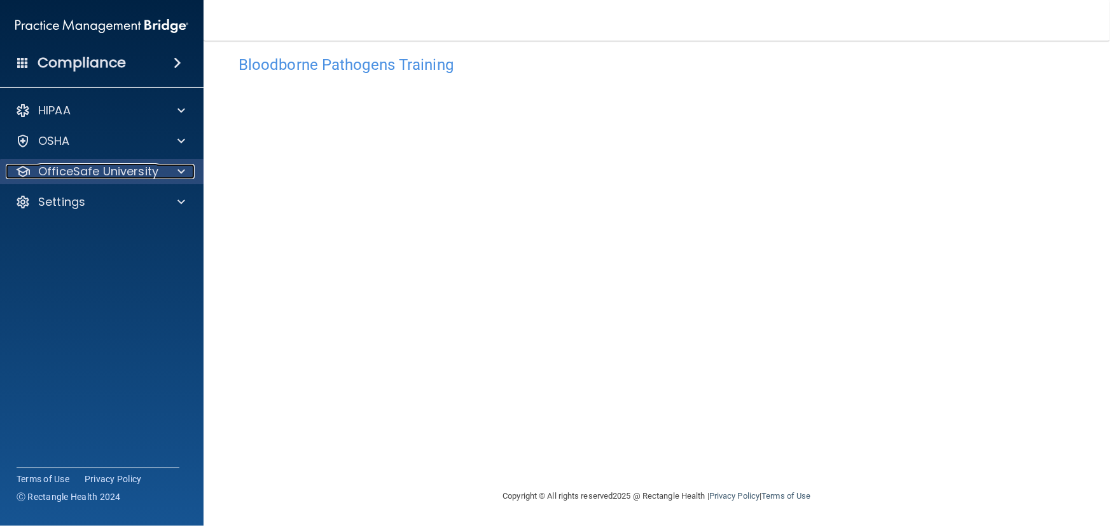
click at [152, 174] on p "OfficeSafe University" at bounding box center [98, 171] width 120 height 15
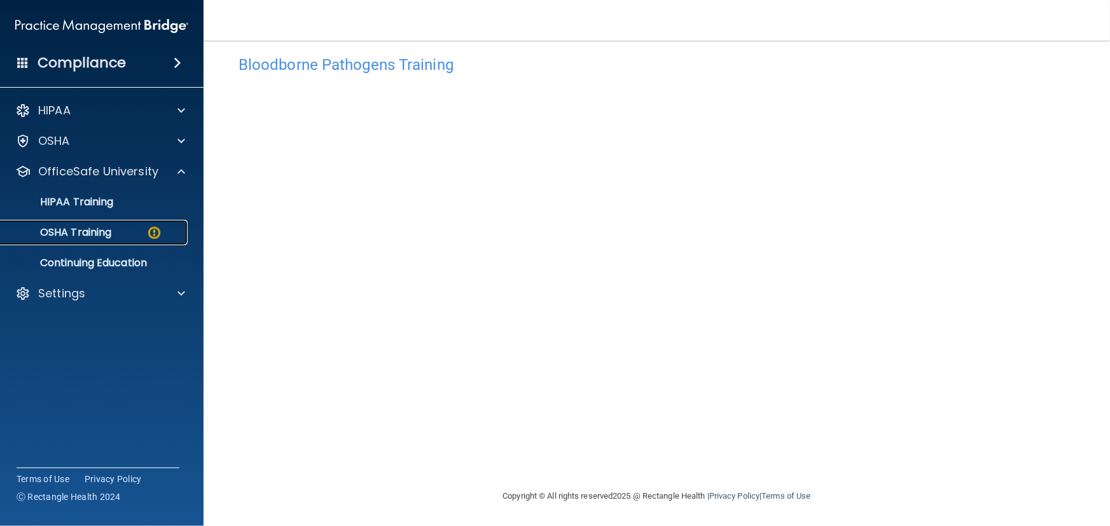
click at [95, 229] on p "OSHA Training" at bounding box center [59, 232] width 103 height 13
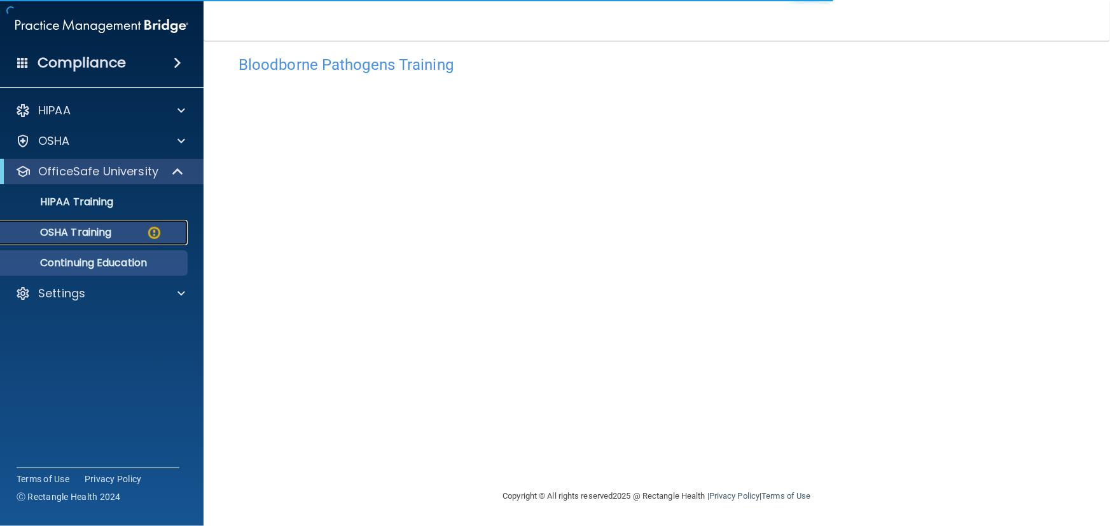
scroll to position [74, 0]
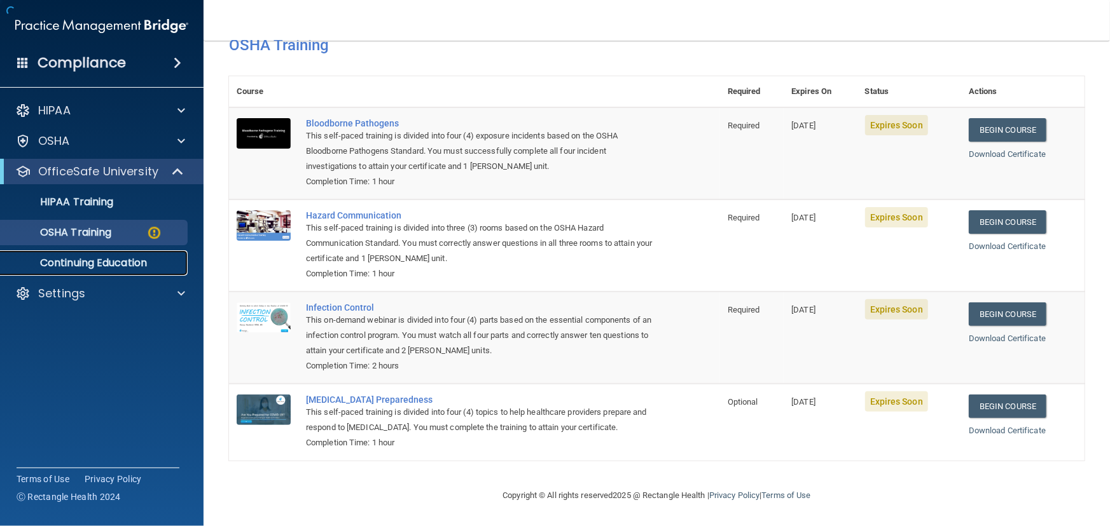
click at [132, 265] on p "Continuing Education" at bounding box center [95, 263] width 174 height 13
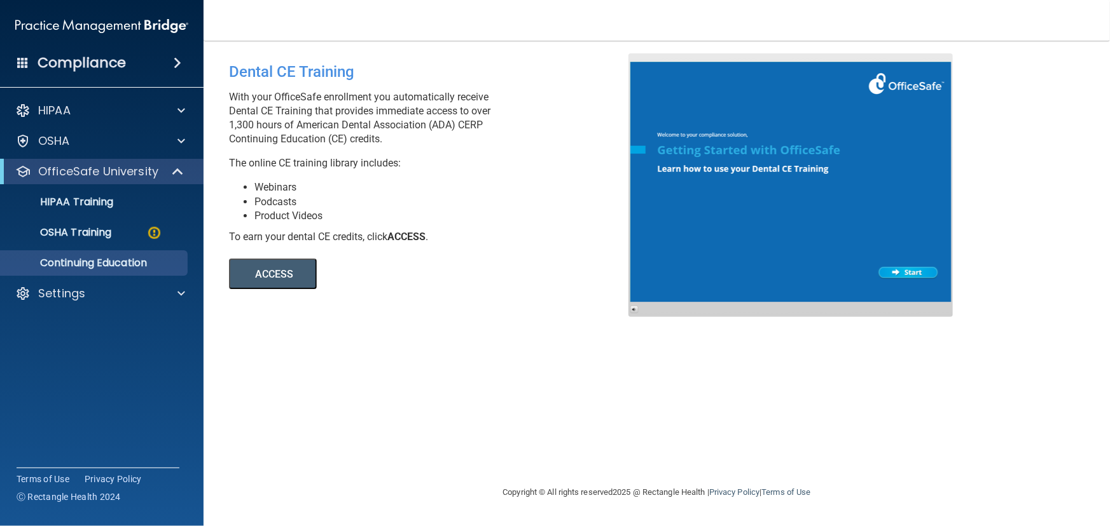
click at [261, 273] on button "ACCESS" at bounding box center [273, 274] width 88 height 31
